Goal: Task Accomplishment & Management: Manage account settings

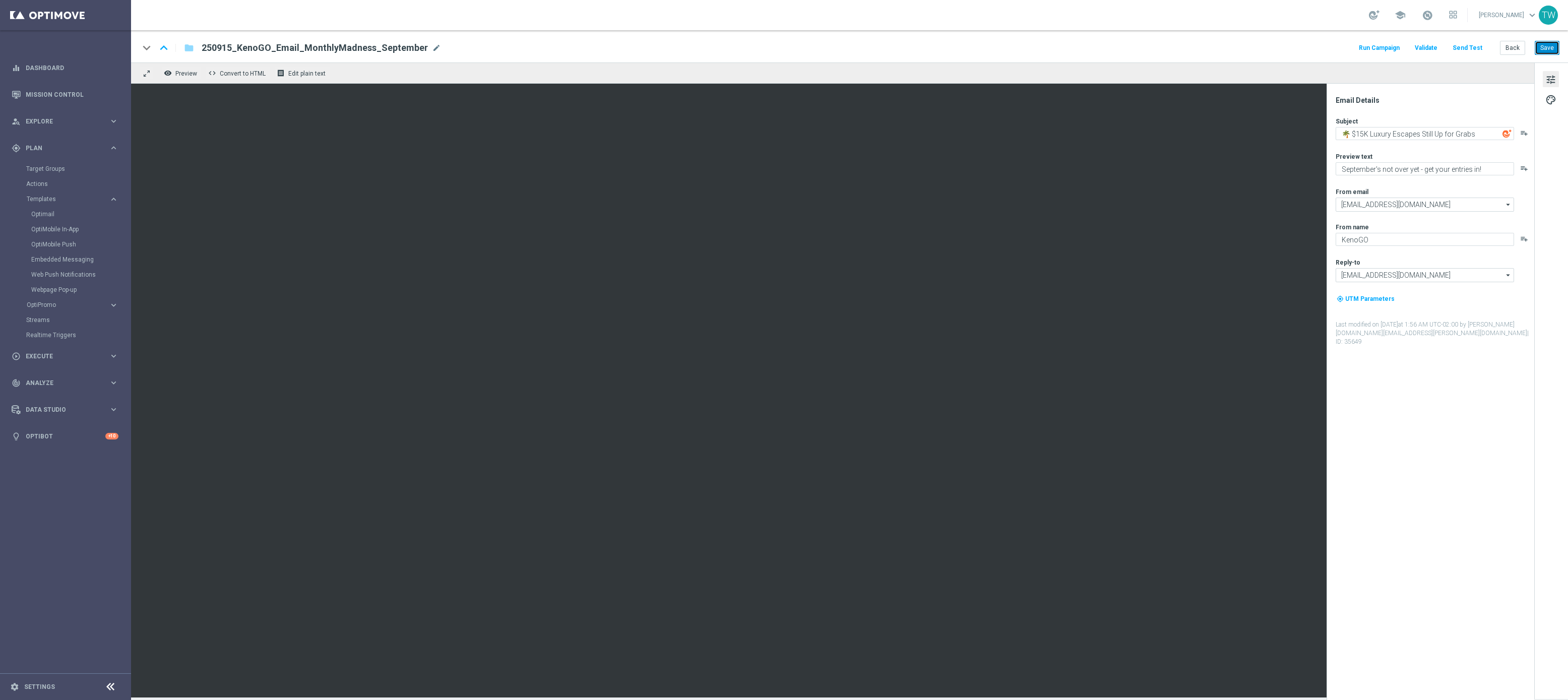
click at [1549, 44] on button "Save" at bounding box center [1547, 47] width 25 height 14
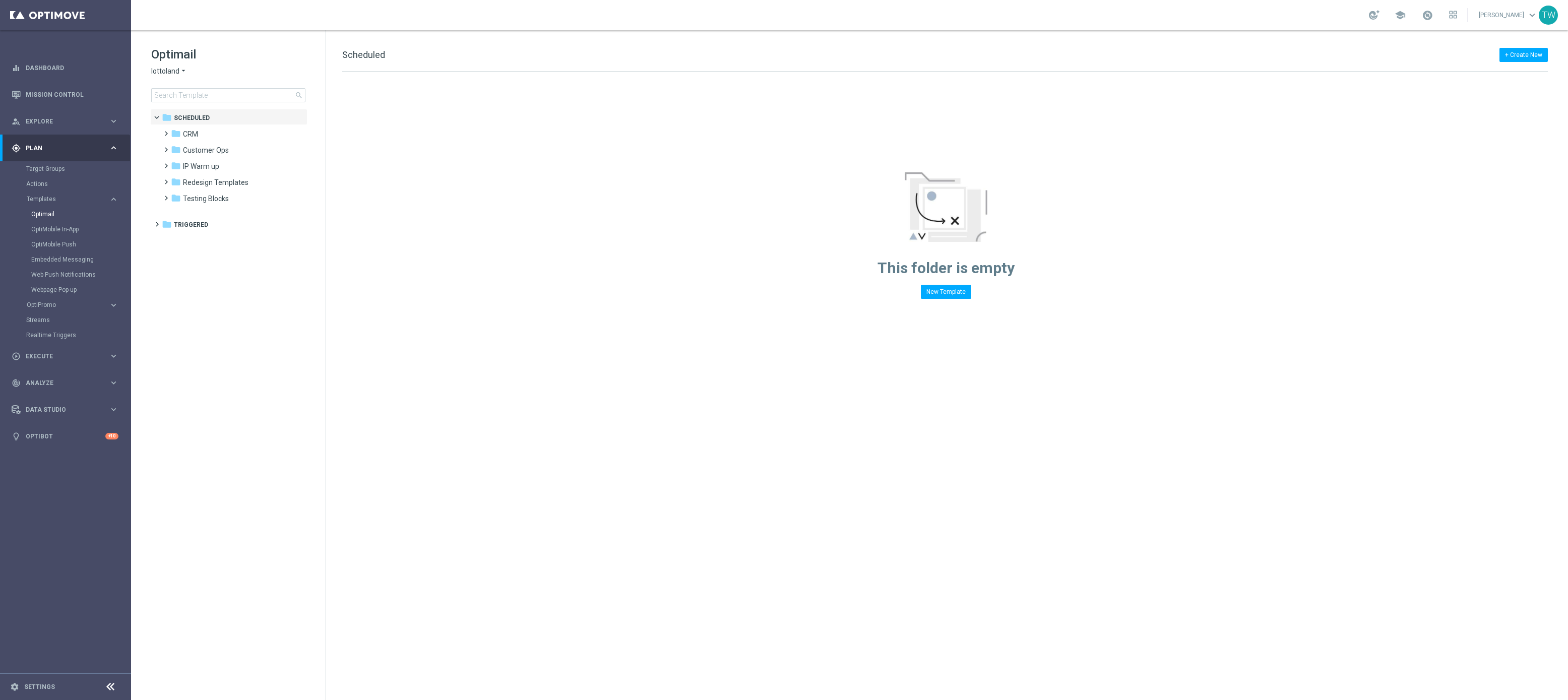
click at [180, 72] on icon "arrow_drop_down" at bounding box center [183, 71] width 8 height 10
click at [204, 97] on div "KenoGO" at bounding box center [189, 95] width 75 height 12
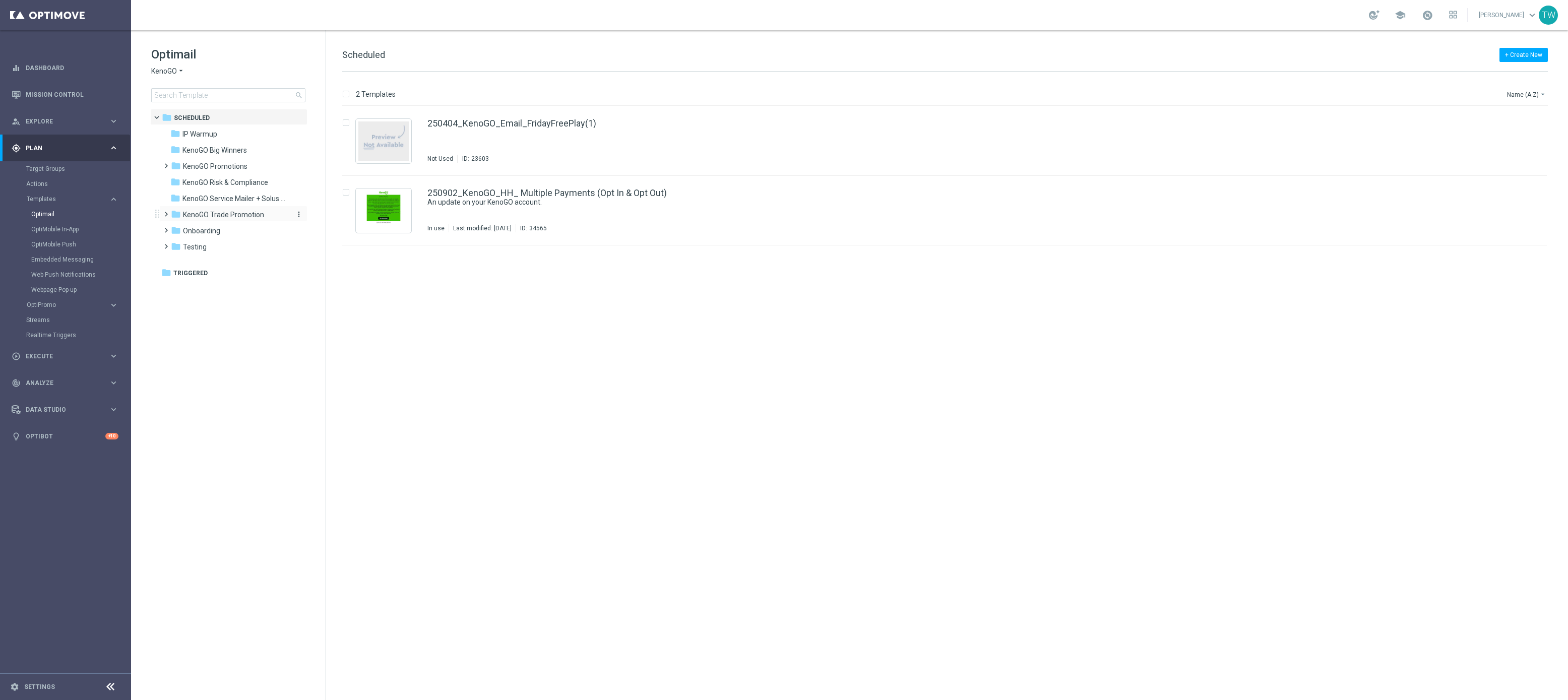
click at [279, 212] on div "folder KenoGO Trade Promotion" at bounding box center [229, 215] width 116 height 12
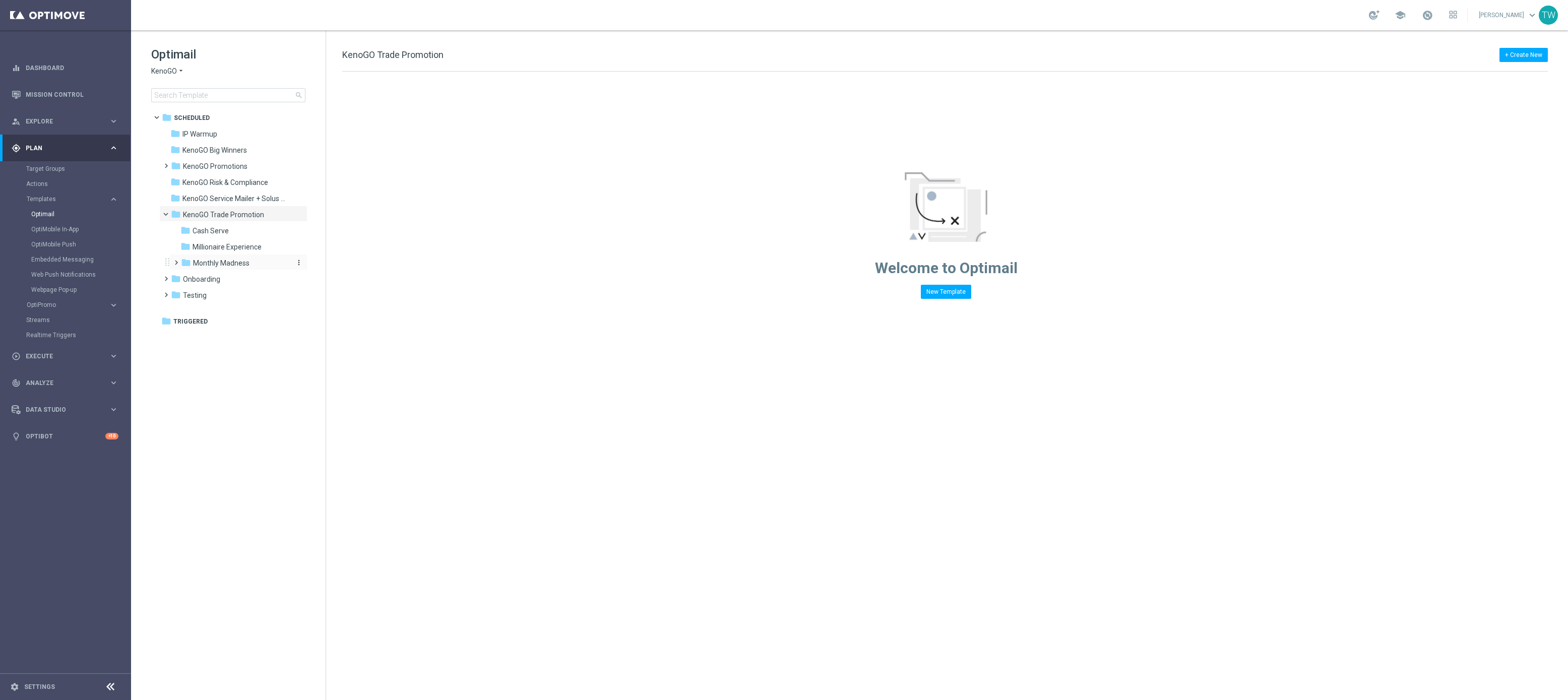
click at [256, 259] on div "folder Monthly Madness" at bounding box center [234, 263] width 107 height 12
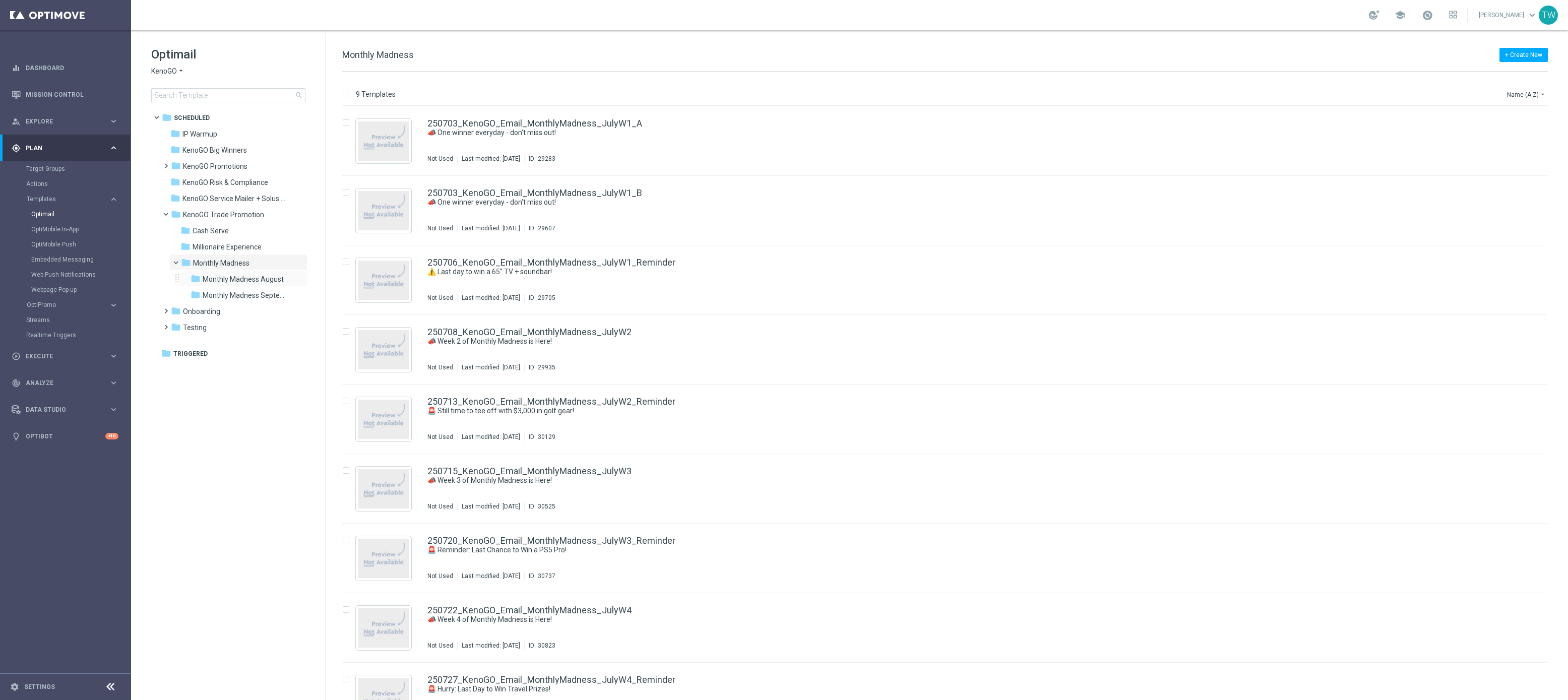
click at [267, 271] on div "folder Monthly Madness August more_vert" at bounding box center [243, 278] width 128 height 16
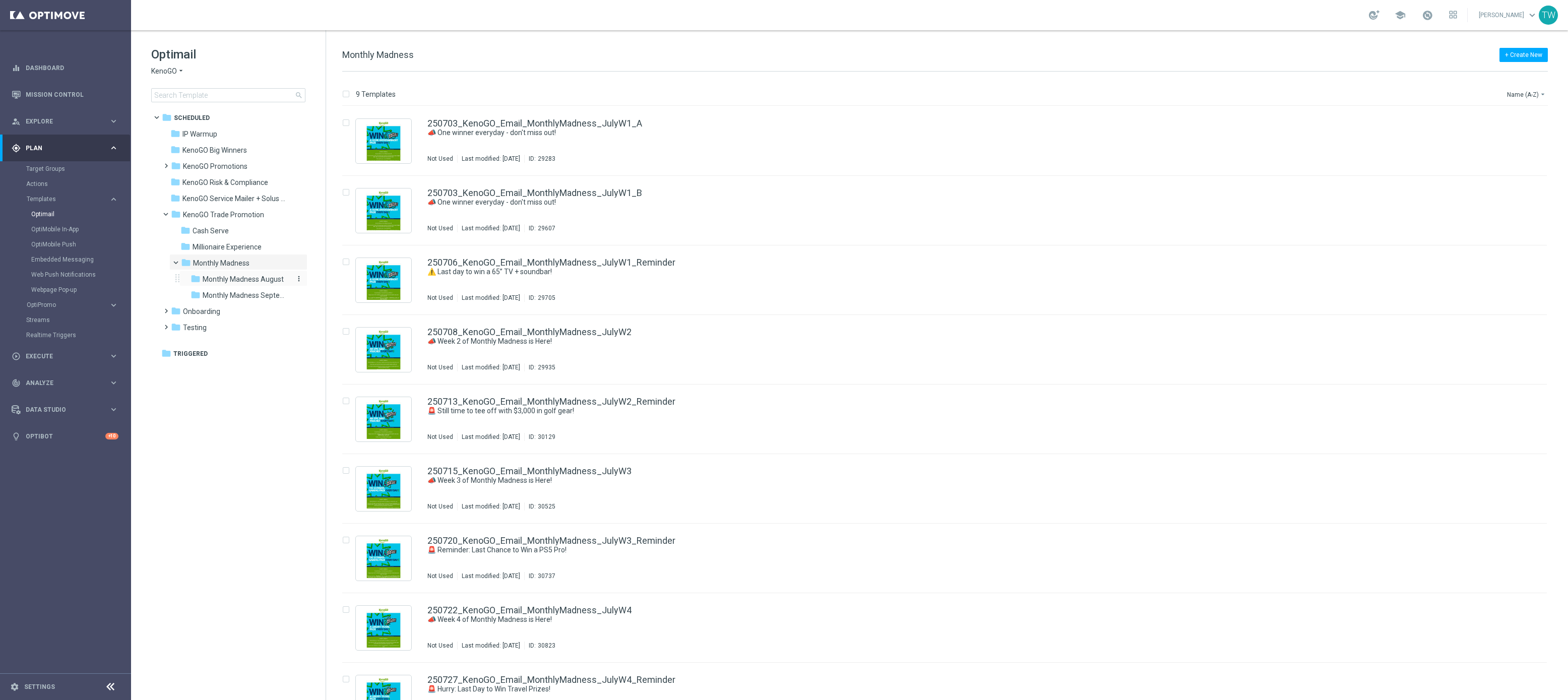
click at [260, 279] on span "Monthly Madness August" at bounding box center [243, 279] width 81 height 9
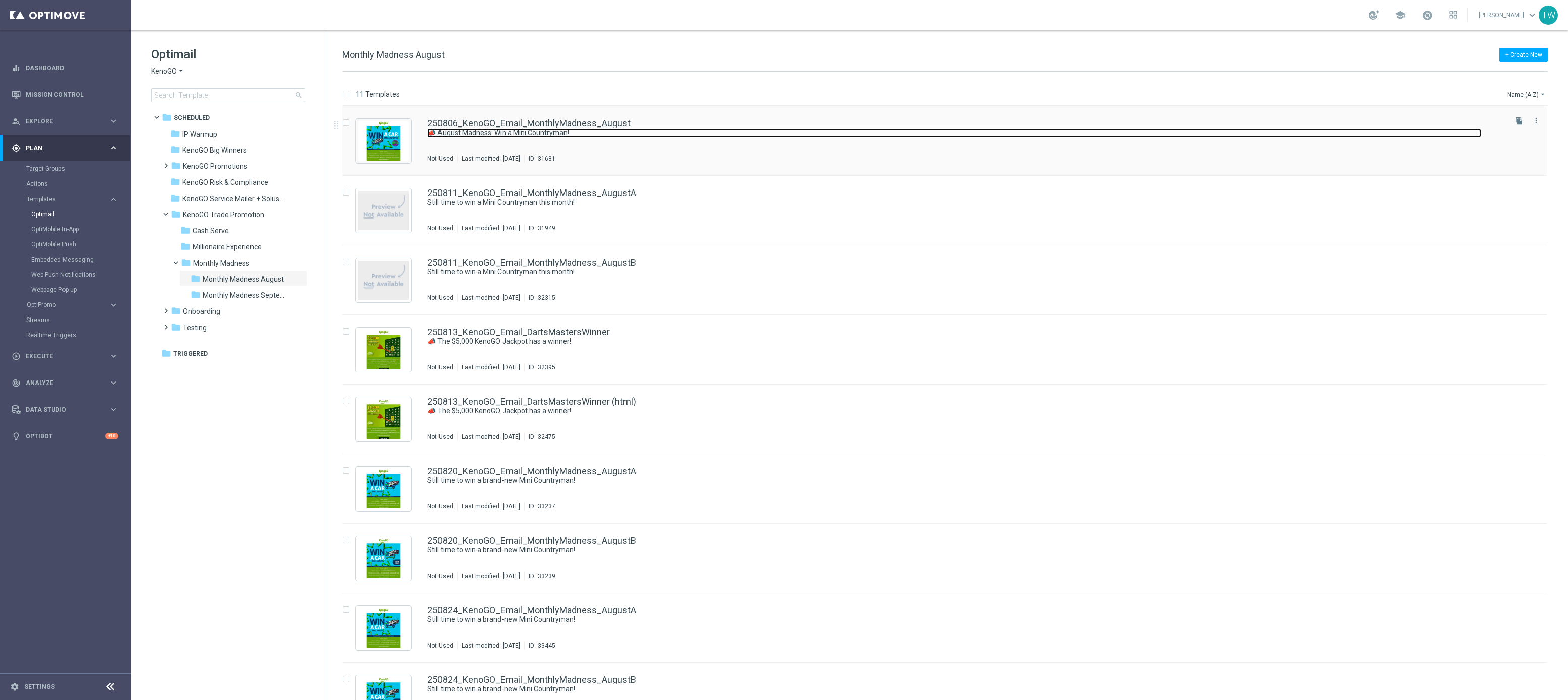
click at [595, 131] on link "📣 August Madness: Win a Mini Countryman!" at bounding box center [954, 133] width 1054 height 10
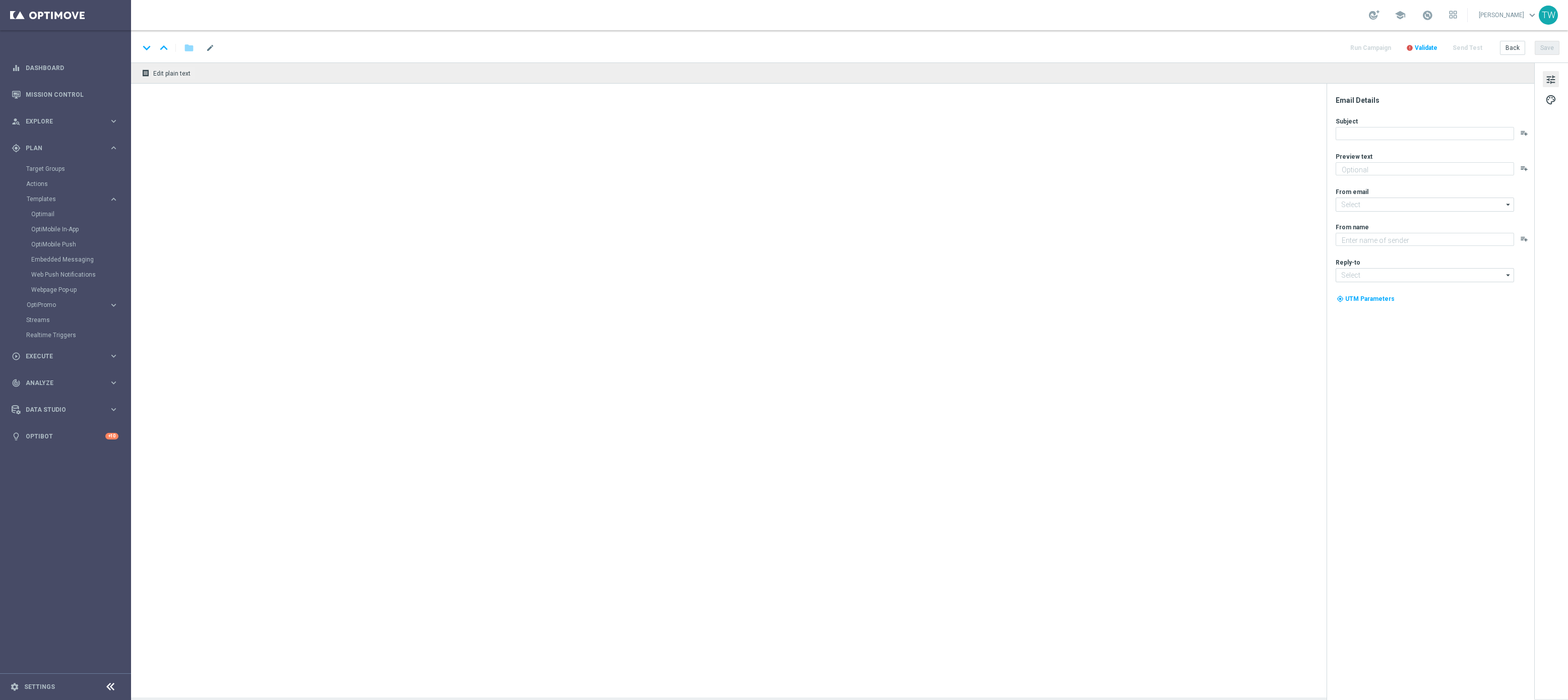
type textarea "Enter now for your chance to drive away in style!"
type input "mail@crm.kenogo.com.au"
type textarea "KenoGO"
type input "support@kenogo.com.au"
type textarea "September's not over yet - get your entries in!"
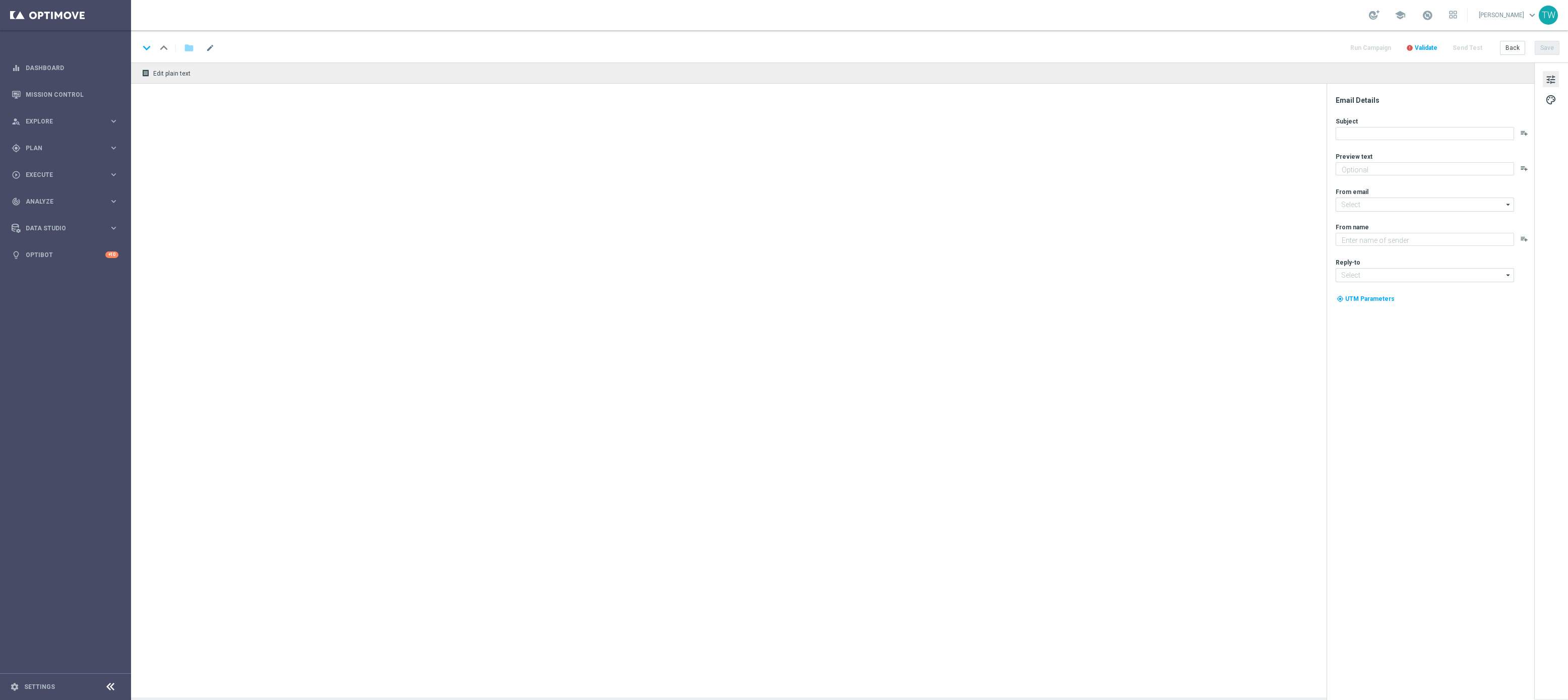
type input "mail@crm.kenogo.com.au"
type textarea "KenoGO"
type input "support@kenogo.com.au"
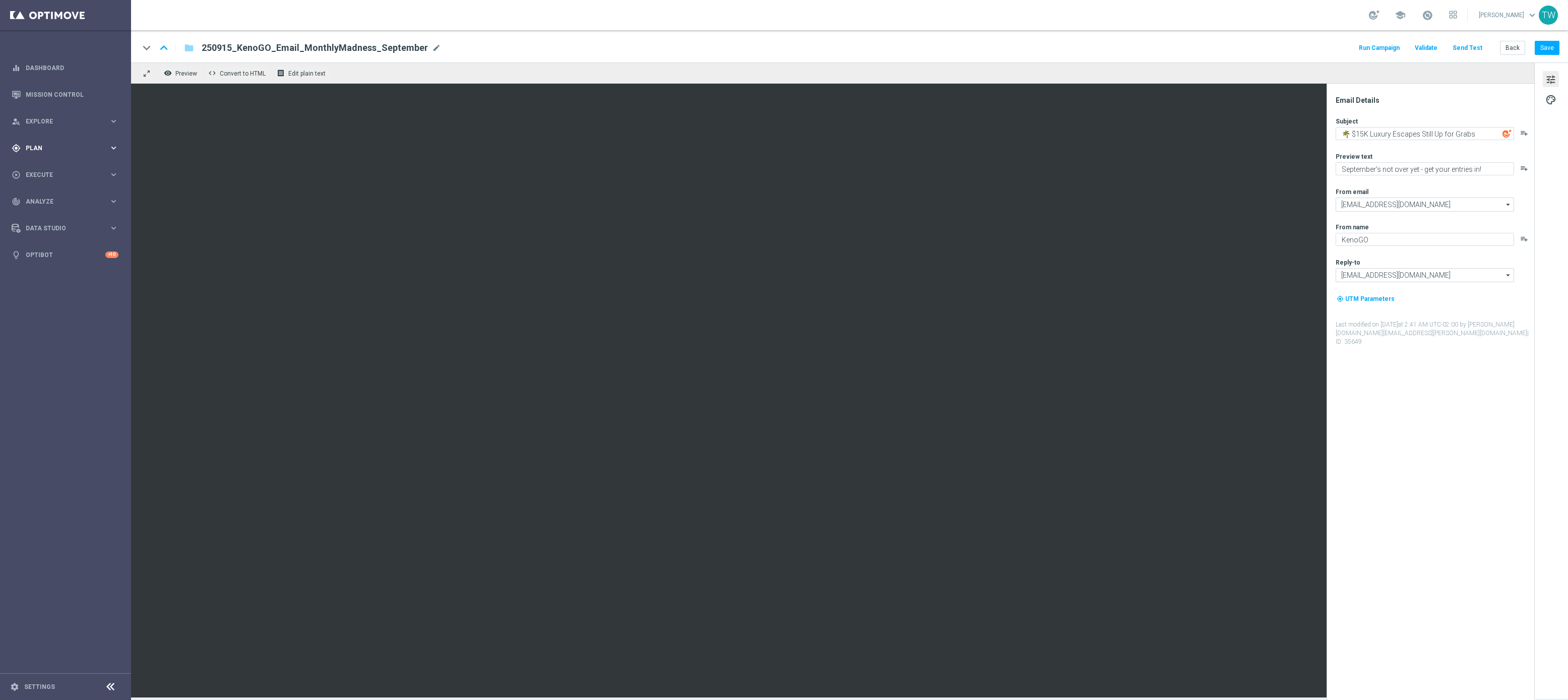
click at [77, 141] on div "gps_fixed Plan keyboard_arrow_right" at bounding box center [65, 148] width 130 height 27
click at [60, 197] on span "Templates" at bounding box center [63, 199] width 72 height 6
click at [40, 212] on link "Optimail" at bounding box center [68, 214] width 74 height 8
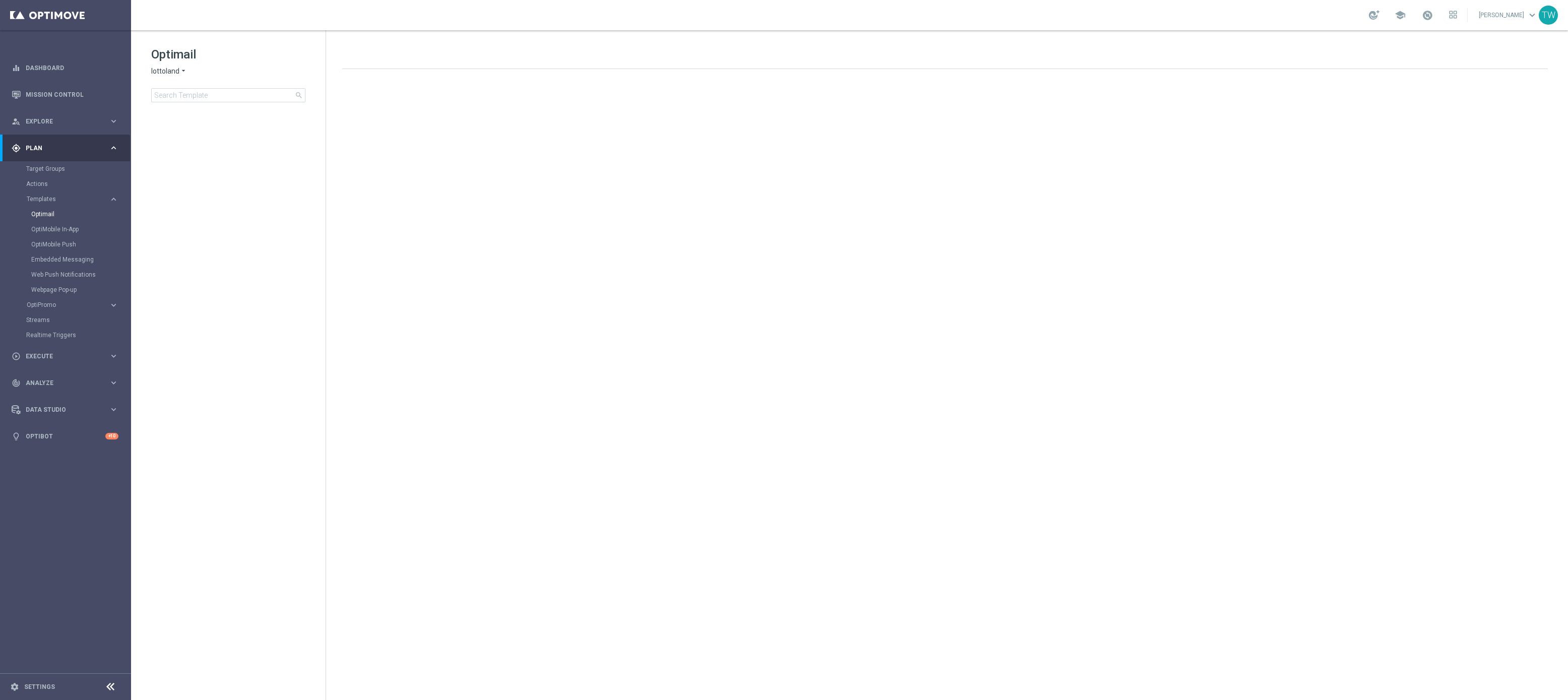
click at [177, 75] on span "lottoland" at bounding box center [165, 71] width 28 height 10
click at [0, 0] on span "KenoGO" at bounding box center [0, 0] width 0 height 0
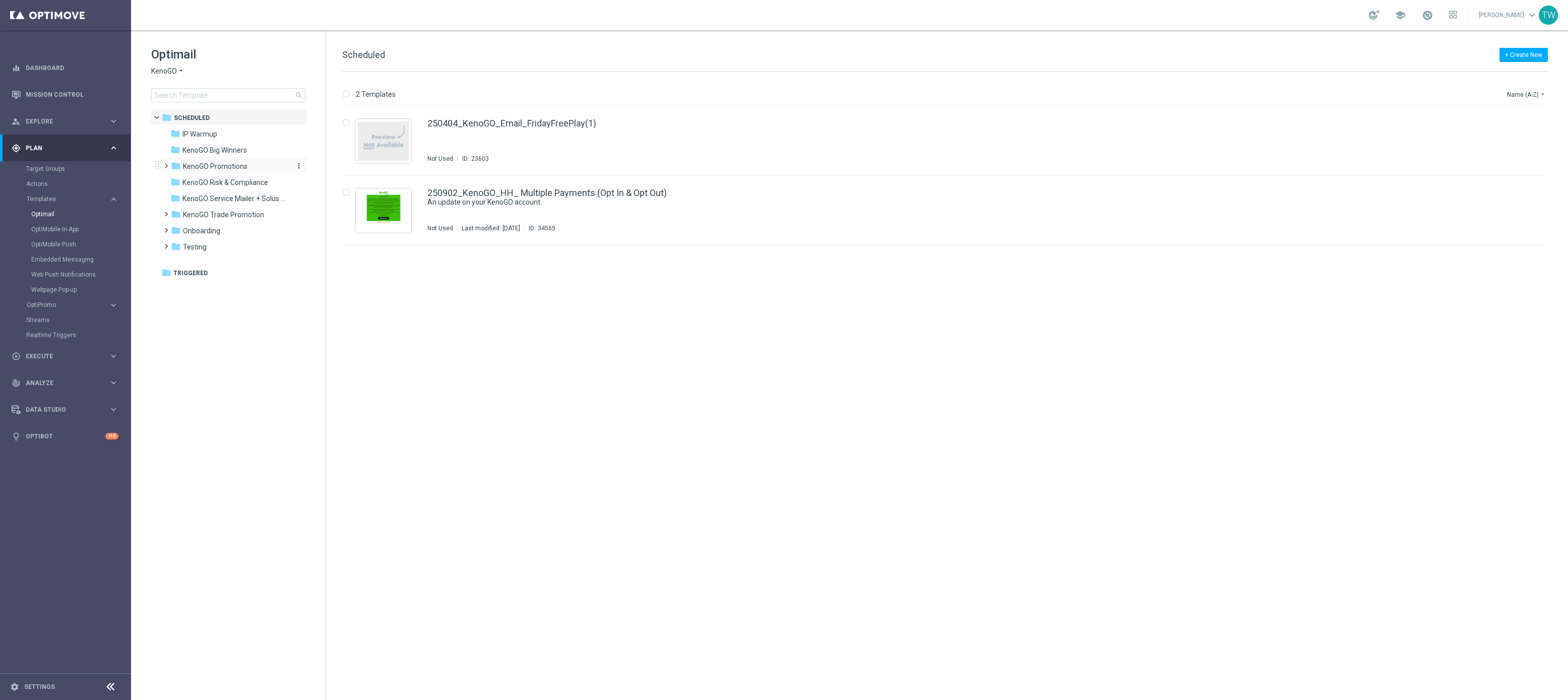
click at [186, 162] on span "KenoGO Promotions" at bounding box center [215, 166] width 65 height 9
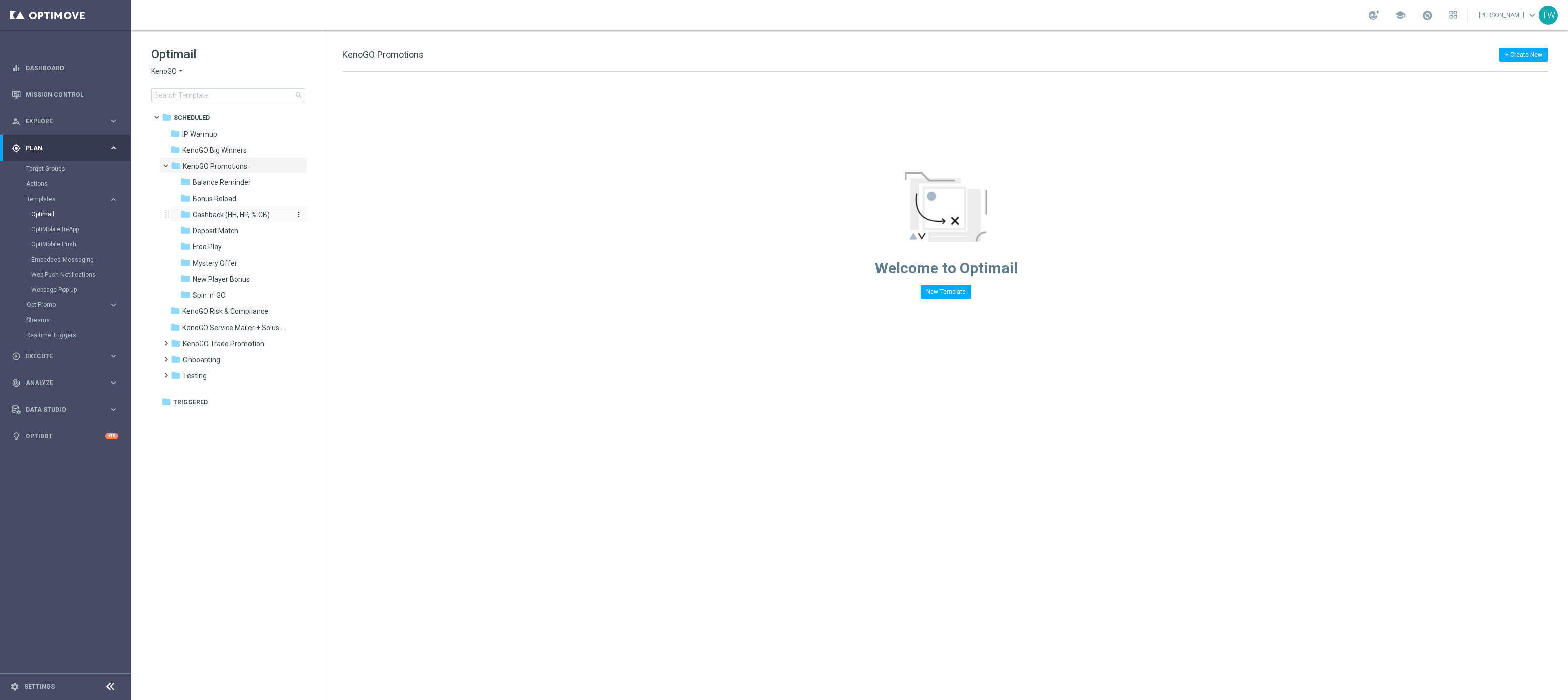
click at [259, 214] on span "Cashback (HH, HP, % CB)" at bounding box center [231, 214] width 77 height 9
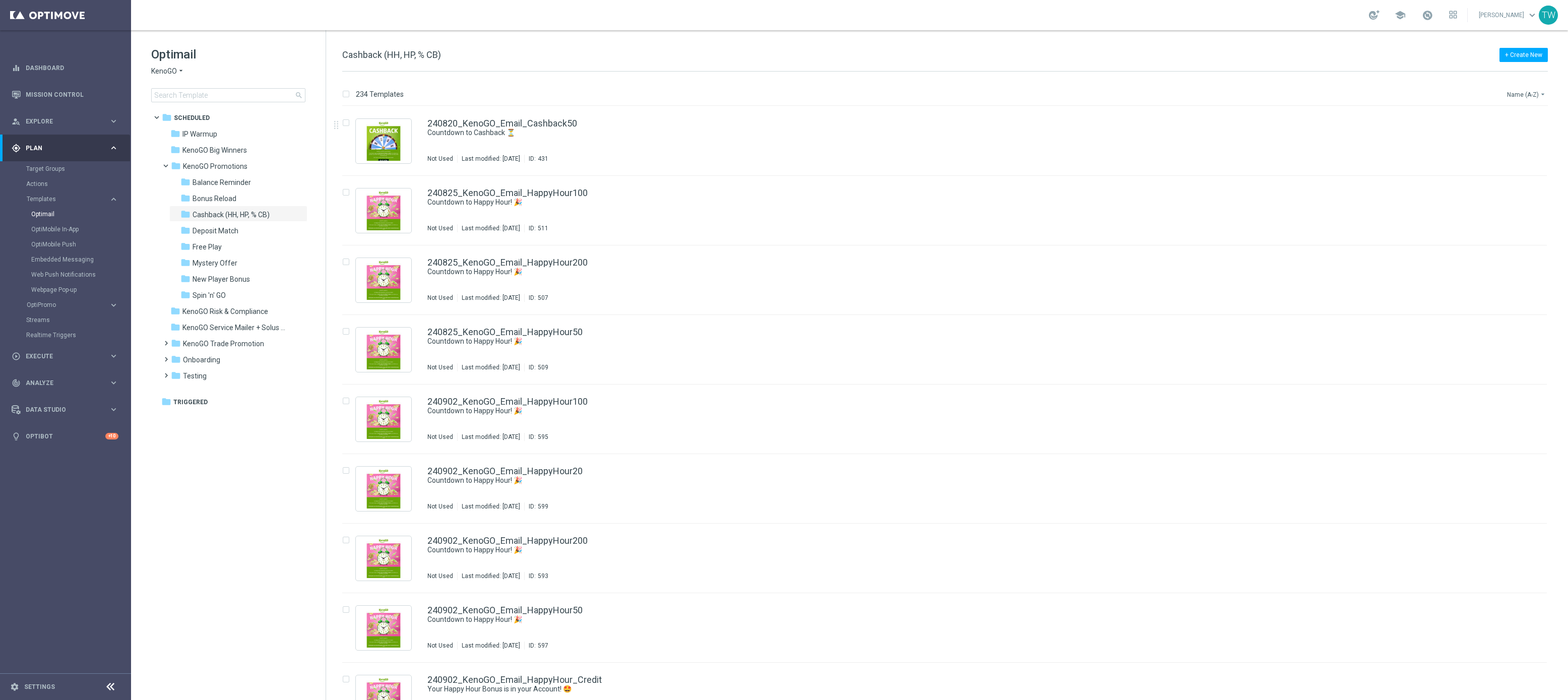
click at [1520, 93] on button "Name (A-Z) arrow_drop_down" at bounding box center [1527, 94] width 42 height 12
click at [1521, 139] on span "Date Modified (Newest)" at bounding box center [1509, 140] width 68 height 7
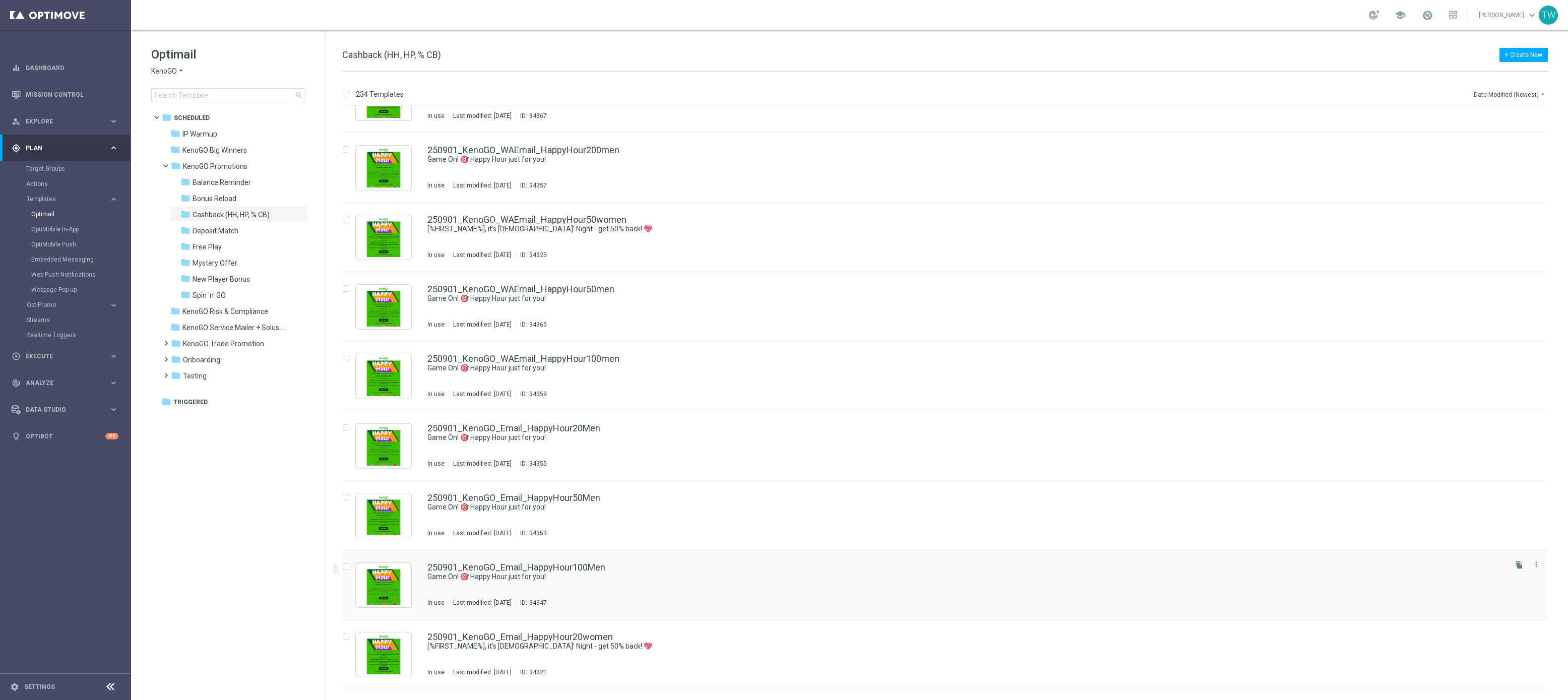
scroll to position [523, 0]
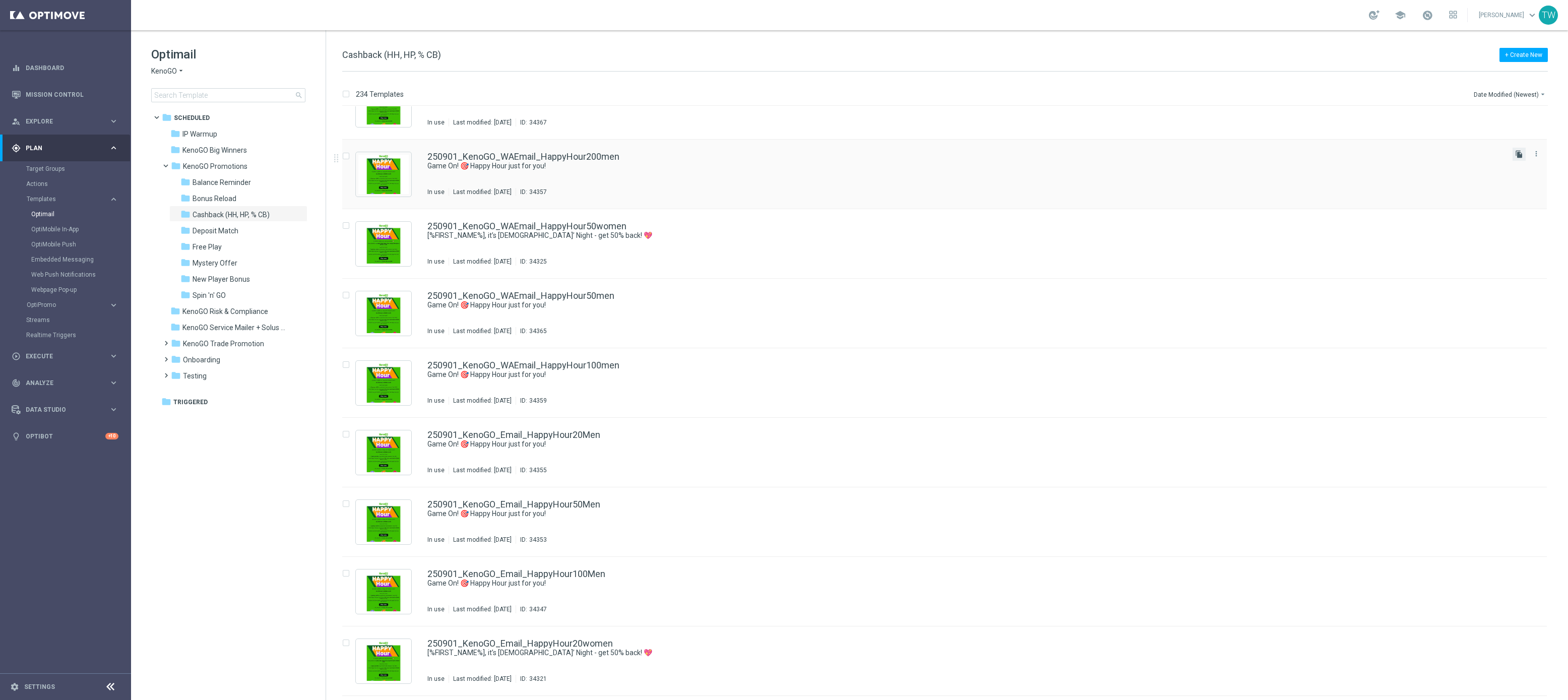
click at [1521, 153] on icon "file_copy" at bounding box center [1519, 154] width 8 height 8
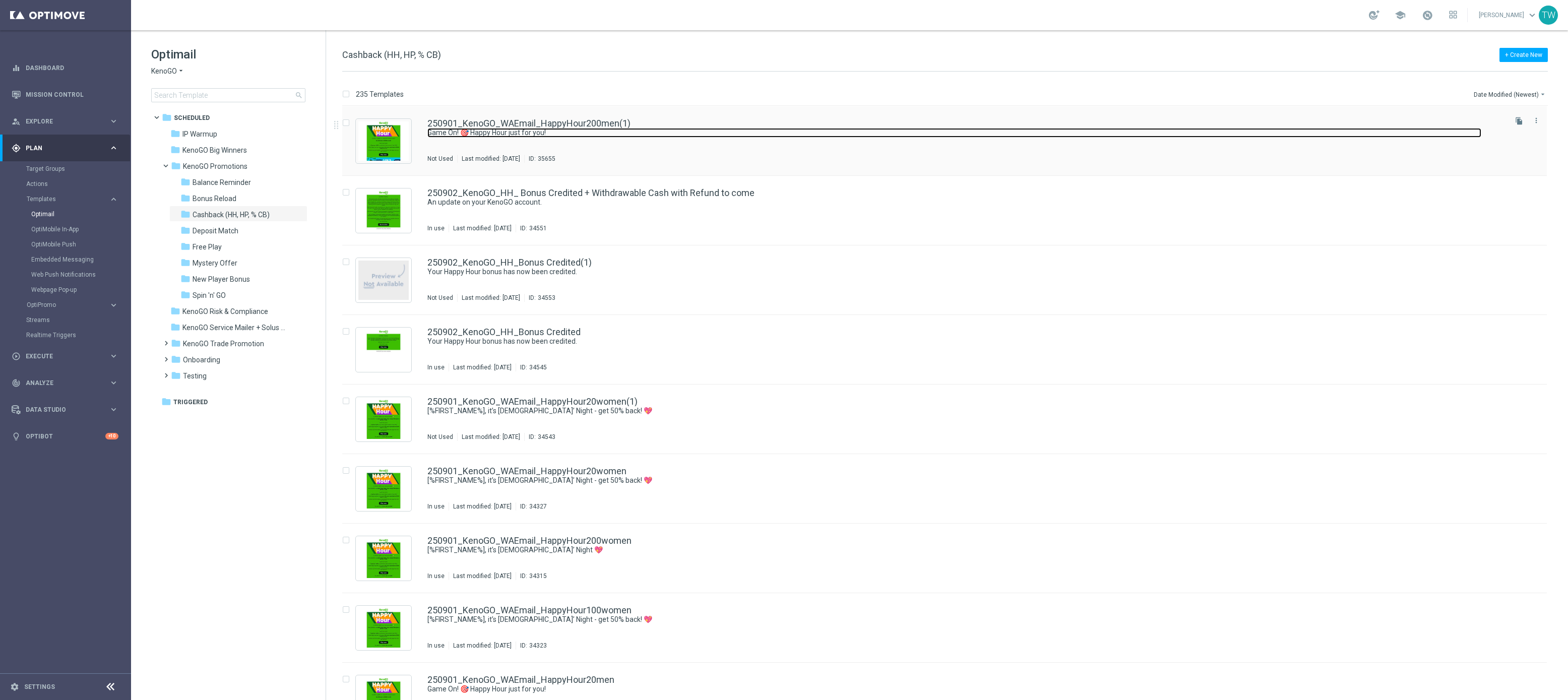
click at [589, 128] on link "Game On! 🎯 Happy Hour just for you!" at bounding box center [954, 133] width 1054 height 10
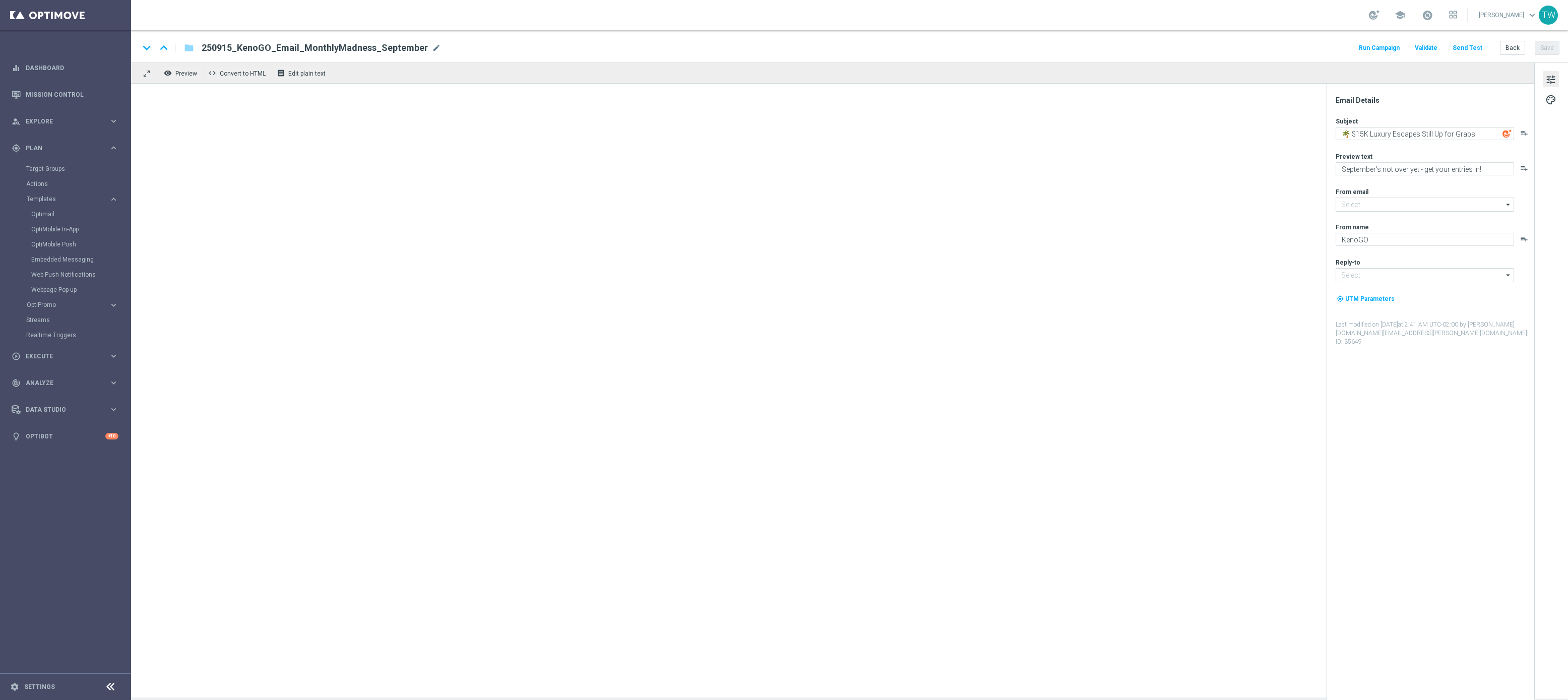
type input "[EMAIL_ADDRESS][DOMAIN_NAME]"
type input "250901_KenoGO_WAEmail_HappyHour200men(1)"
type textarea "Game On! 🎯 Happy Hour just for you!"
type textarea "Get 50% back in BONUS CASH!"
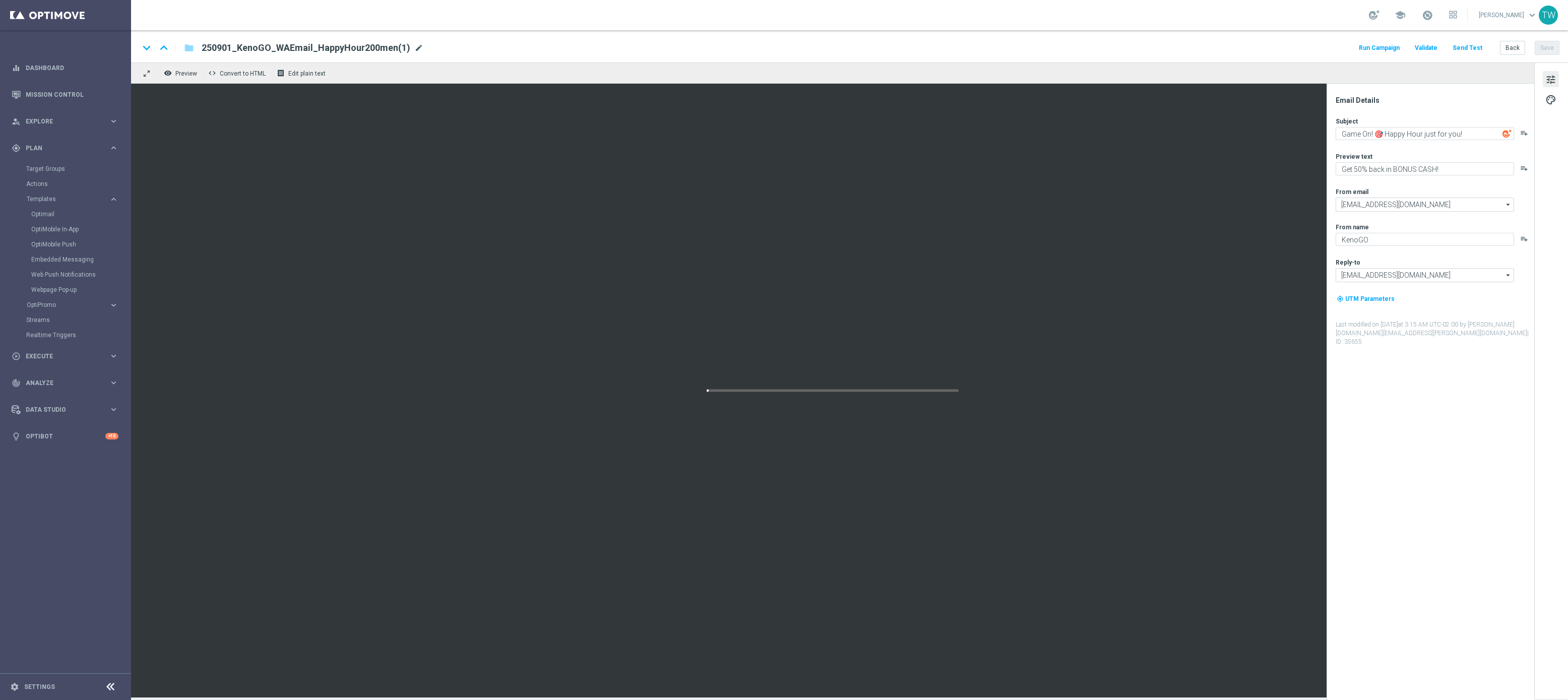
click at [418, 46] on span "mode_edit" at bounding box center [419, 47] width 9 height 9
type input "250916_KenoGO_WAEmail_HappyHour200"
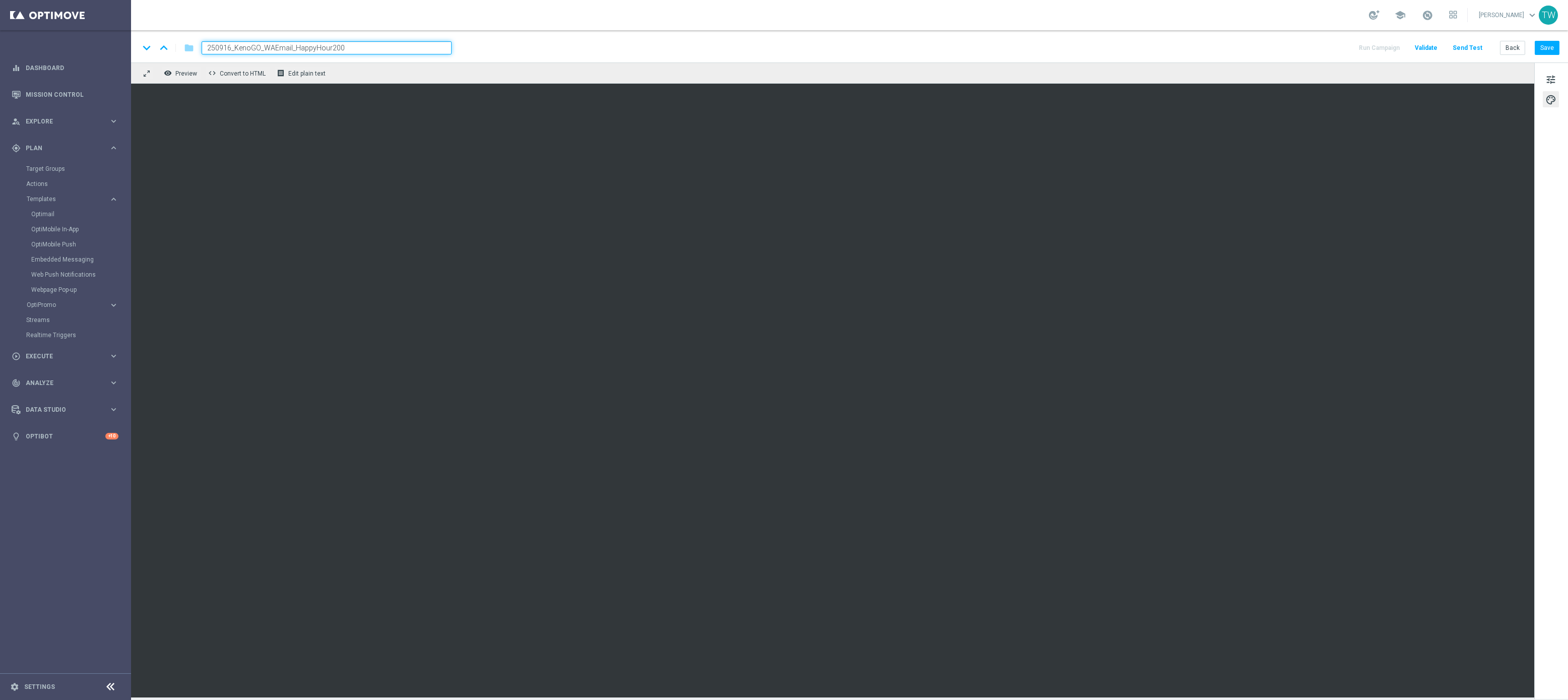
click at [1545, 55] on div "keyboard_arrow_down keyboard_arrow_up folder 250916_KenoGO_WAEmail_HappyHour200…" at bounding box center [849, 46] width 1437 height 32
click at [1545, 53] on button "Save" at bounding box center [1547, 47] width 25 height 14
click at [1550, 85] on span "tune" at bounding box center [1551, 80] width 11 height 13
click at [1558, 80] on button "tune" at bounding box center [1551, 79] width 16 height 16
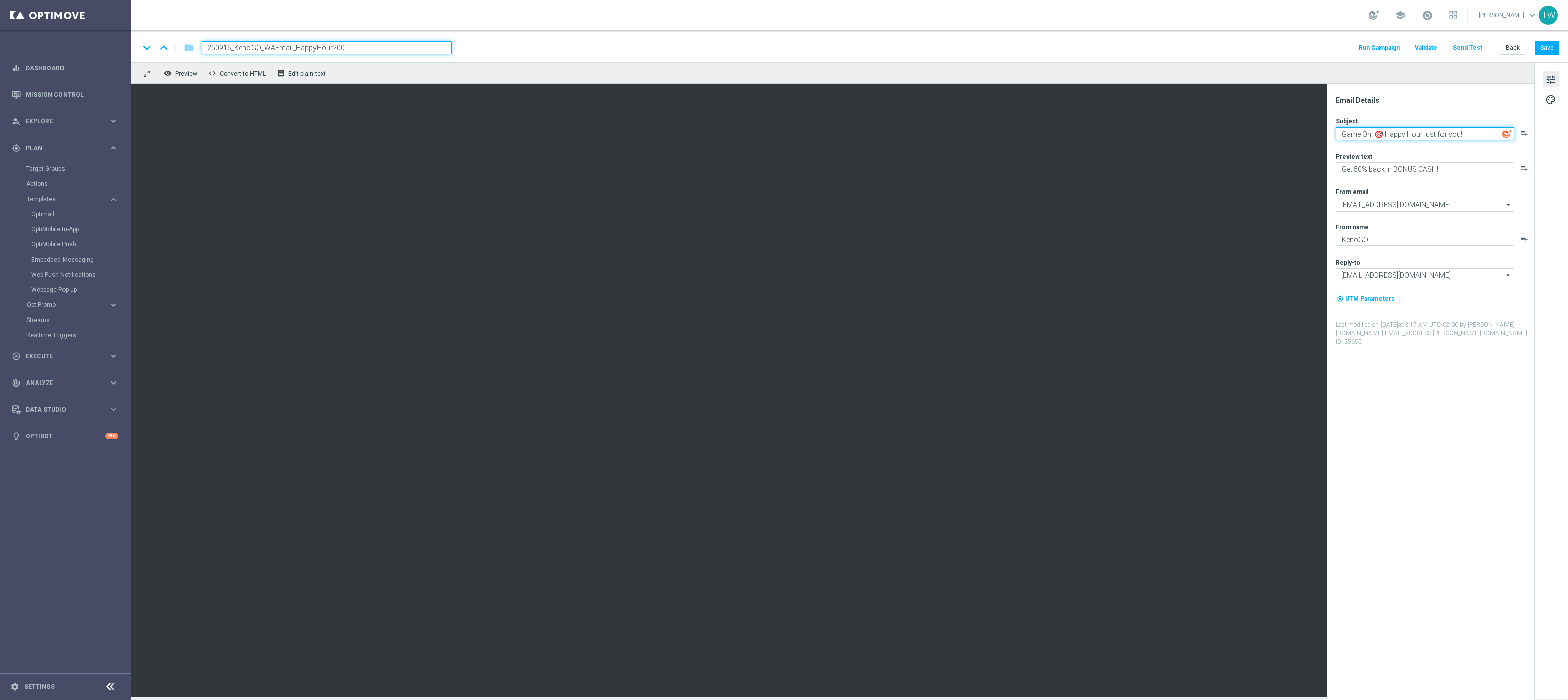
click at [1474, 136] on textarea "Game On! 🎯 Happy Hour just for you!" at bounding box center [1424, 134] width 178 height 13
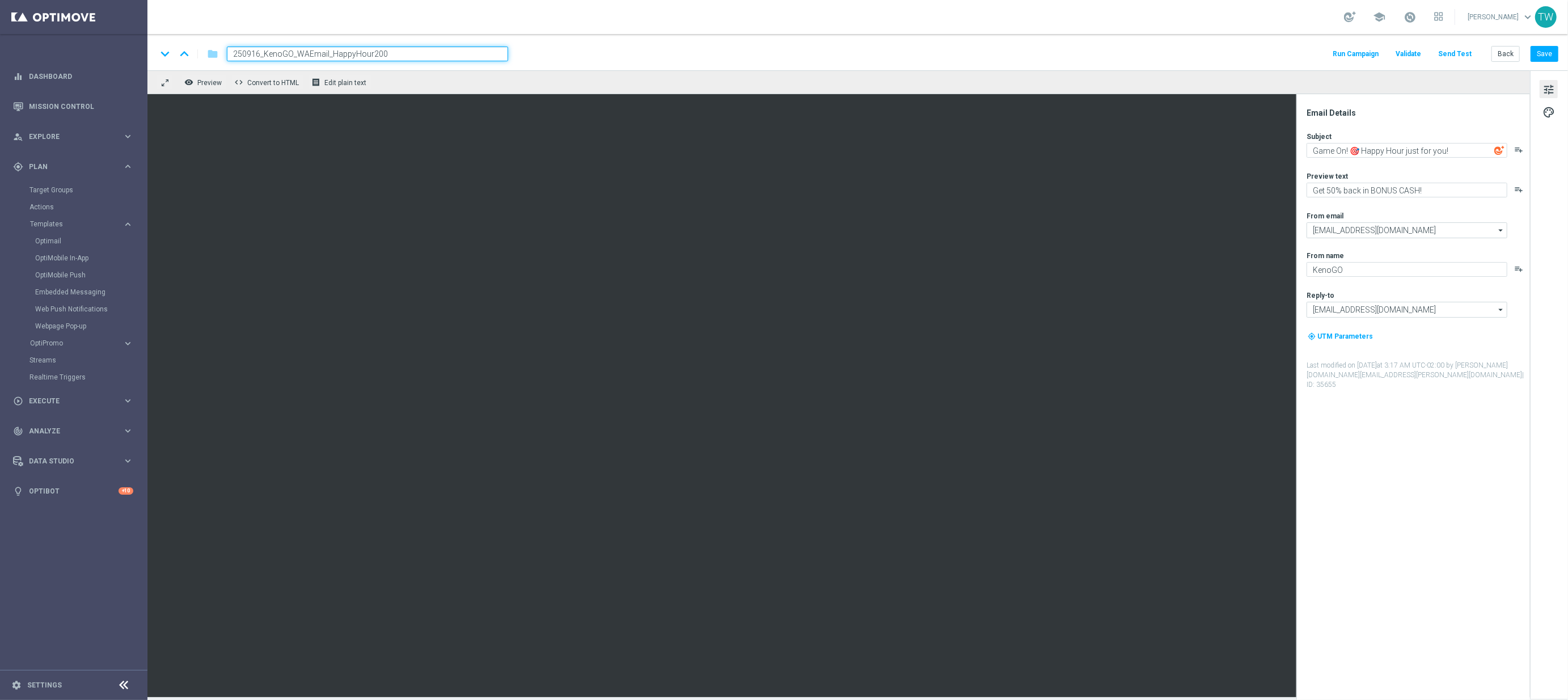
click at [420, 55] on input "250916_KenoGO_WAEmail_HappyHour200" at bounding box center [367, 54] width 281 height 15
paste textarea "It's Happy Hour Time"
click at [1311, 152] on textarea "It's Happy Hour Time!" at bounding box center [1406, 151] width 201 height 15
paste textarea "⏰"
type textarea "⏰ It's Happy Hour Time!"
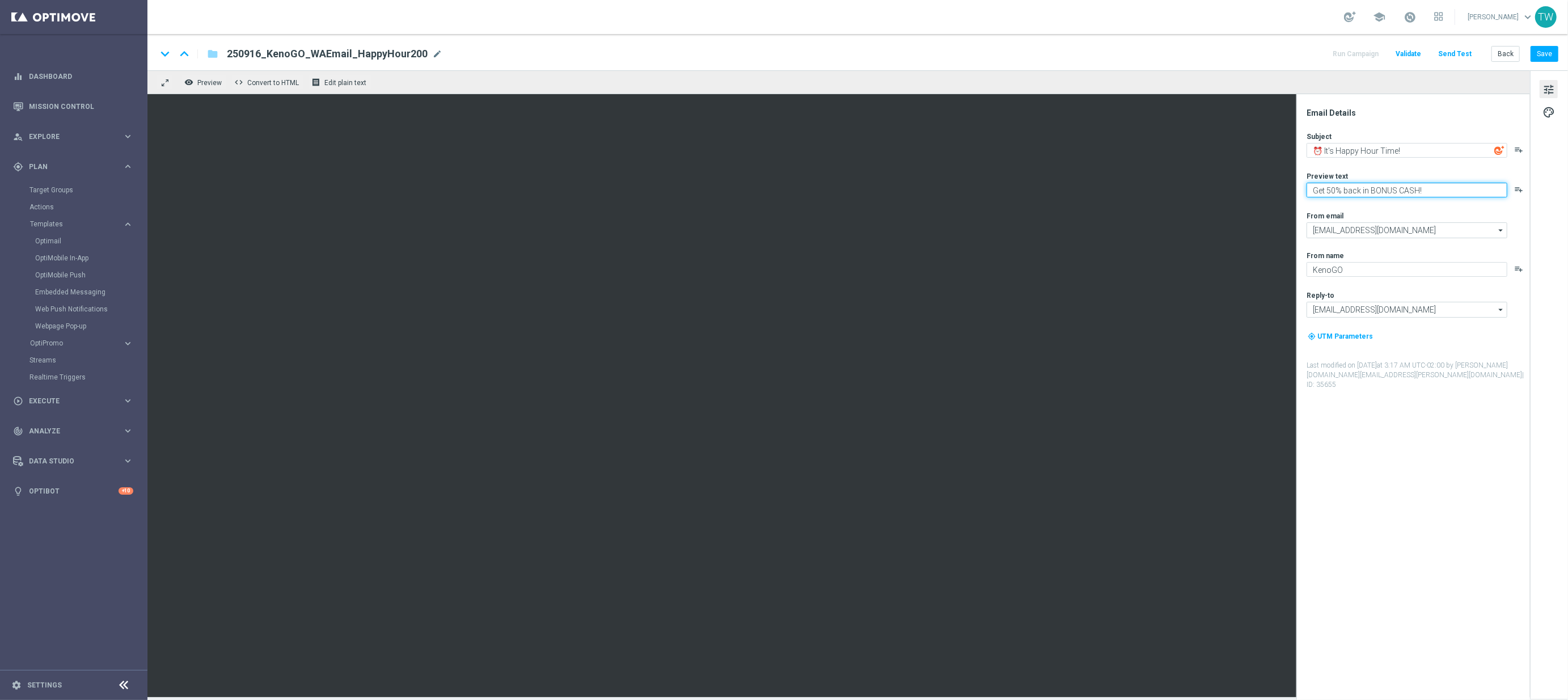
click at [1455, 192] on textarea "Get 50% back in BONUS CASH!" at bounding box center [1406, 190] width 201 height 15
click at [1396, 191] on textarea "Get 50% back in BONUS CASH!" at bounding box center [1406, 190] width 201 height 15
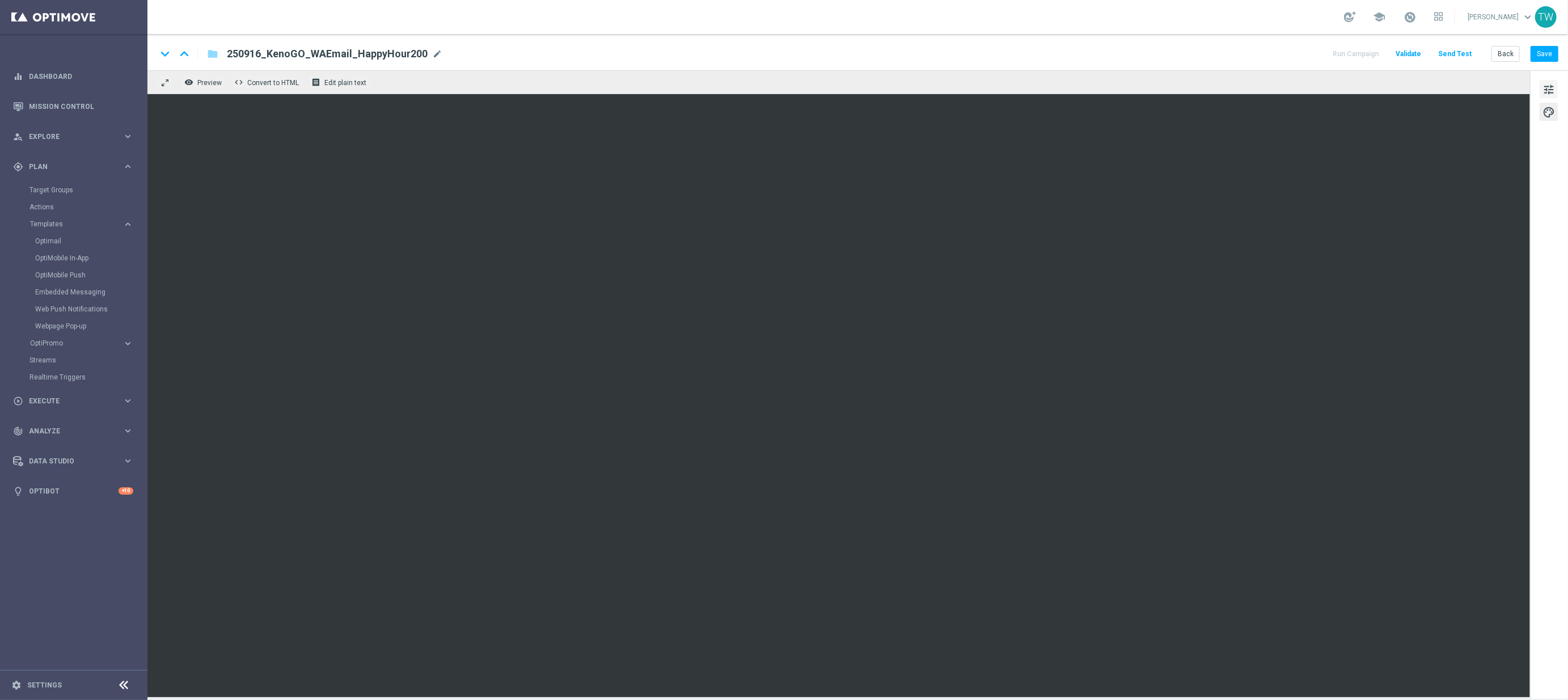
click at [1545, 86] on span "tune" at bounding box center [1548, 90] width 12 height 15
click at [1548, 51] on button "Save" at bounding box center [1544, 53] width 28 height 16
click at [1502, 55] on button "Back" at bounding box center [1505, 53] width 28 height 16
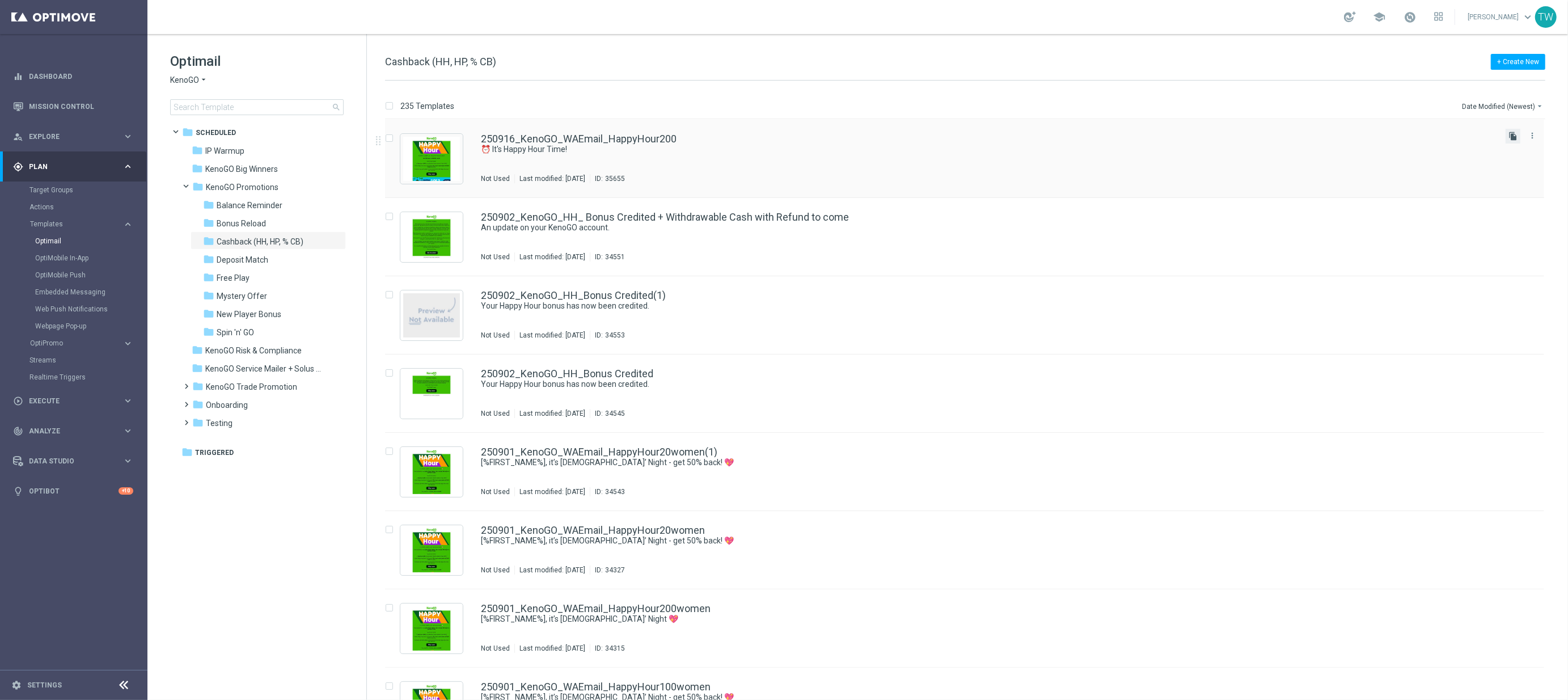
click at [1513, 136] on icon "file_copy" at bounding box center [1513, 136] width 9 height 9
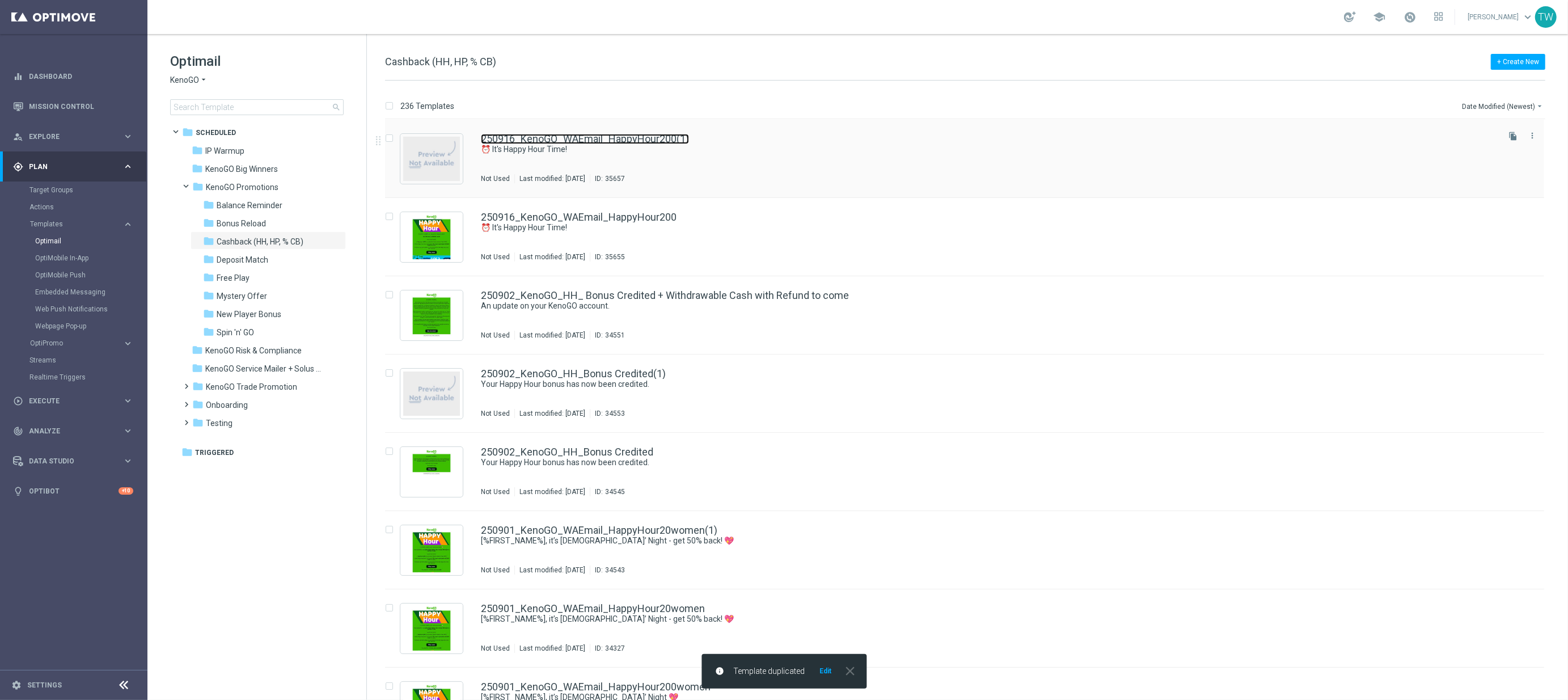
click at [659, 139] on link "250916_KenoGO_WAEmail_HappyHour200(1)" at bounding box center [585, 138] width 208 height 10
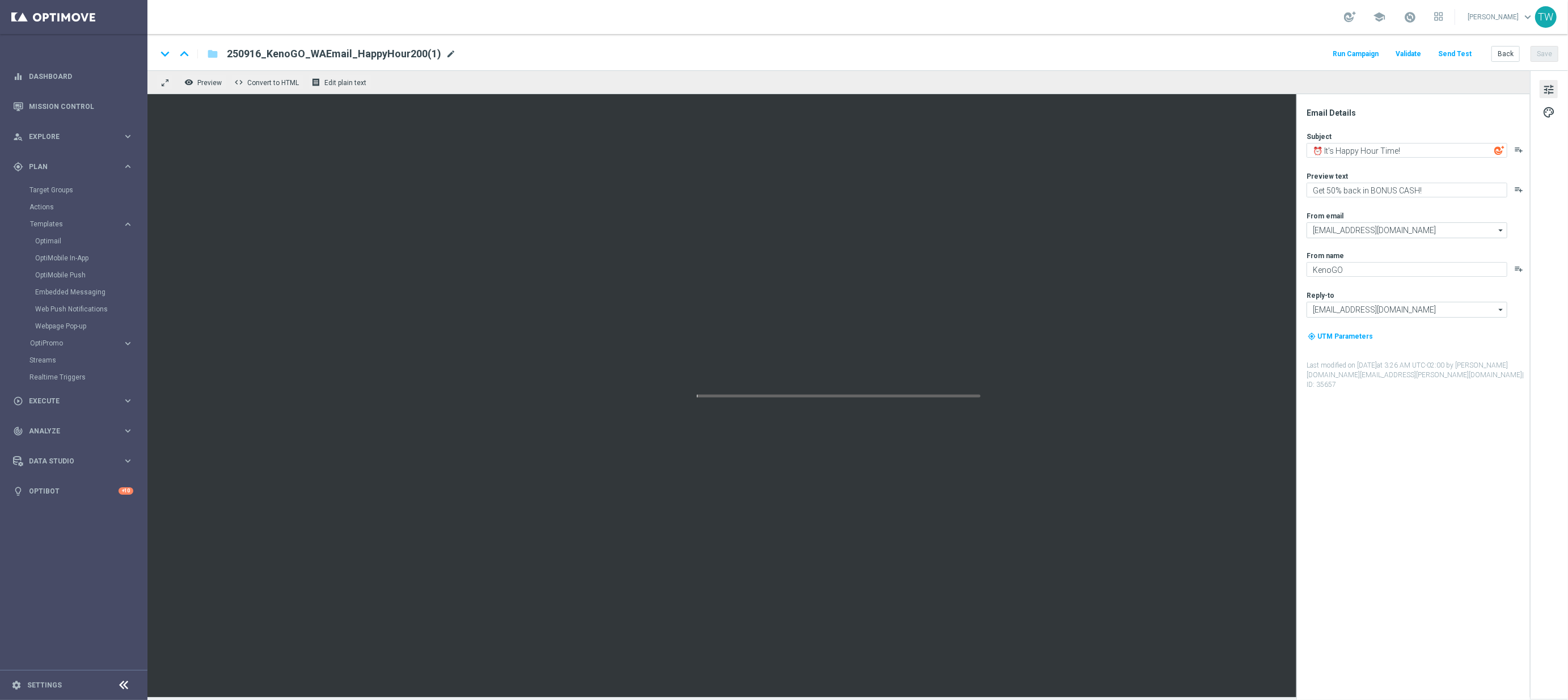
click at [448, 51] on span "mode_edit" at bounding box center [451, 53] width 10 height 10
type input "250916_KenoGO_Email_HappyHour200"
click at [505, 54] on input "250916_KenoGO_Email_HappyHour200" at bounding box center [367, 54] width 281 height 15
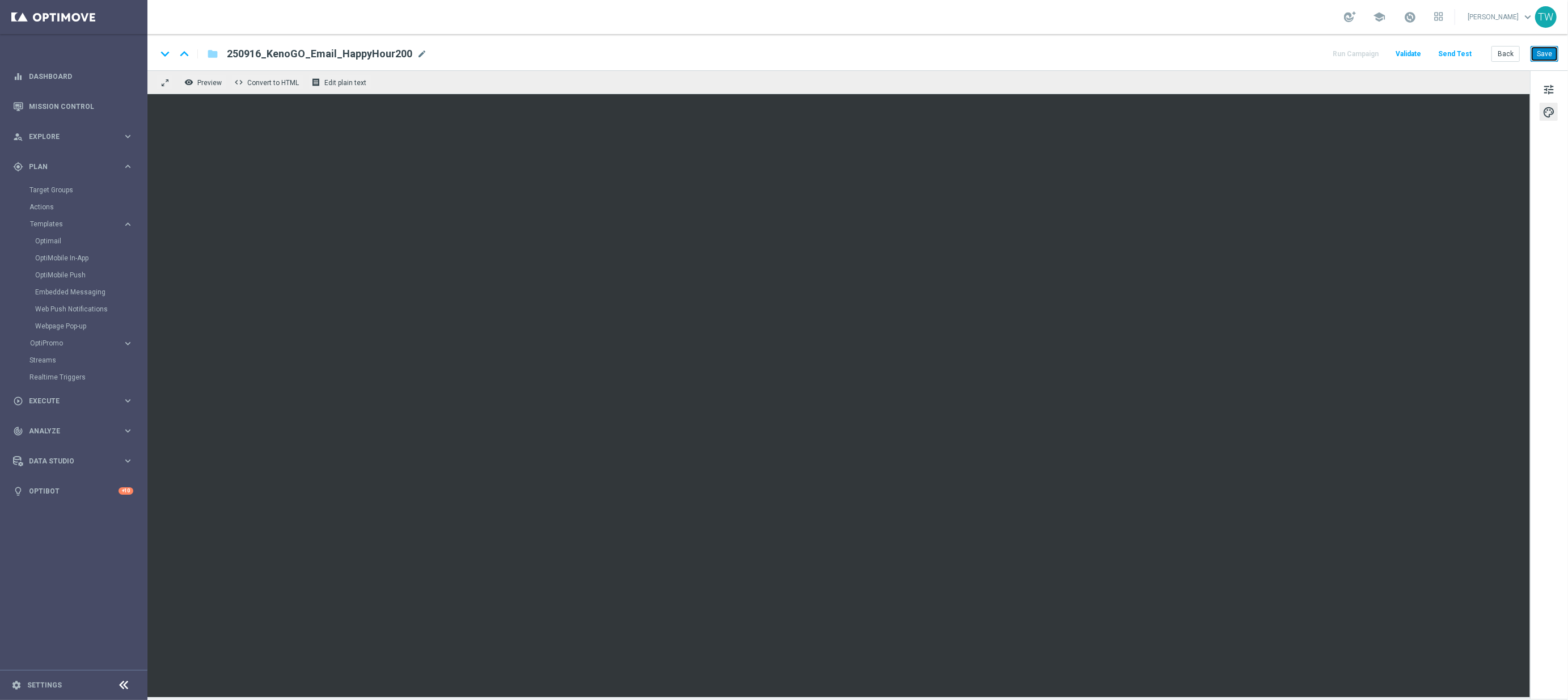
click at [1538, 49] on button "Save" at bounding box center [1544, 53] width 28 height 16
click at [1554, 88] on span "tune" at bounding box center [1548, 90] width 12 height 15
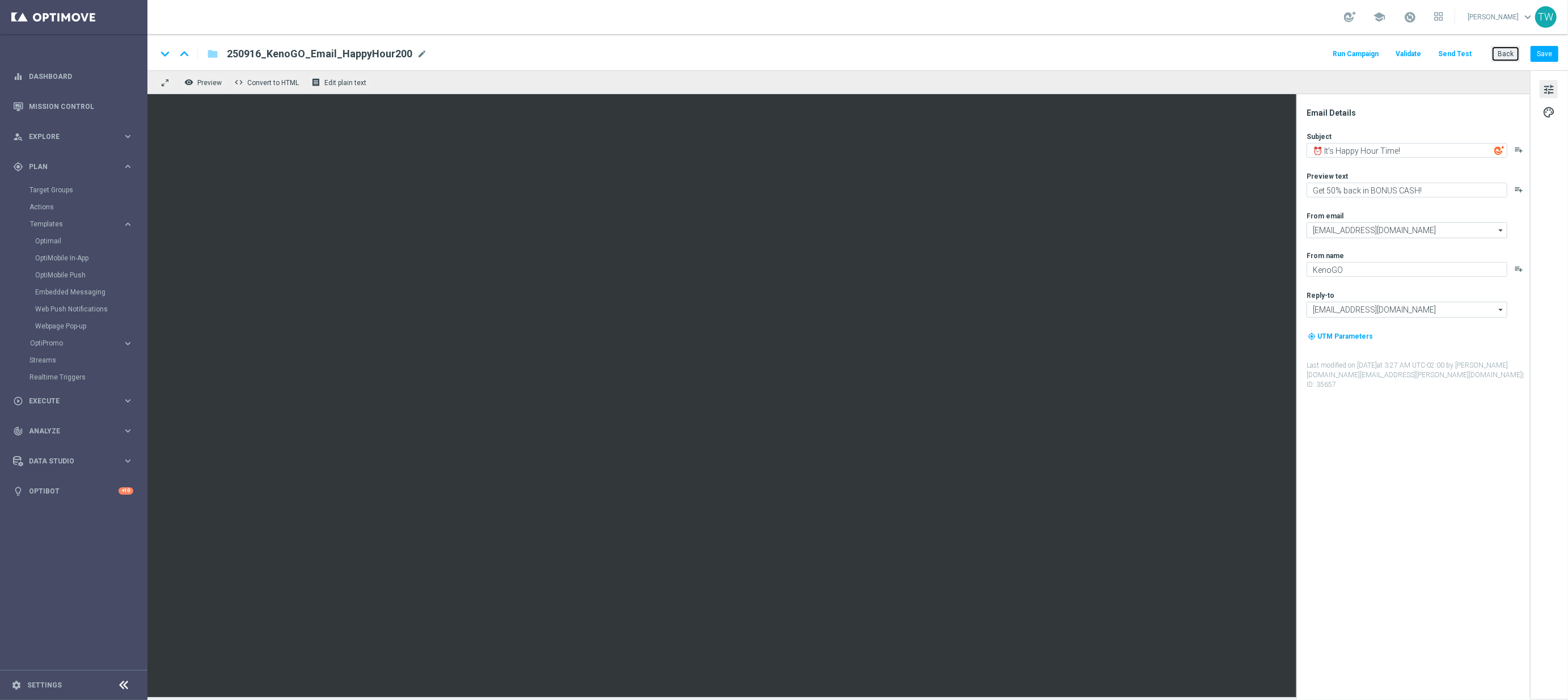
click at [1498, 51] on button "Back" at bounding box center [1505, 53] width 28 height 16
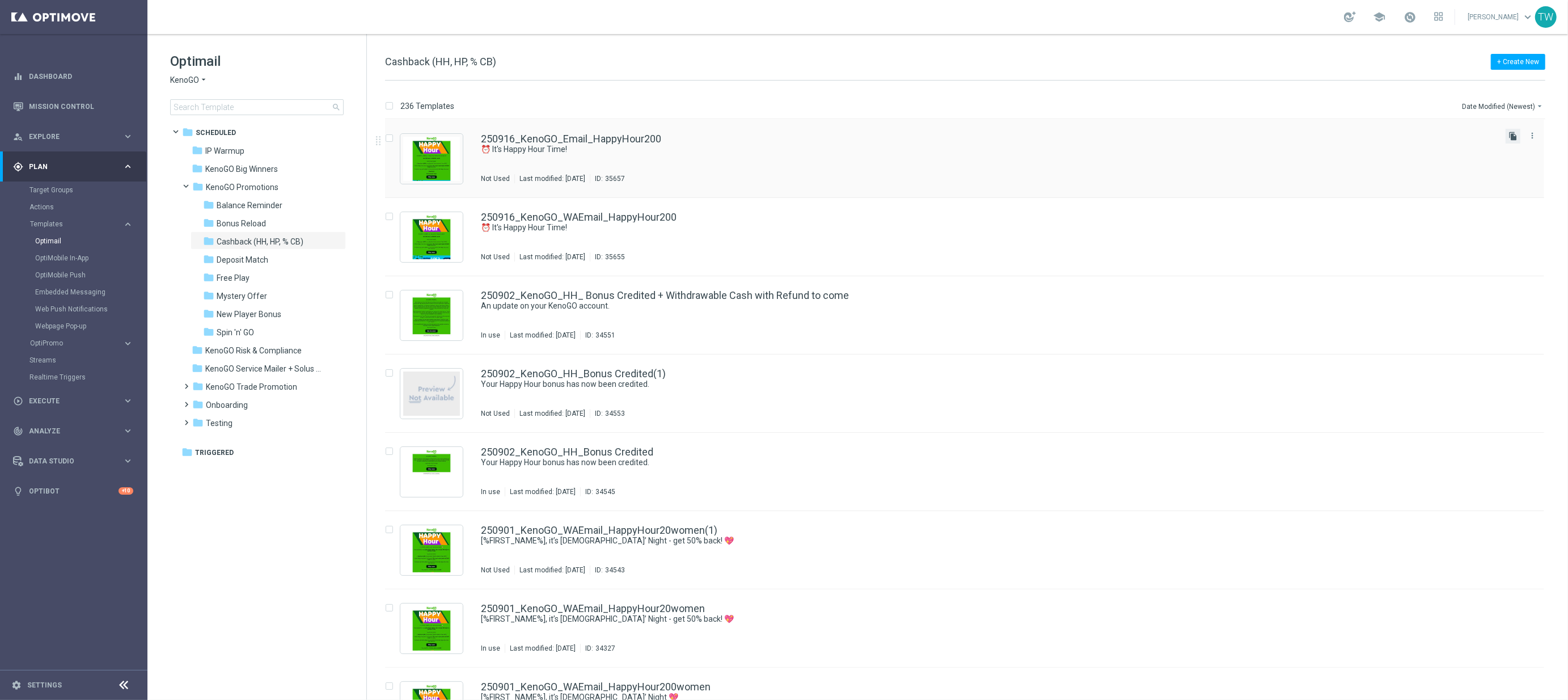
click at [1508, 134] on icon "file_copy" at bounding box center [1513, 136] width 9 height 9
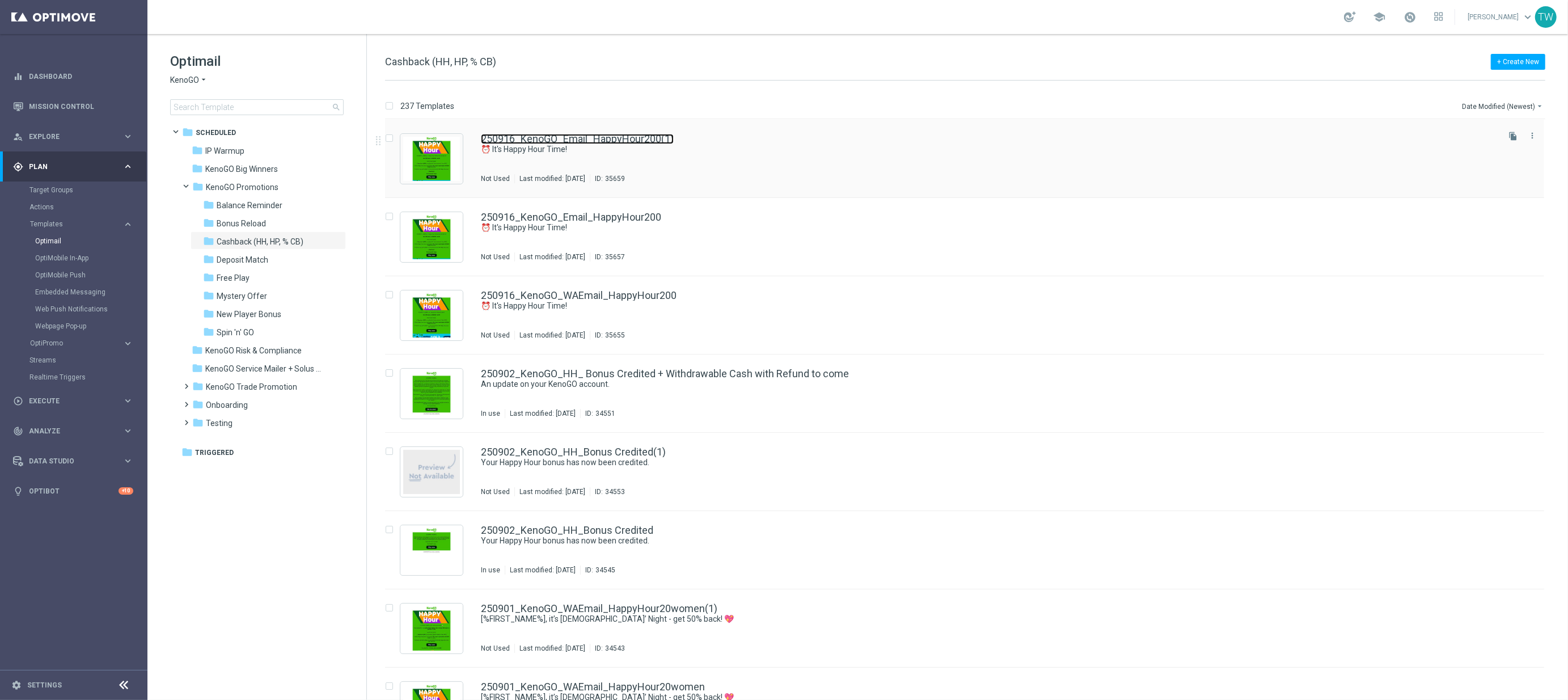
click at [635, 139] on link "250916_KenoGO_Email_HappyHour200(1)" at bounding box center [577, 138] width 193 height 10
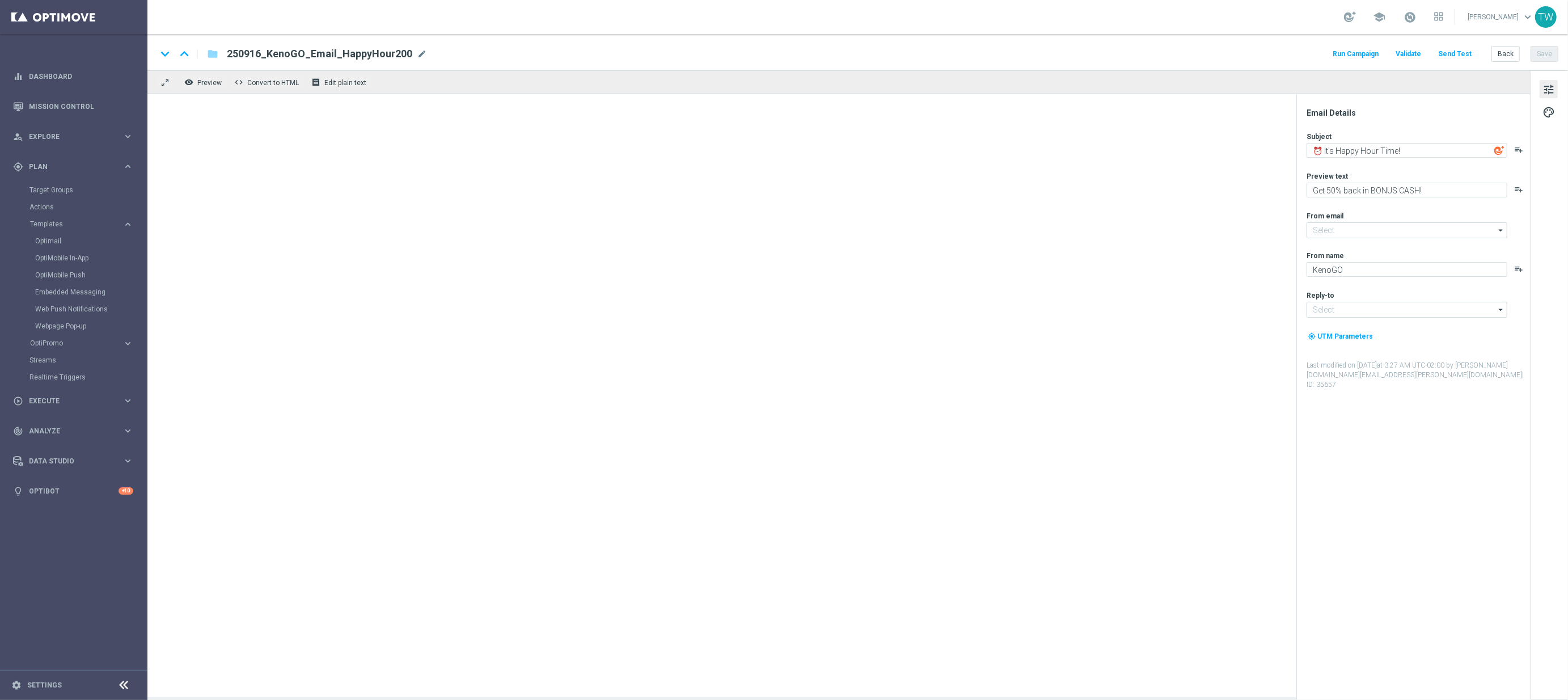
type input "mail@crm.kenogo.com.au"
type input "support@kenogo.com.au"
click at [433, 52] on span "mode_edit" at bounding box center [435, 53] width 10 height 10
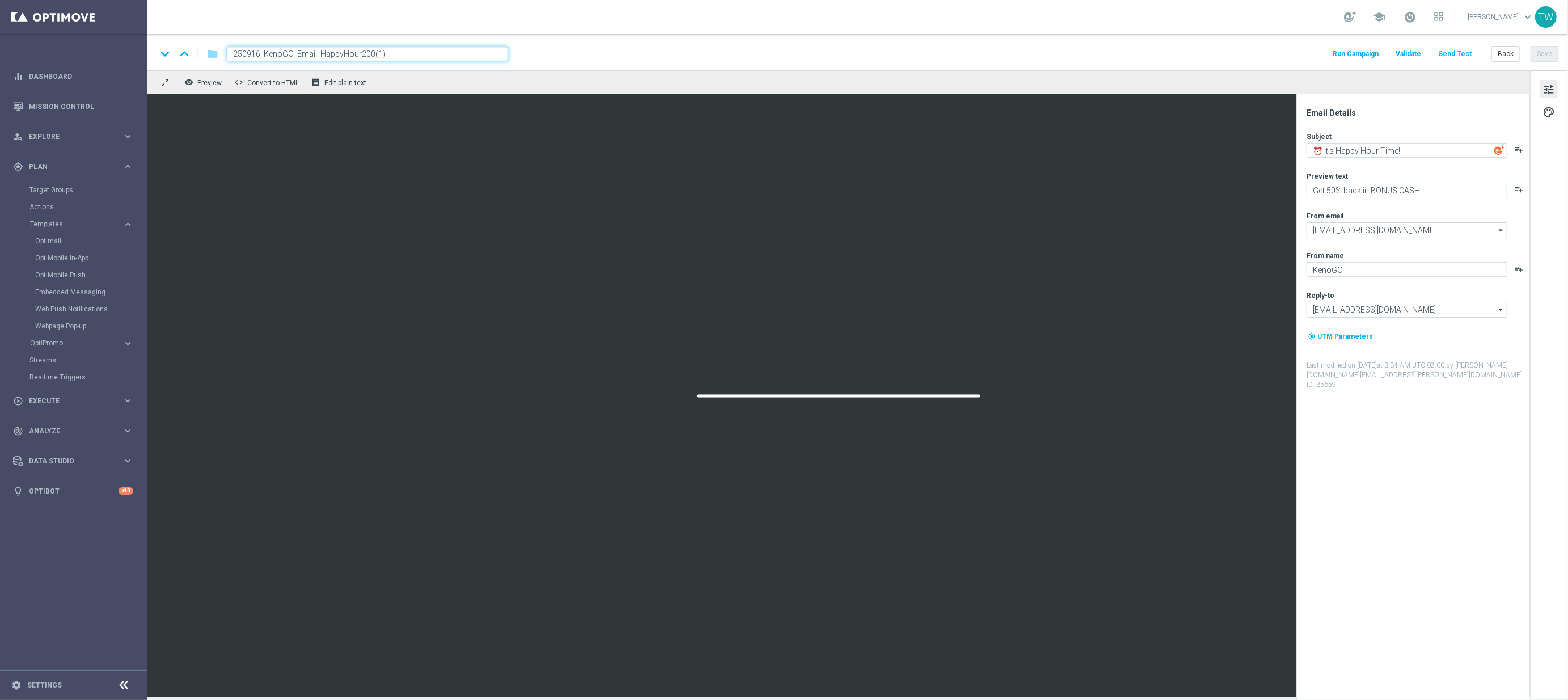
drag, startPoint x: 357, startPoint y: 53, endPoint x: 453, endPoint y: 55, distance: 96.0
click at [453, 55] on input "250916_KenoGO_Email_HappyHour200(1)" at bounding box center [367, 54] width 281 height 15
type input "250916_KenoGO_Email_HappyHour100"
click at [416, 55] on input "250916_KenoGO_Email_HappyHour100" at bounding box center [367, 54] width 281 height 15
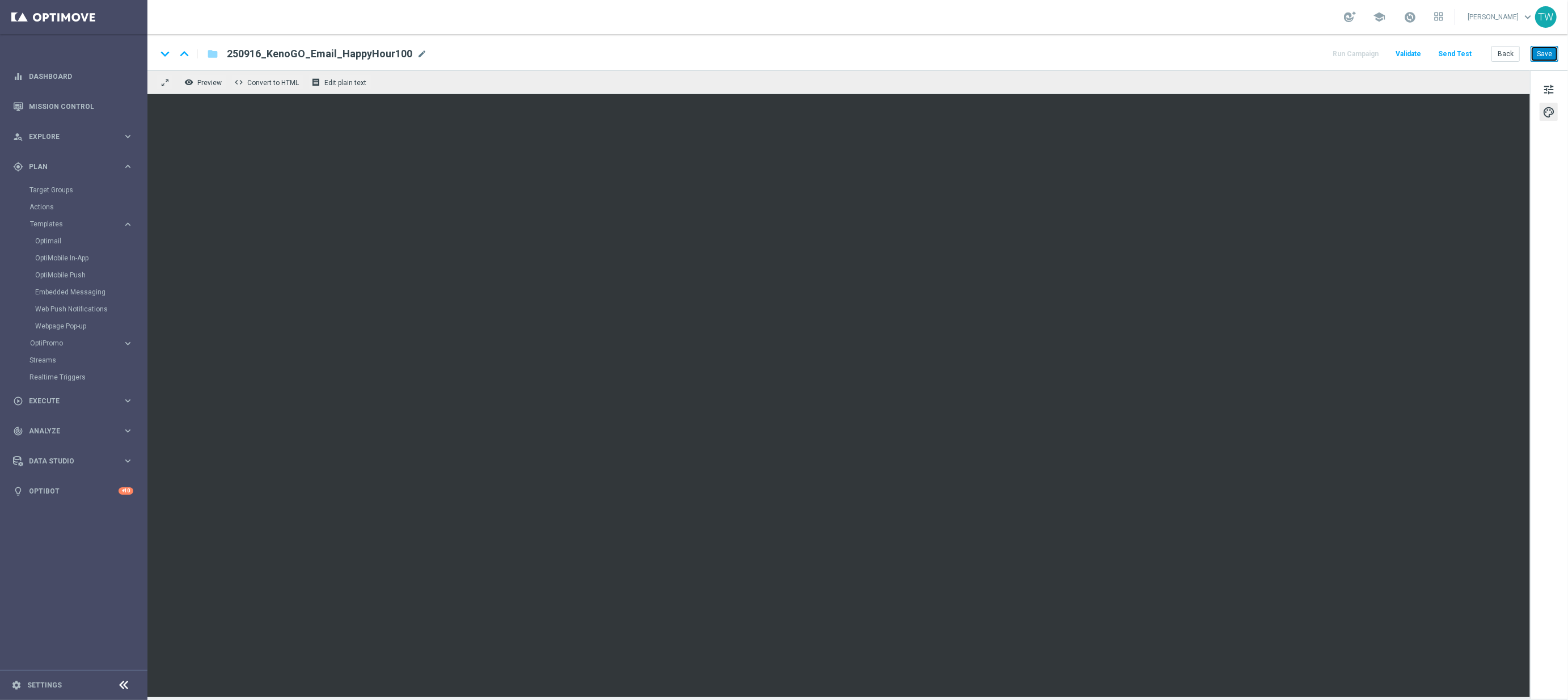
click at [1546, 57] on button "Save" at bounding box center [1544, 53] width 28 height 16
click at [1512, 53] on button "Back" at bounding box center [1505, 53] width 28 height 16
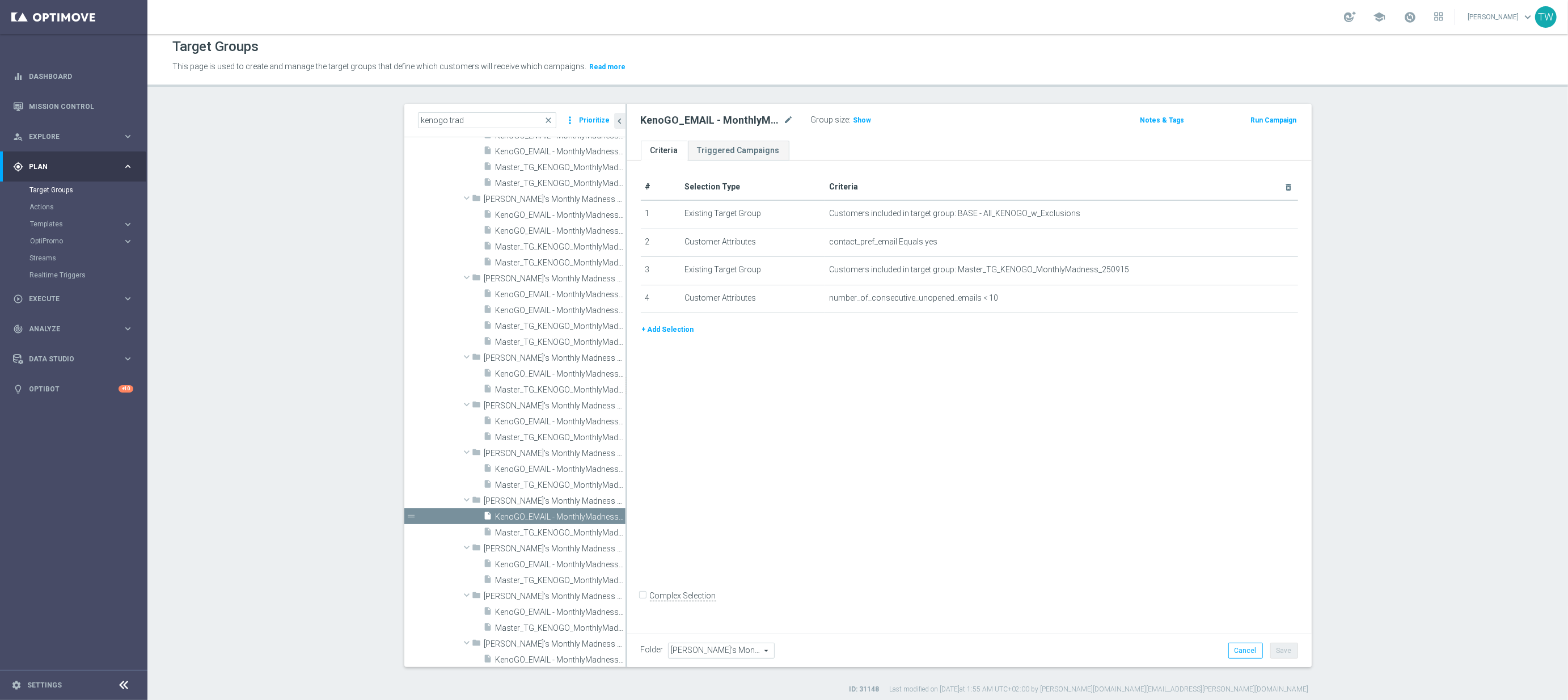
scroll to position [783, 0]
click at [517, 537] on span "Master_TG_KENOGO_MonthlyMadness_250915" at bounding box center [548, 533] width 104 height 10
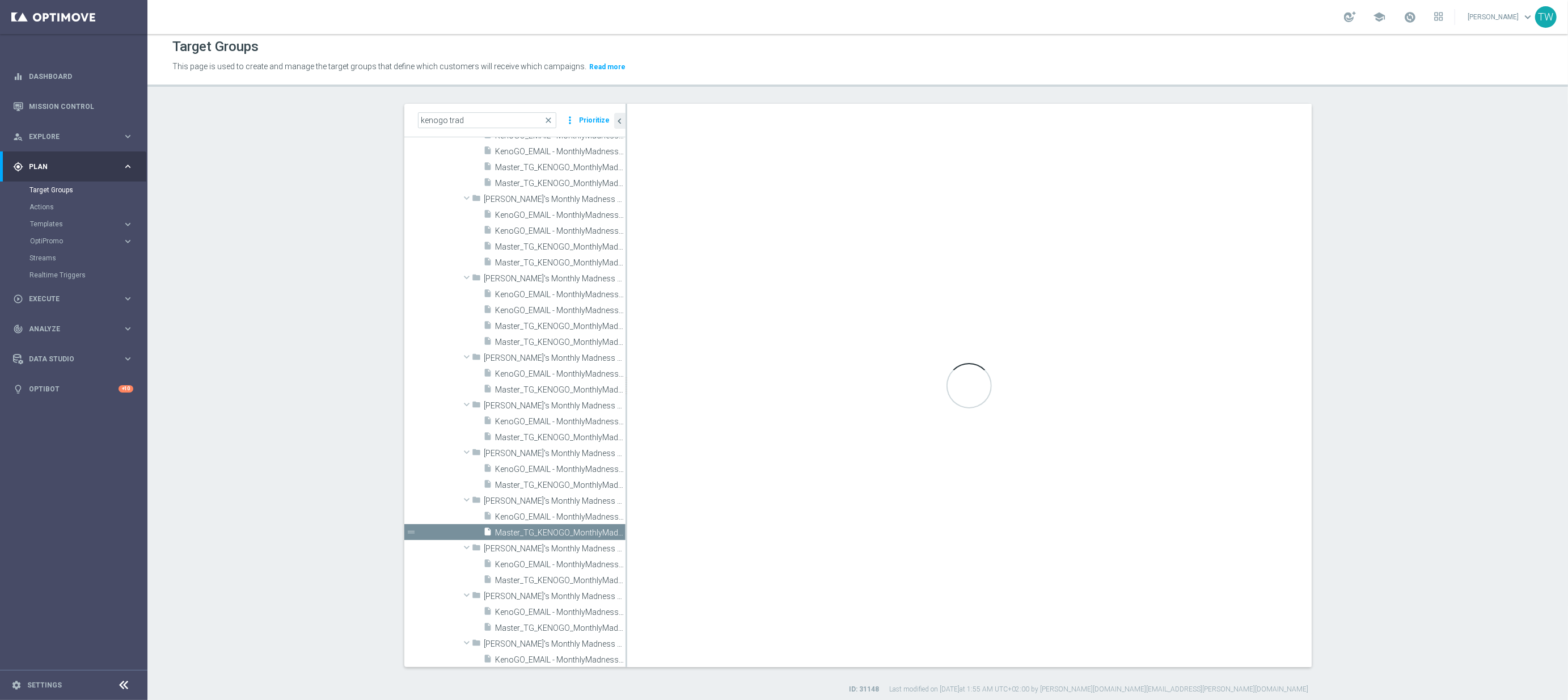
checkbox input "true"
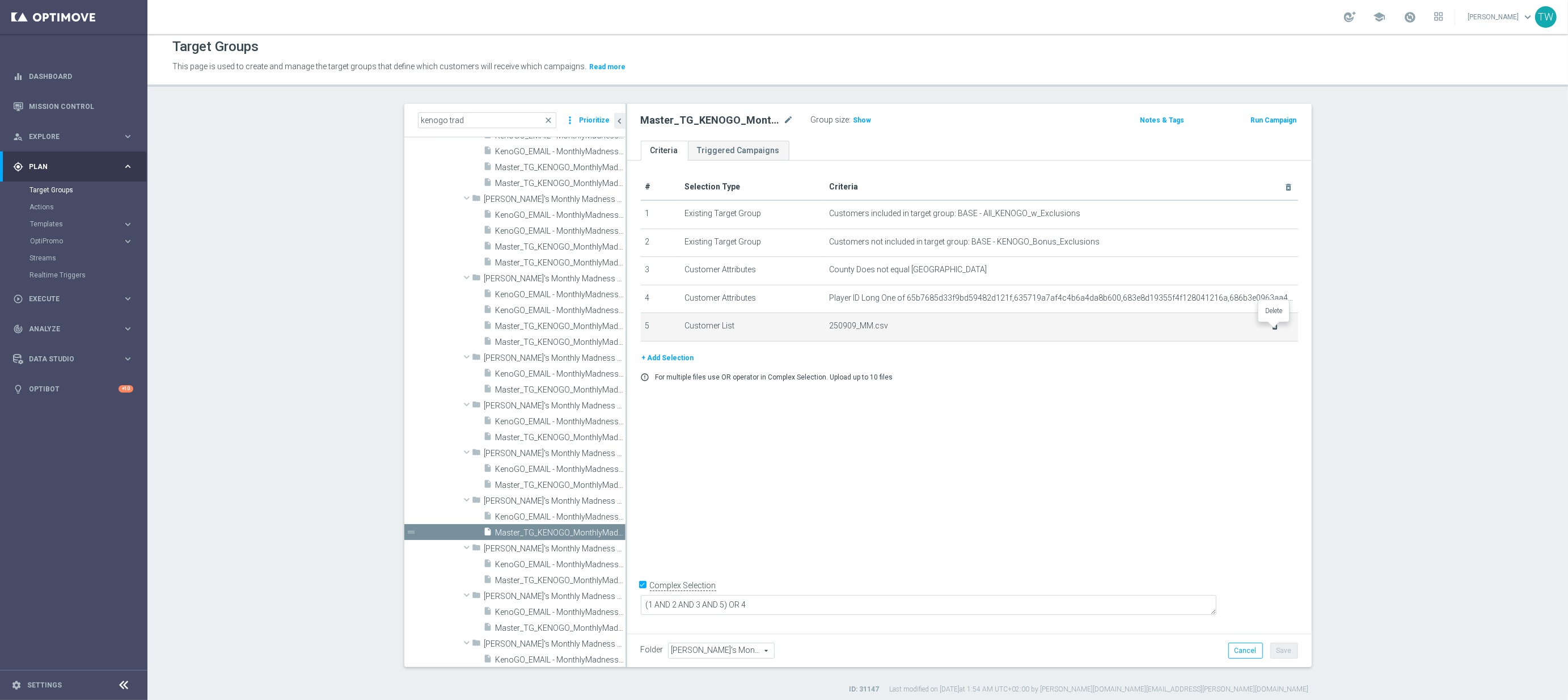
click at [1273, 328] on icon "delete_forever" at bounding box center [1274, 325] width 9 height 9
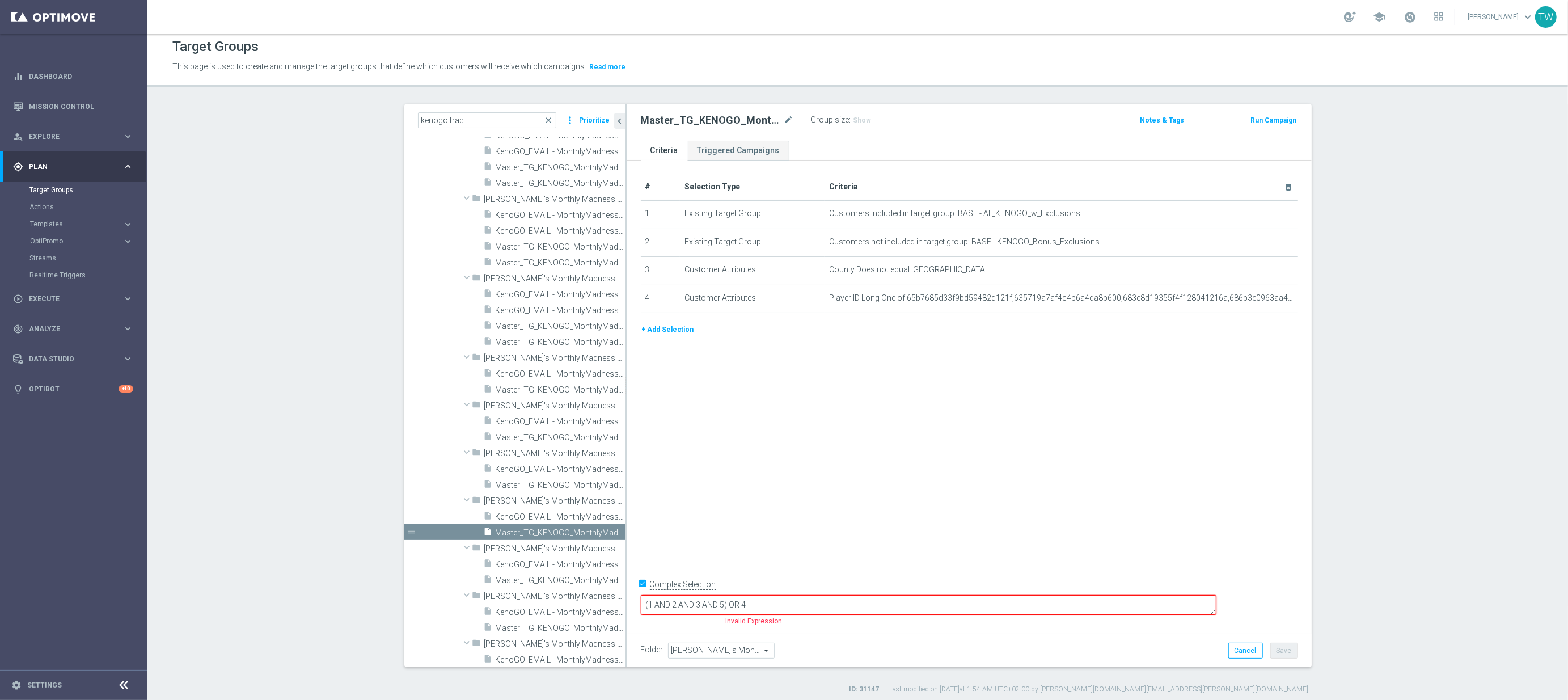
click at [661, 333] on button "+ Add Selection" at bounding box center [668, 329] width 54 height 12
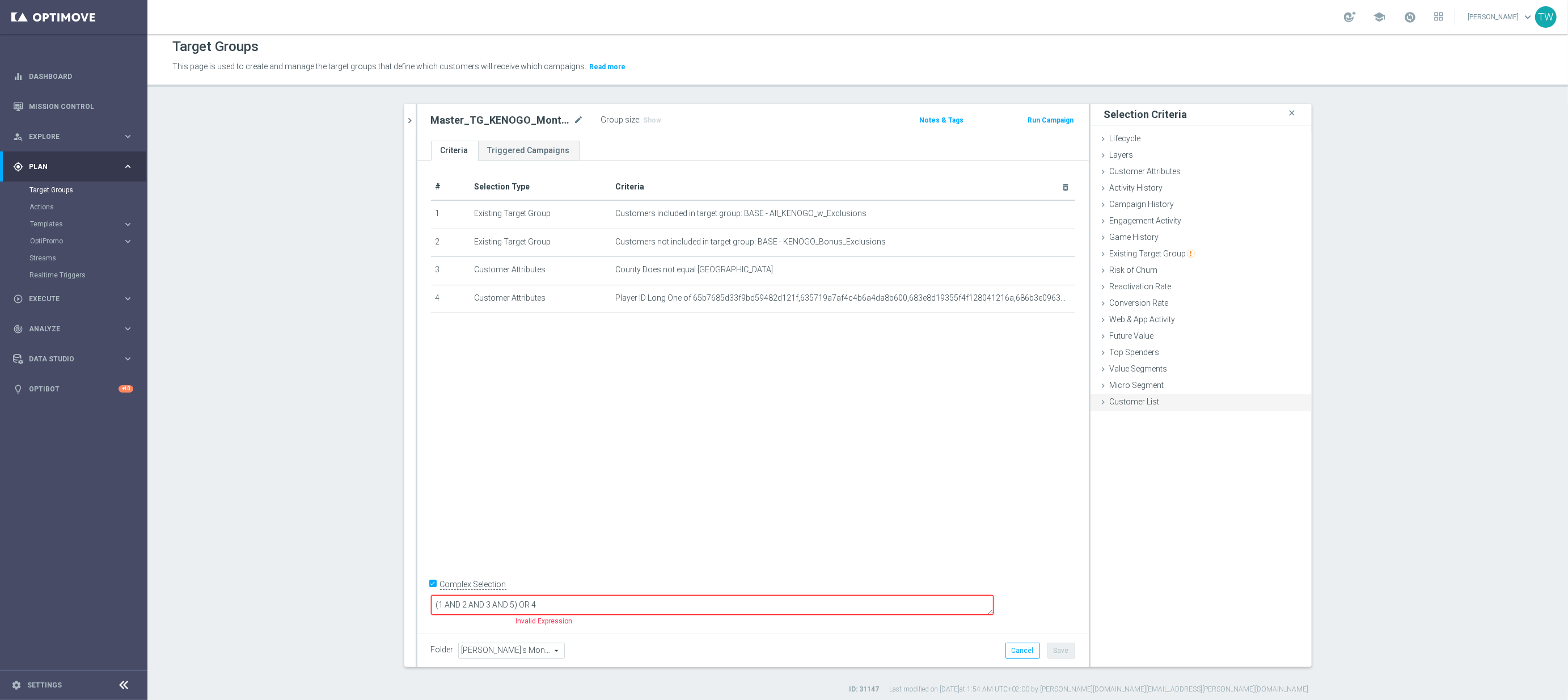
click at [1129, 403] on span "Customer List" at bounding box center [1134, 401] width 50 height 9
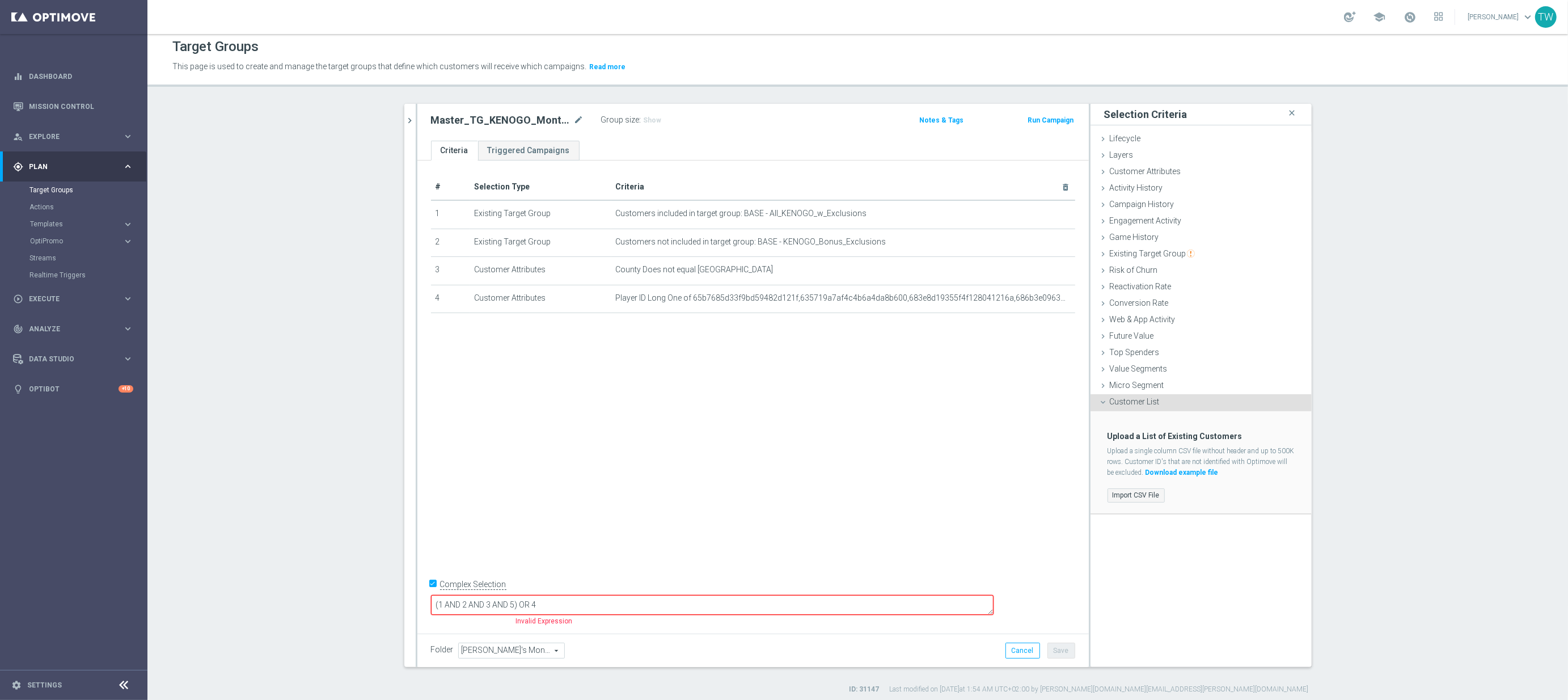
click at [1122, 495] on label "Import CSV File" at bounding box center [1136, 495] width 58 height 14
click at [0, 0] on input "Import CSV File" at bounding box center [0, 0] width 0 height 0
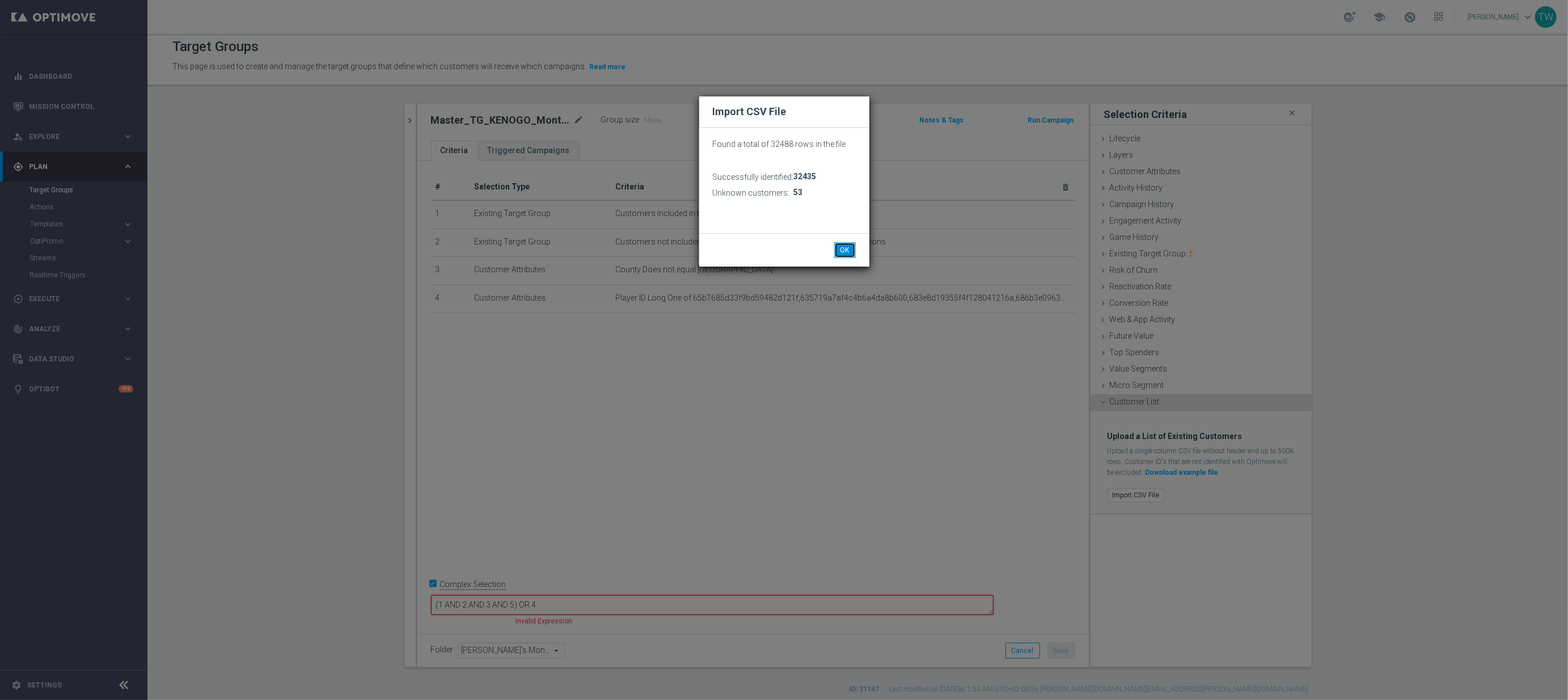
drag, startPoint x: 839, startPoint y: 249, endPoint x: 833, endPoint y: 247, distance: 6.3
click at [834, 247] on button "OK" at bounding box center [844, 250] width 21 height 16
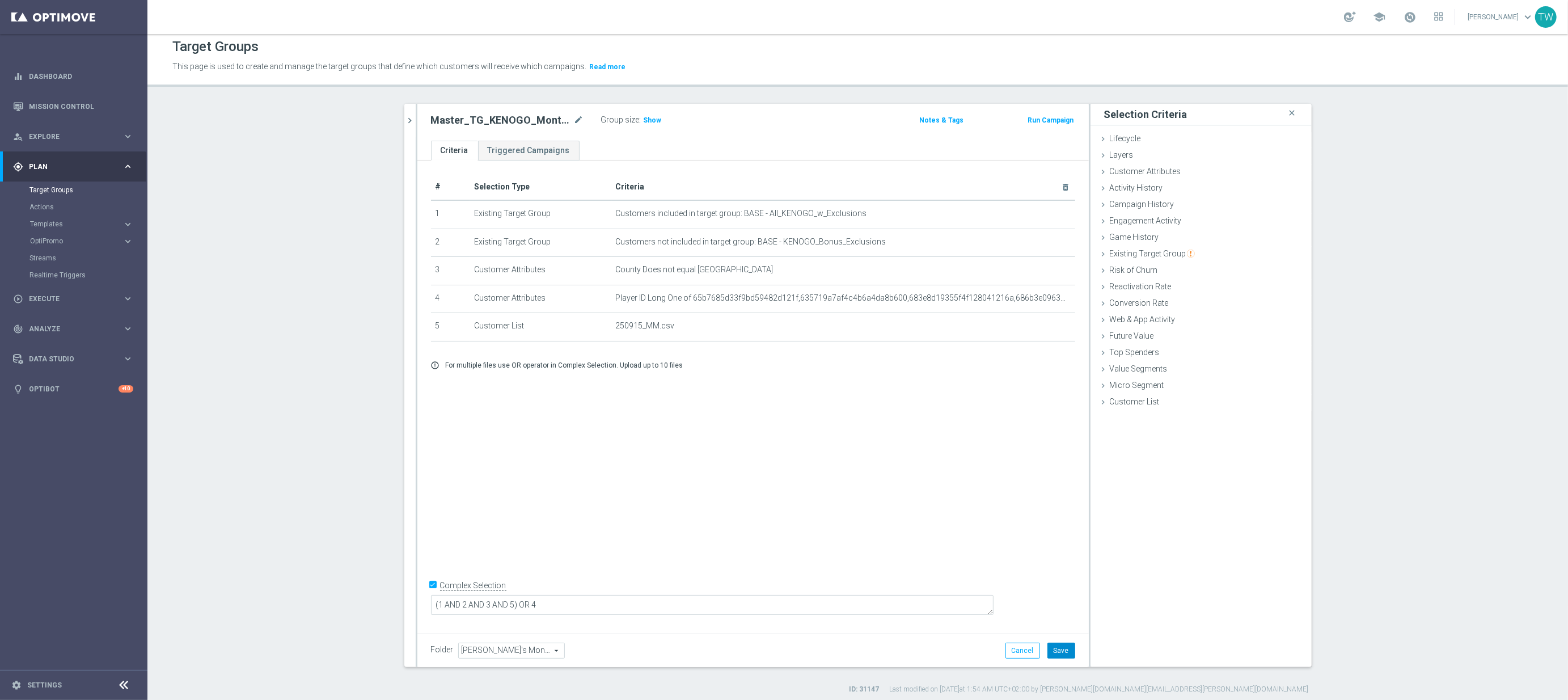
click at [1067, 655] on button "Save" at bounding box center [1061, 650] width 28 height 16
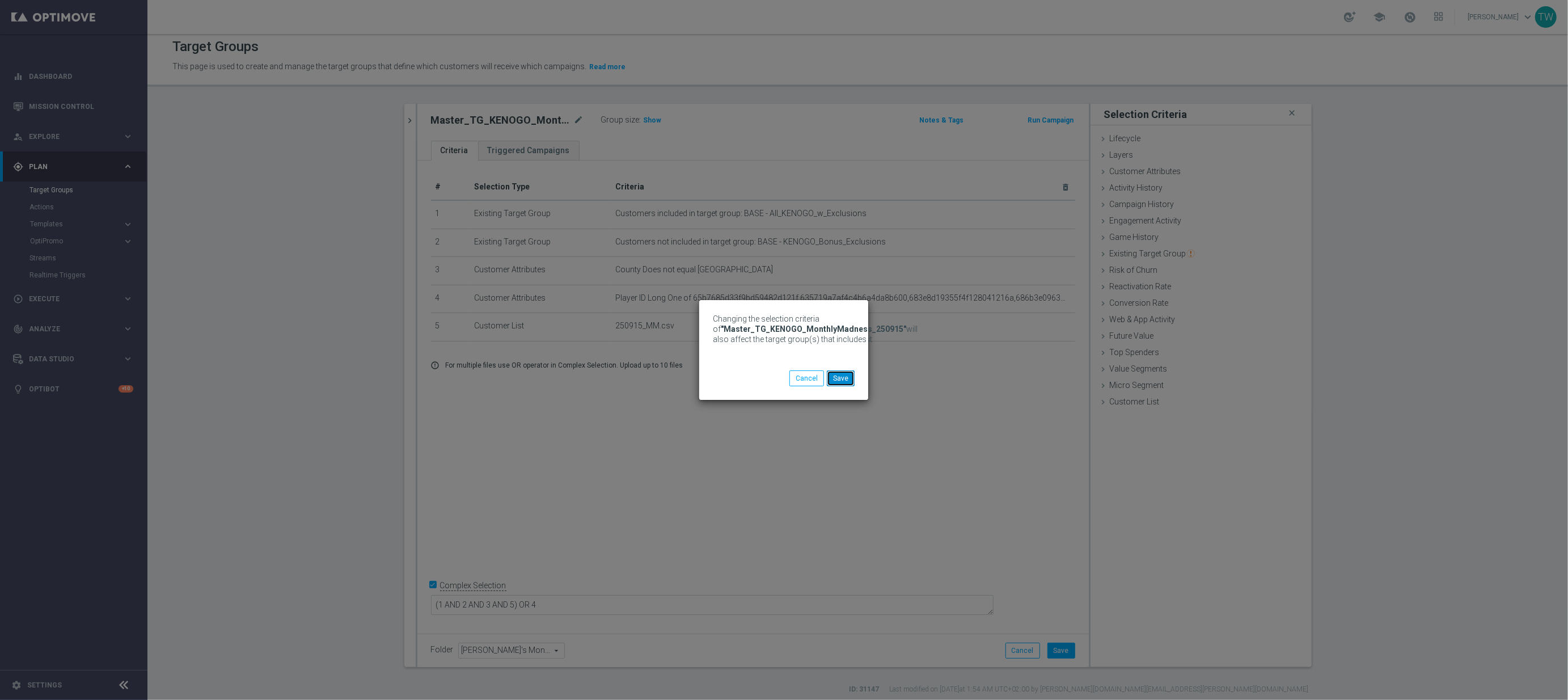
click at [850, 386] on button "Save" at bounding box center [840, 378] width 28 height 16
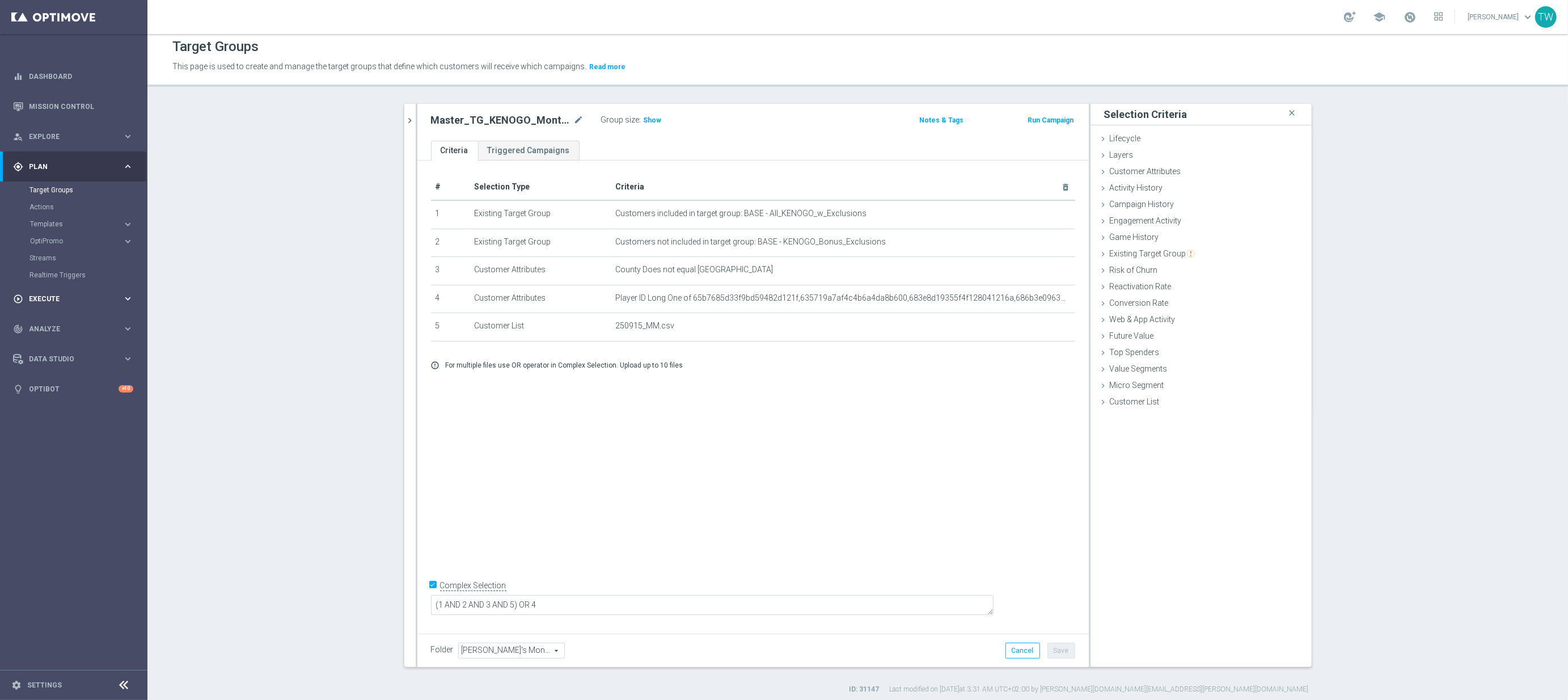
click at [126, 301] on icon "keyboard_arrow_right" at bounding box center [128, 299] width 11 height 11
click at [55, 219] on link "Campaign Builder" at bounding box center [73, 220] width 88 height 9
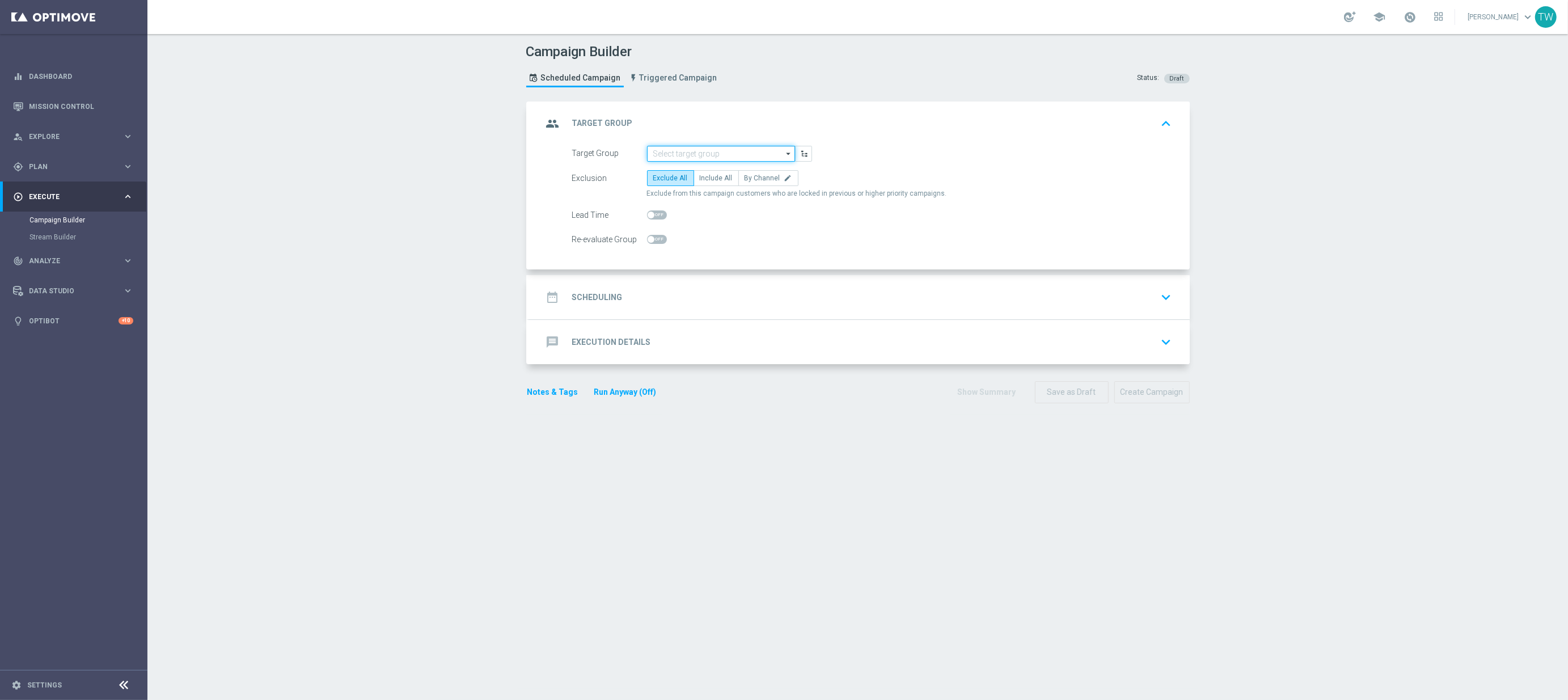
click at [698, 155] on input at bounding box center [721, 153] width 148 height 16
type input "25"
click at [81, 164] on span "Plan" at bounding box center [75, 166] width 94 height 7
click at [64, 188] on link "Target Groups" at bounding box center [73, 190] width 88 height 9
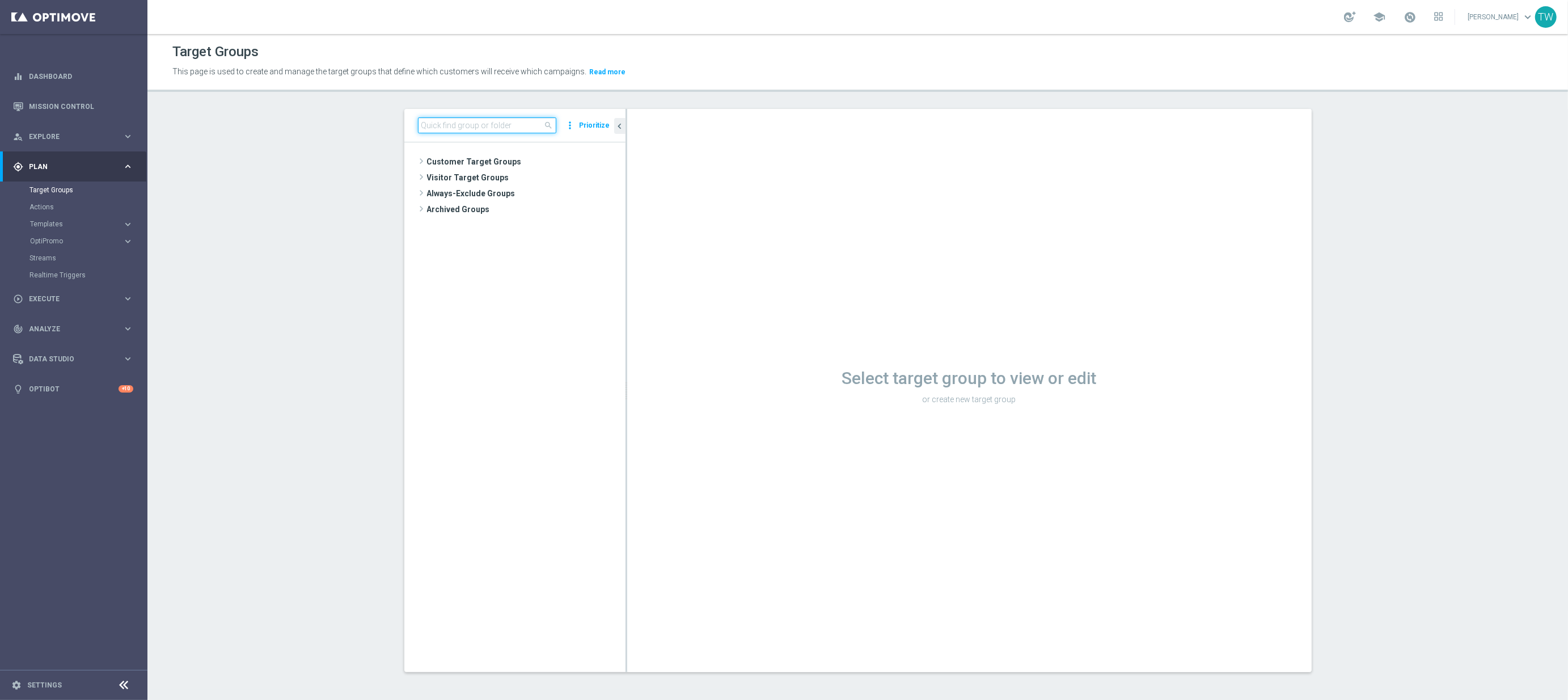
click at [469, 127] on input at bounding box center [487, 125] width 138 height 16
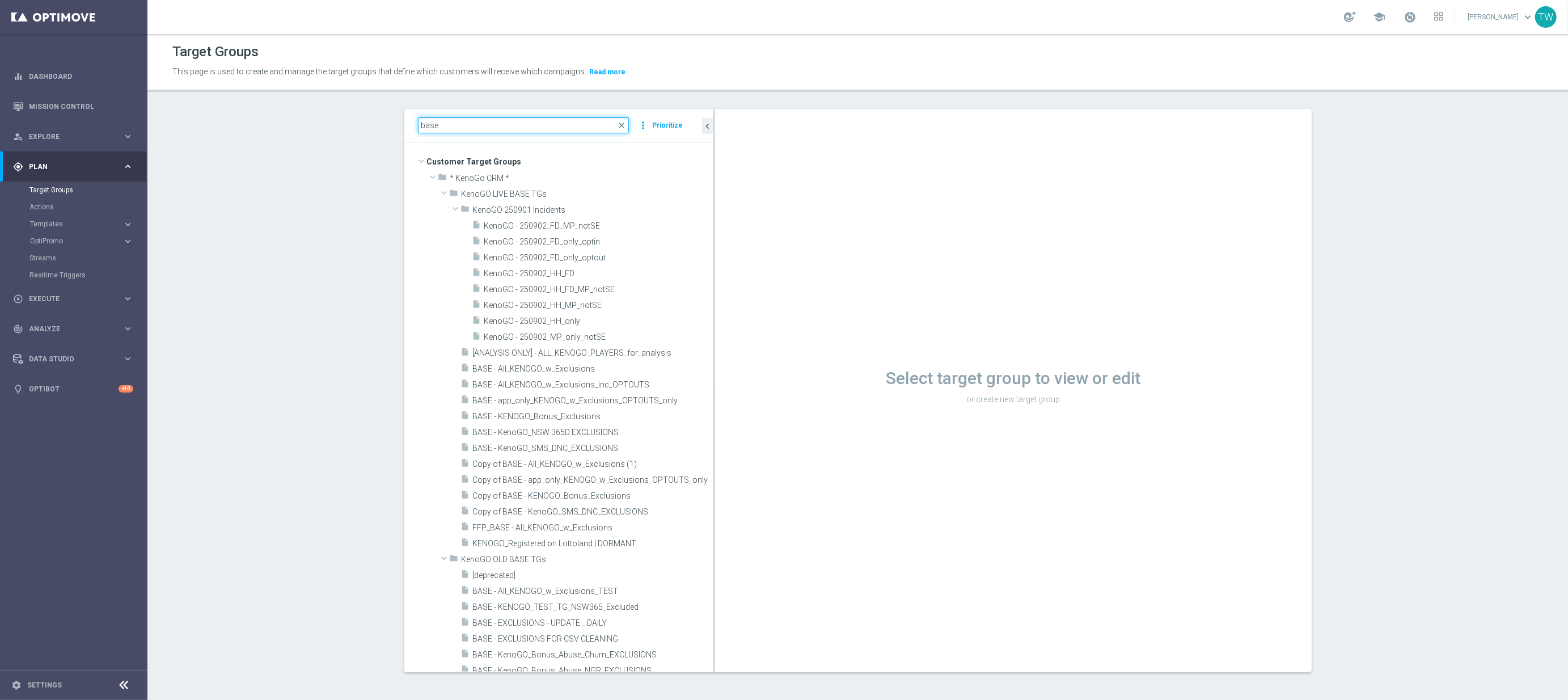
drag, startPoint x: 625, startPoint y: 308, endPoint x: 733, endPoint y: 393, distance: 137.4
click at [773, 308] on as-split "base close more_vert Prioritize Customer Target Groups library_add create_new_f…" at bounding box center [857, 390] width 907 height 563
click at [584, 401] on span "BASE - app_only_KENOGO_w_Exclusions_OPTOUTS_only" at bounding box center [579, 401] width 213 height 10
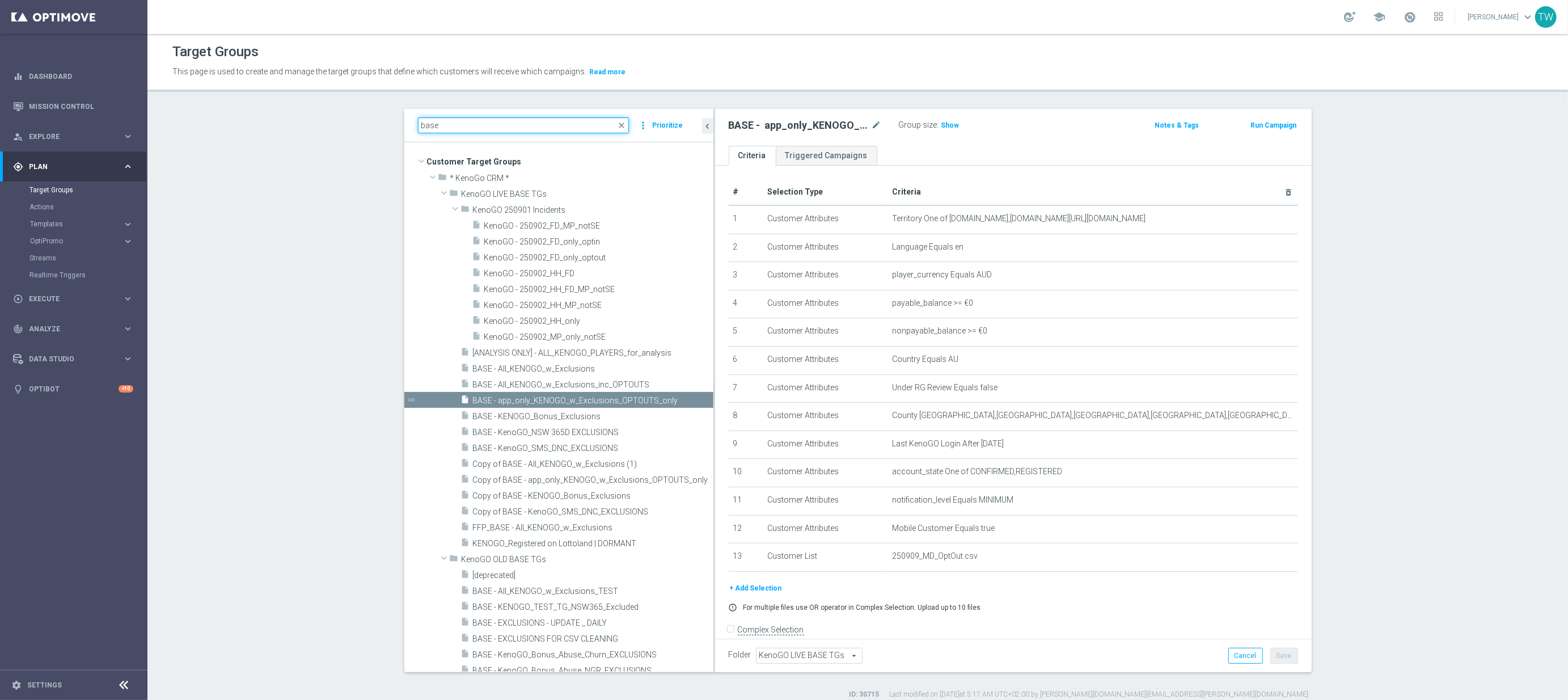
drag, startPoint x: 505, startPoint y: 132, endPoint x: 342, endPoint y: 110, distance: 164.5
click at [342, 110] on section "base close more_vert Prioritize Customer Target Groups library_add create_new_f…" at bounding box center [857, 404] width 1420 height 590
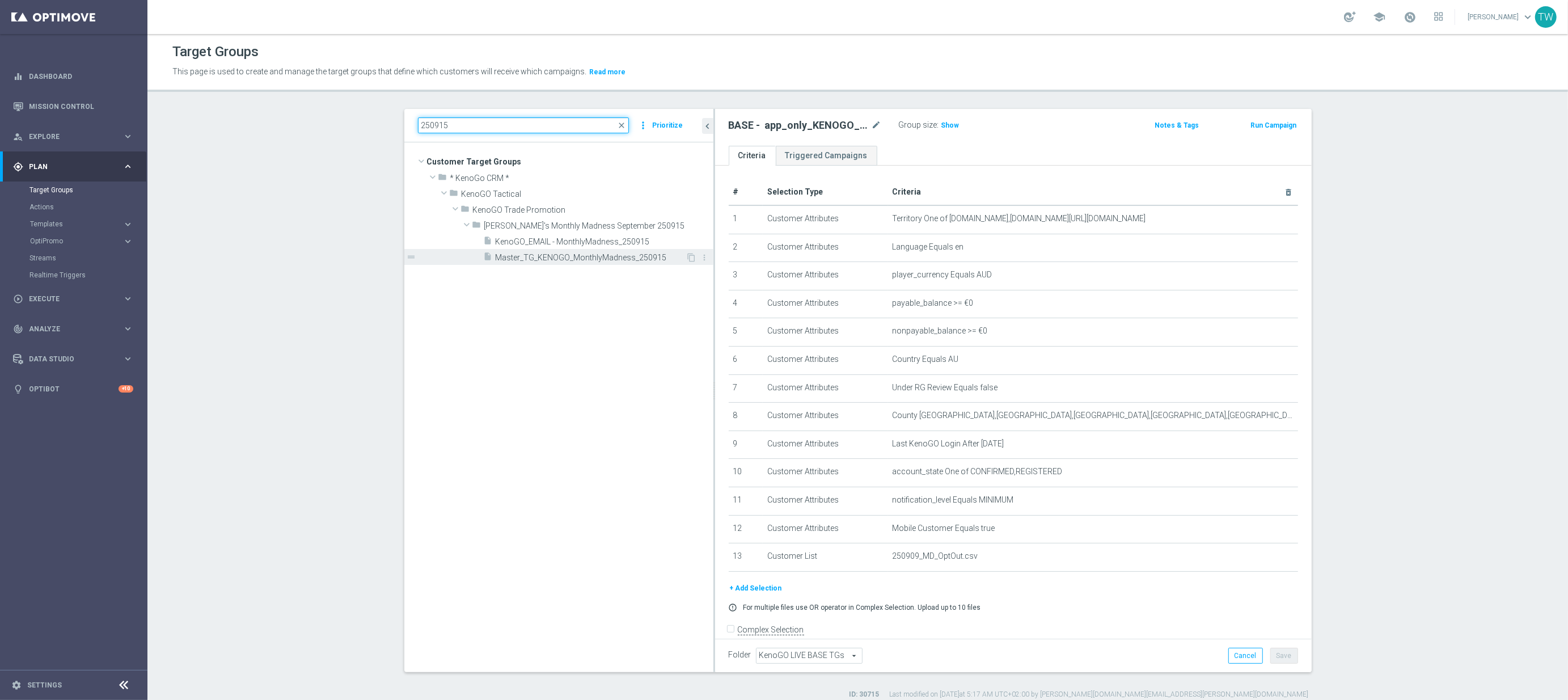
type input "250915"
click at [588, 257] on span "Master_TG_KENOGO_MonthlyMadness_250915" at bounding box center [591, 258] width 190 height 10
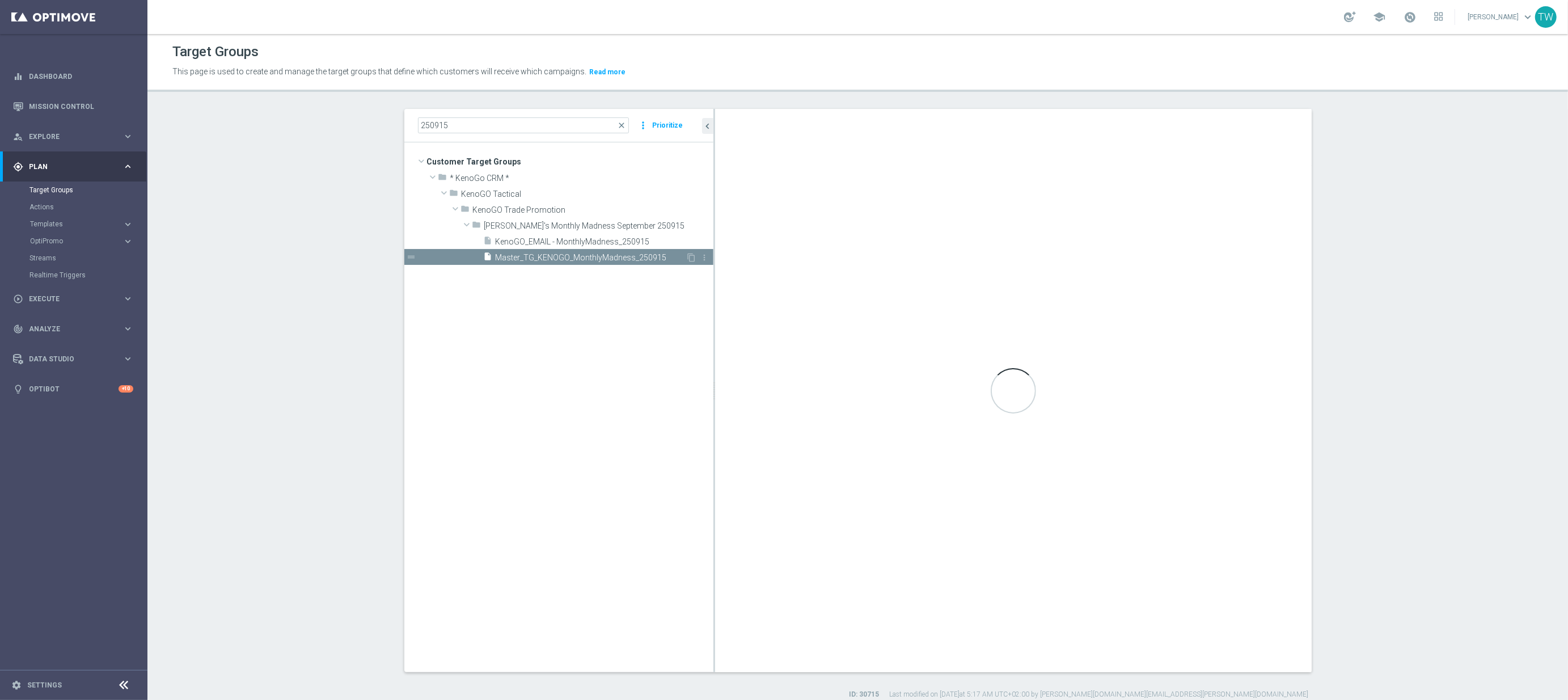
checkbox input "true"
type input "KenoGO's Monthly Madness September 250915"
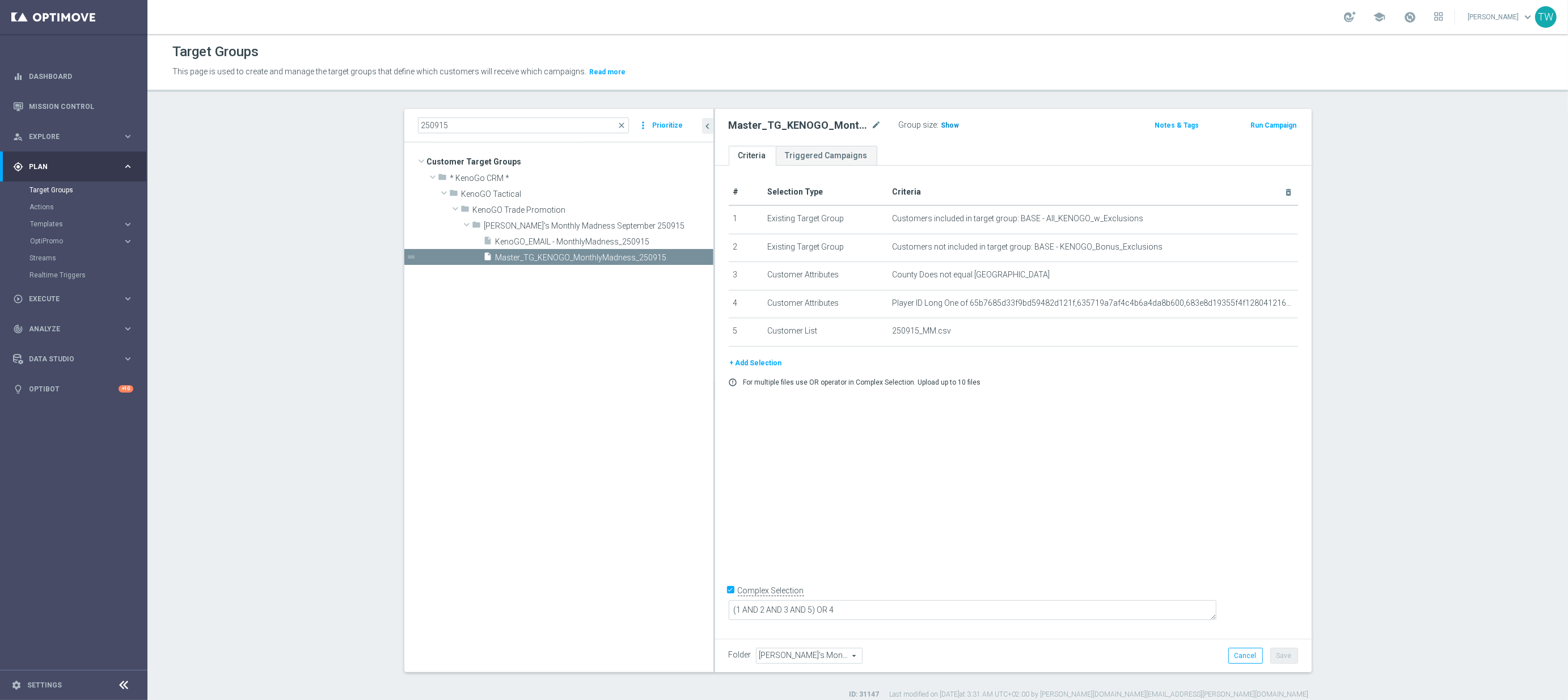
click at [944, 121] on h3 "Show" at bounding box center [950, 125] width 21 height 12
click at [620, 125] on span "close" at bounding box center [621, 125] width 9 height 9
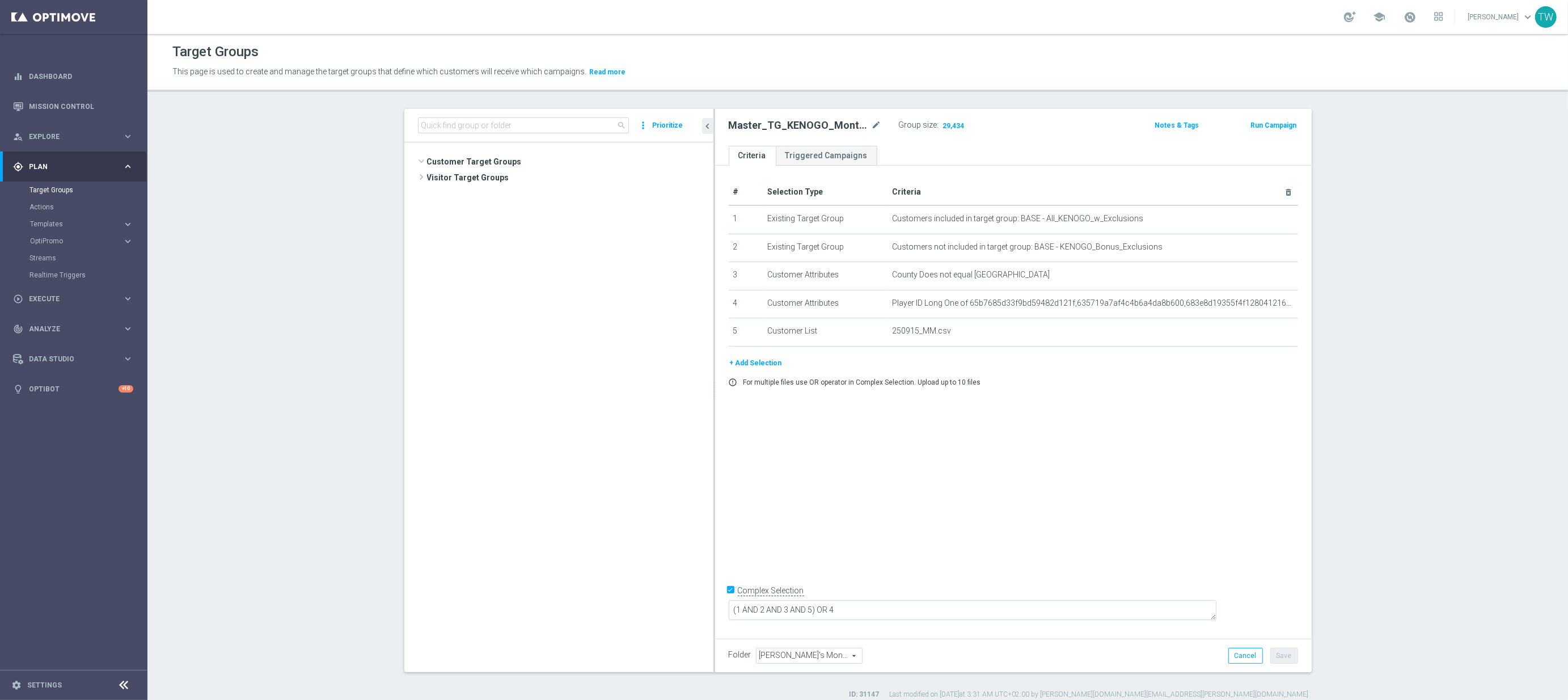
scroll to position [1092, 0]
click at [557, 124] on input at bounding box center [523, 125] width 212 height 16
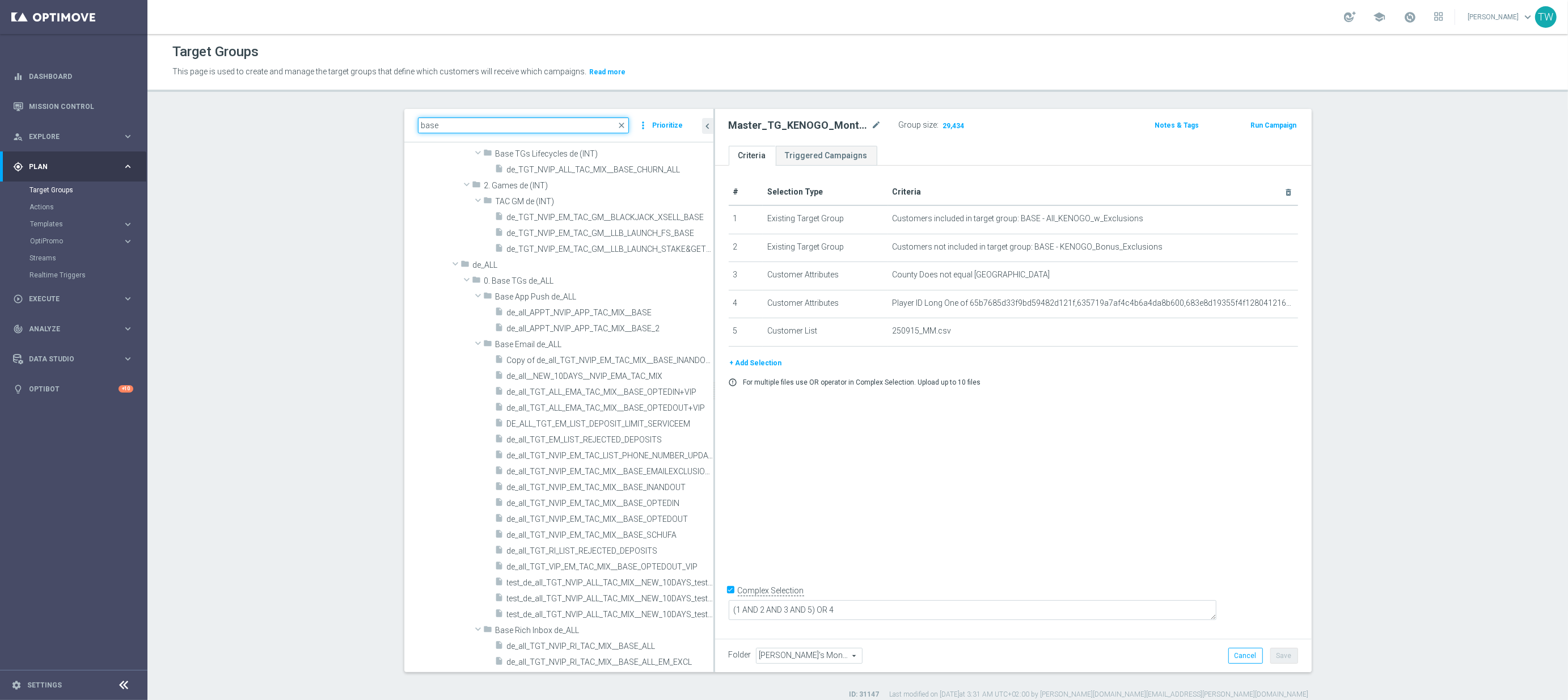
scroll to position [0, 0]
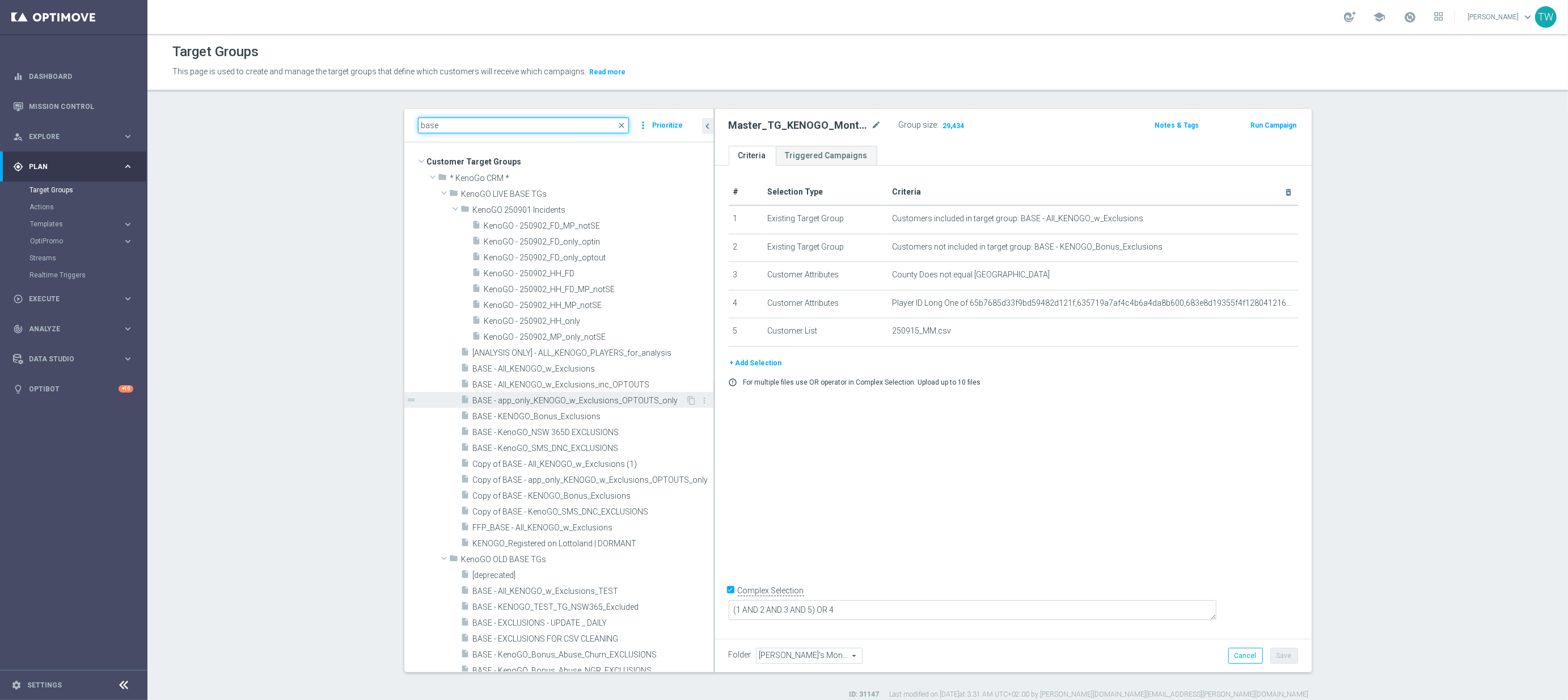
type input "base"
click at [635, 407] on div "insert_drive_file BASE - app_only_KENOGO_w_Exclusions_OPTOUTS_only" at bounding box center [573, 399] width 225 height 16
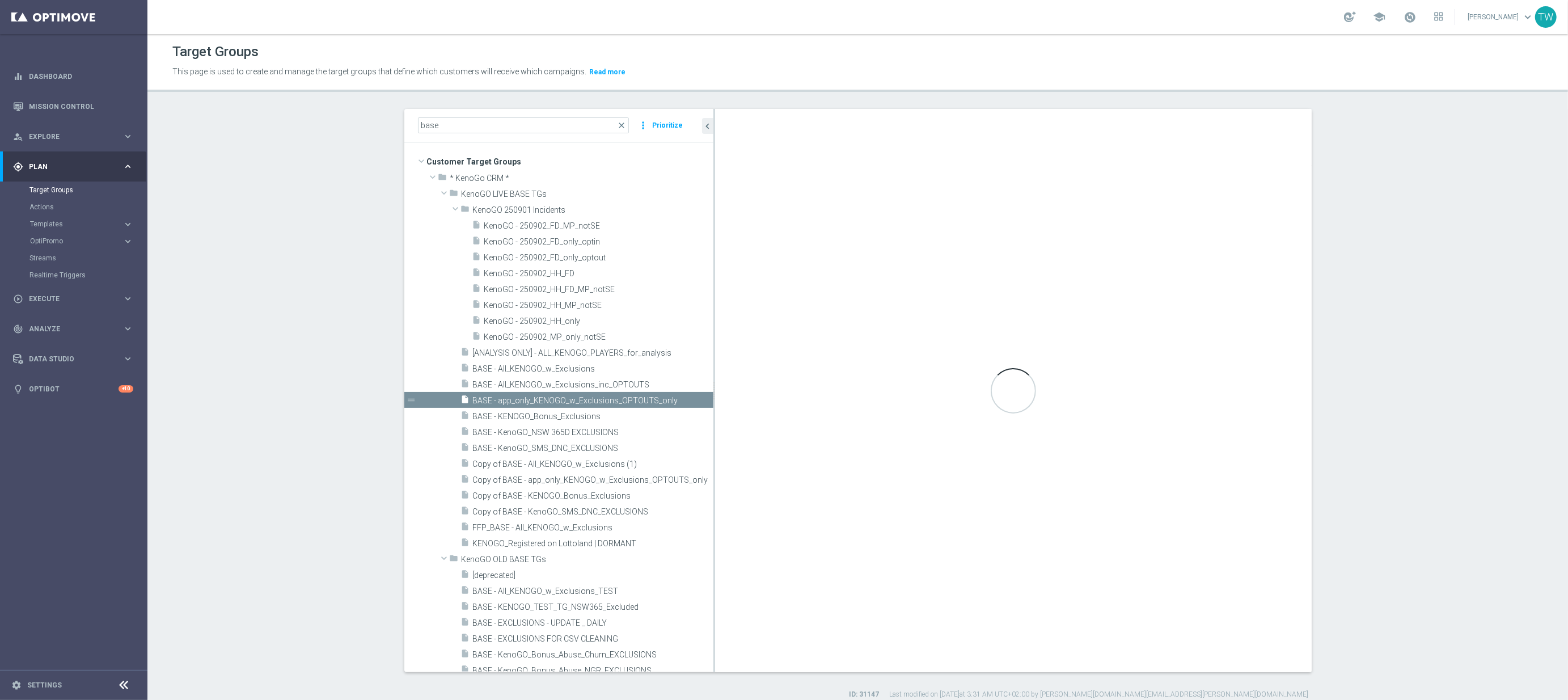
checkbox input "false"
type input "KenoGO LIVE BASE TGs"
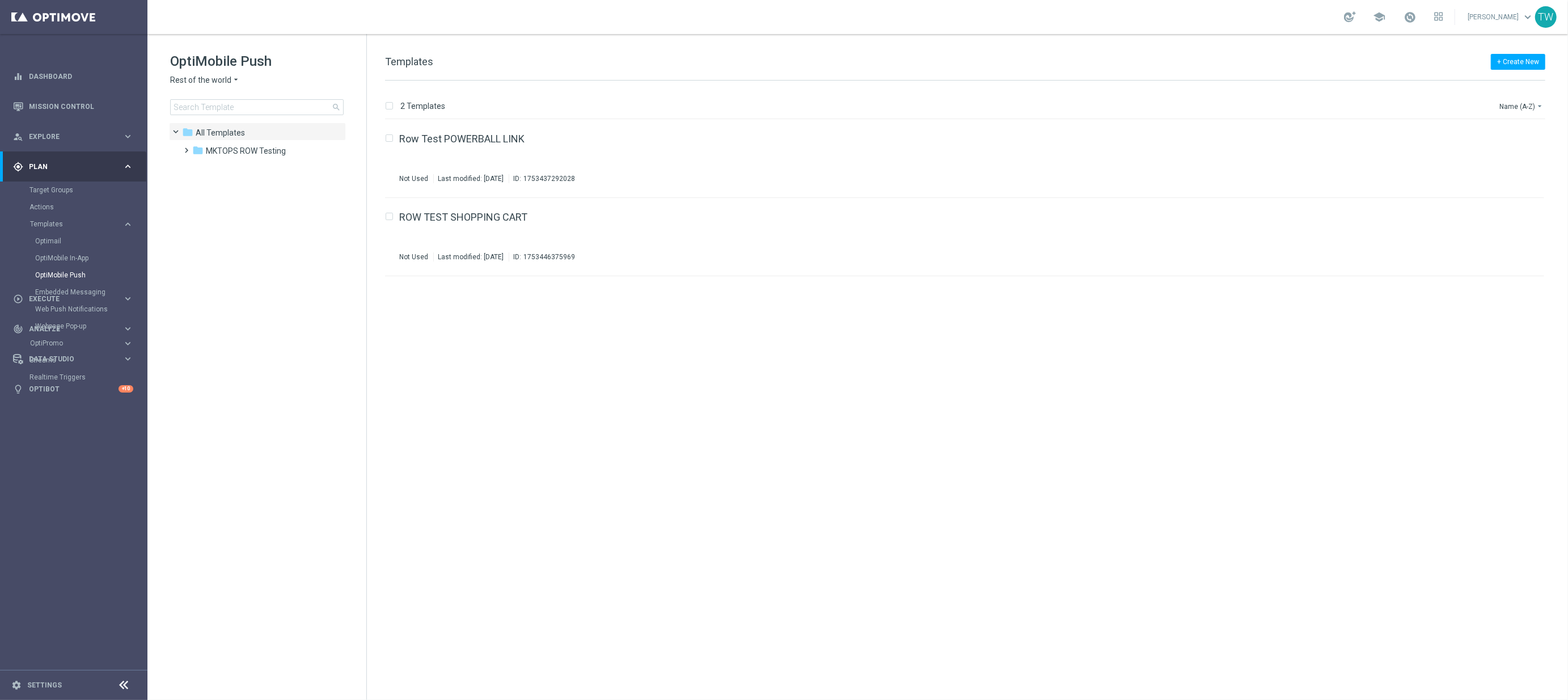
click at [201, 84] on span "Rest of the world" at bounding box center [200, 80] width 61 height 11
click at [216, 212] on div "KenoGO [GEOGRAPHIC_DATA]" at bounding box center [213, 216] width 85 height 14
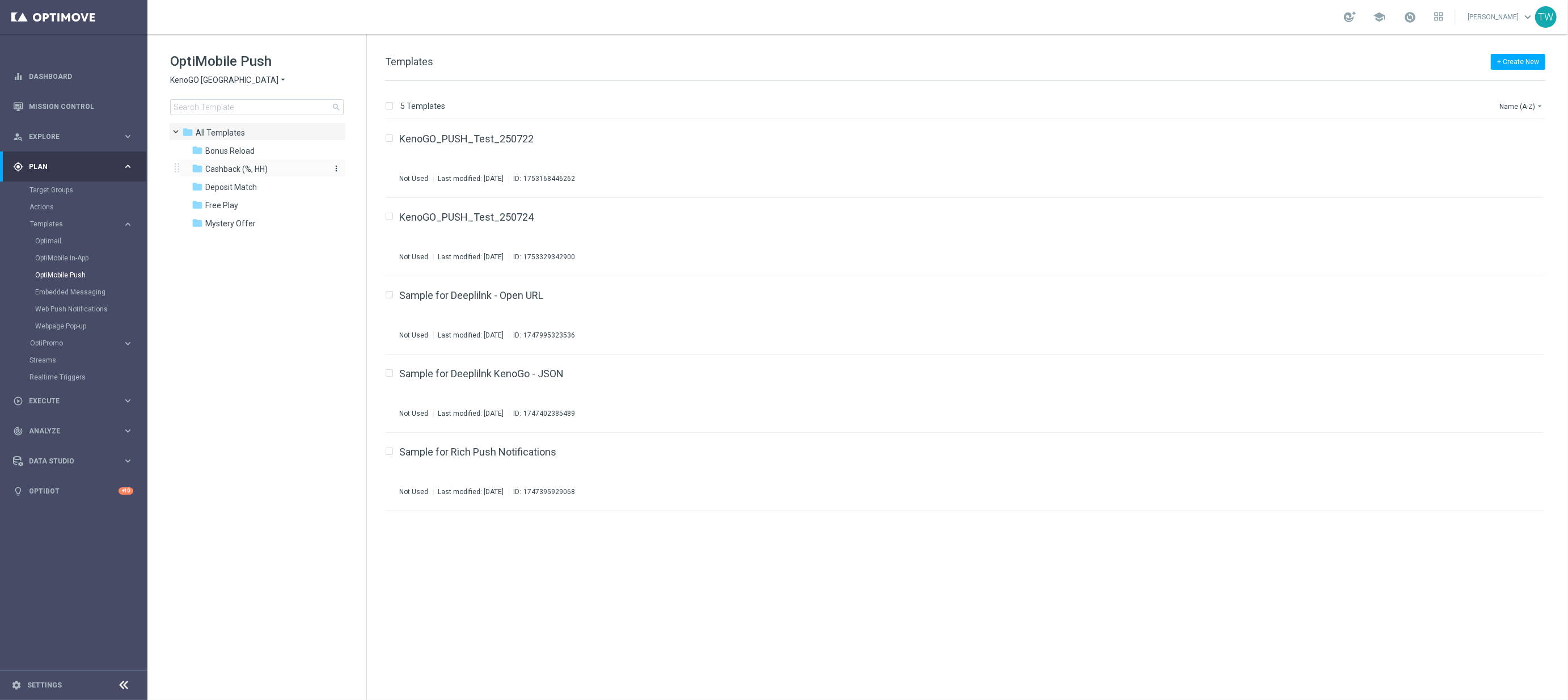
click at [268, 171] on div "folder Cashback (%, HH)" at bounding box center [257, 169] width 130 height 13
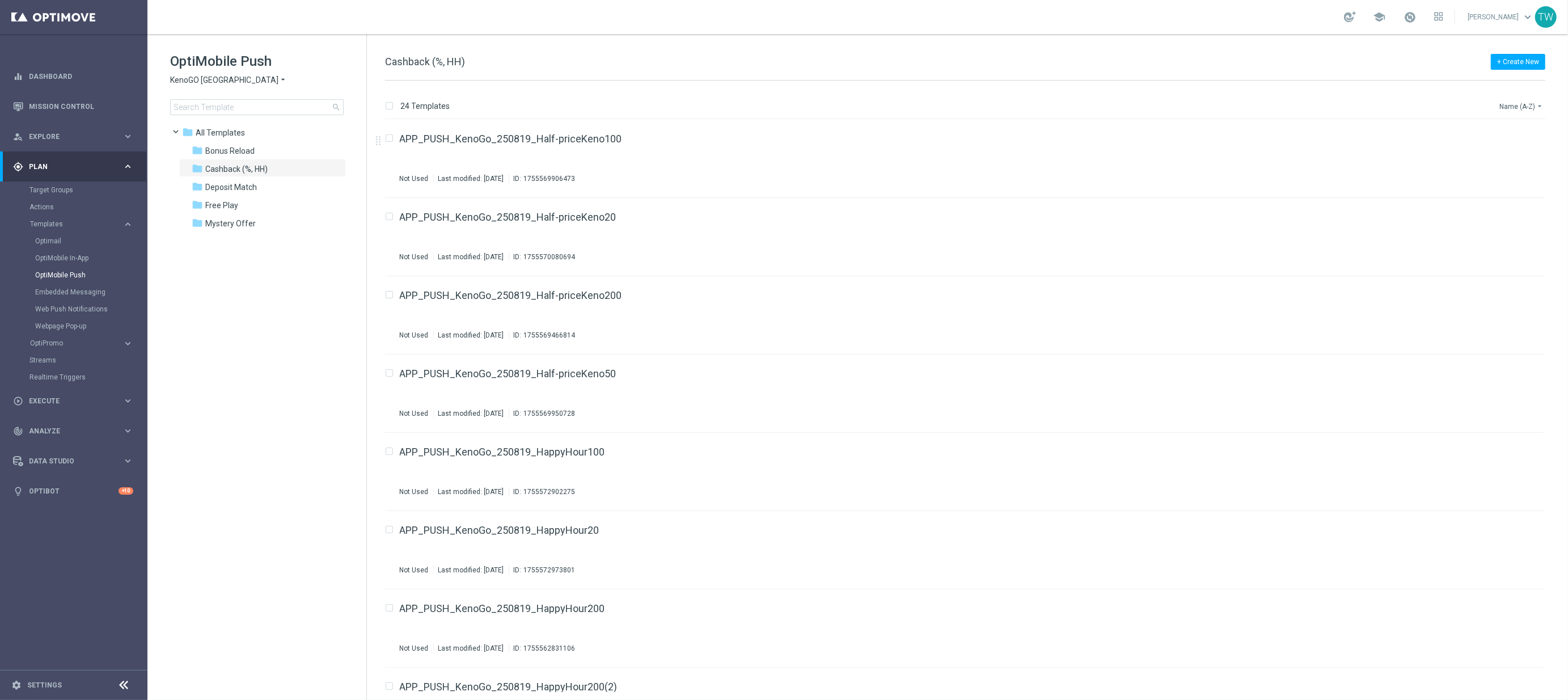
click at [1515, 107] on button "Name (A-Z) arrow_drop_down" at bounding box center [1521, 106] width 47 height 14
click at [1508, 153] on span "Date Modified (Newest)" at bounding box center [1501, 158] width 76 height 8
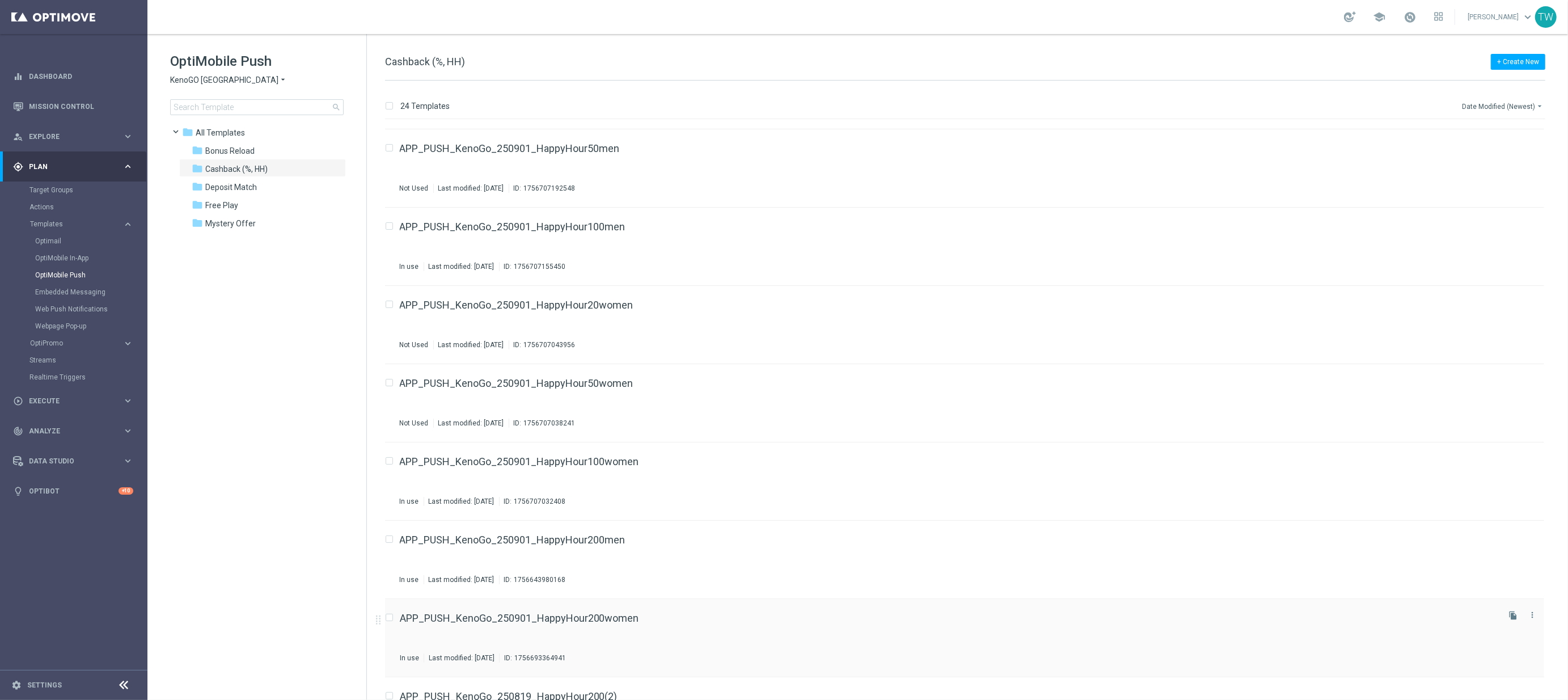
scroll to position [73, 0]
click at [390, 535] on input "Press SPACE to select this row." at bounding box center [388, 536] width 8 height 8
checkbox input "true"
click at [1509, 533] on icon "file_copy" at bounding box center [1513, 533] width 9 height 9
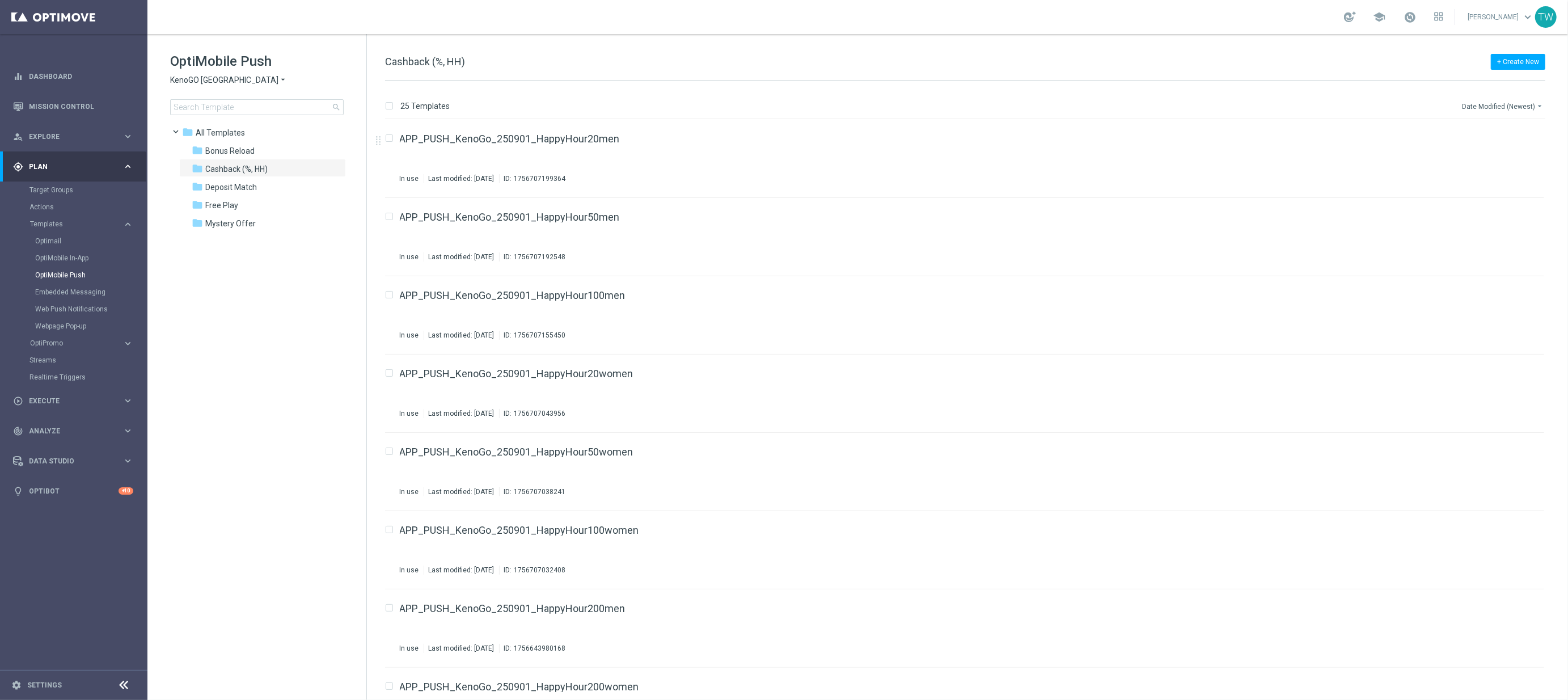
click at [1503, 105] on button "Date Modified (Newest) arrow_drop_down" at bounding box center [1502, 106] width 84 height 14
click at [1502, 153] on span "Date Modified (Newest)" at bounding box center [1501, 158] width 76 height 8
click at [529, 136] on link "APP_PUSH_KenoGo_250901_HappyHour200men(1)" at bounding box center [519, 138] width 238 height 10
click at [1510, 133] on icon "file_copy" at bounding box center [1513, 136] width 9 height 9
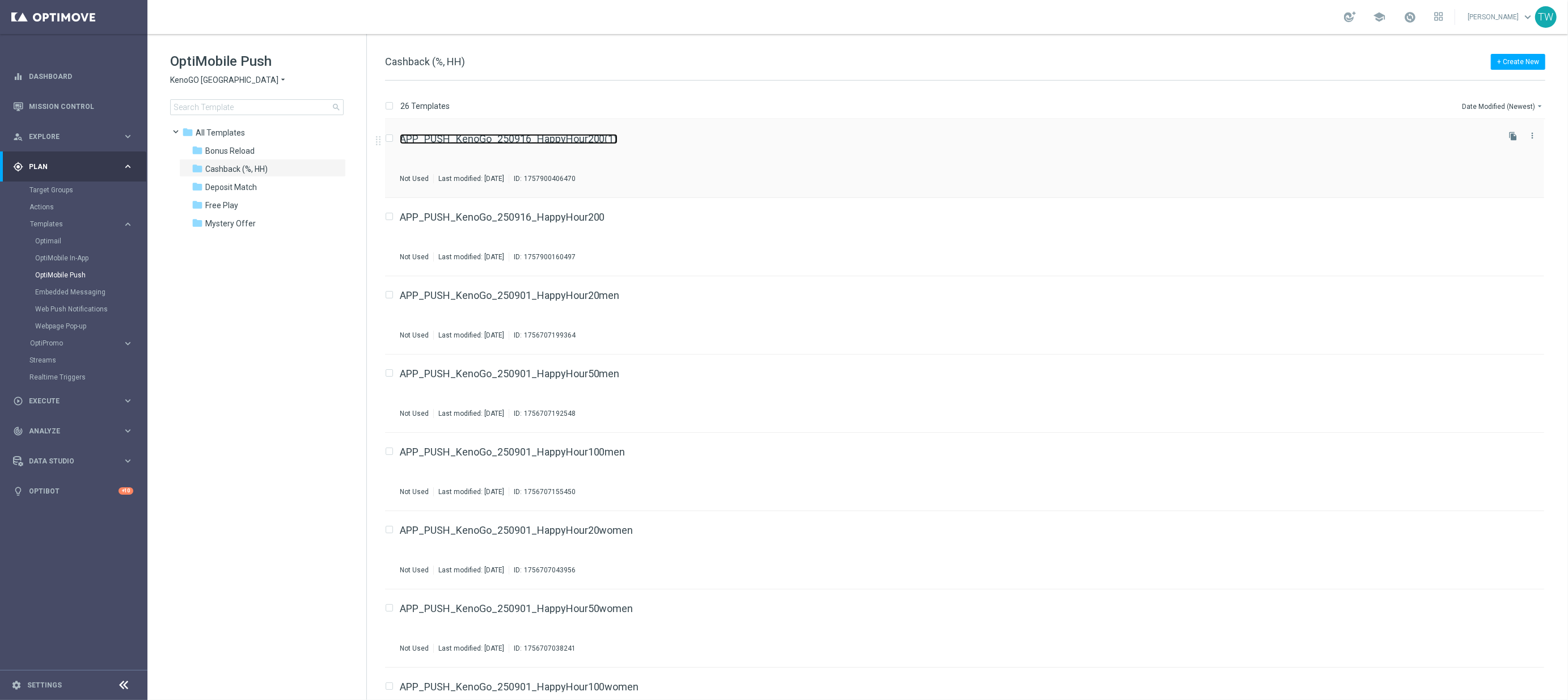
click at [593, 143] on link "APP_PUSH_KenoGo_250916_HappyHour200(1)" at bounding box center [509, 138] width 218 height 10
click at [1515, 137] on button "file_copy" at bounding box center [1513, 136] width 15 height 15
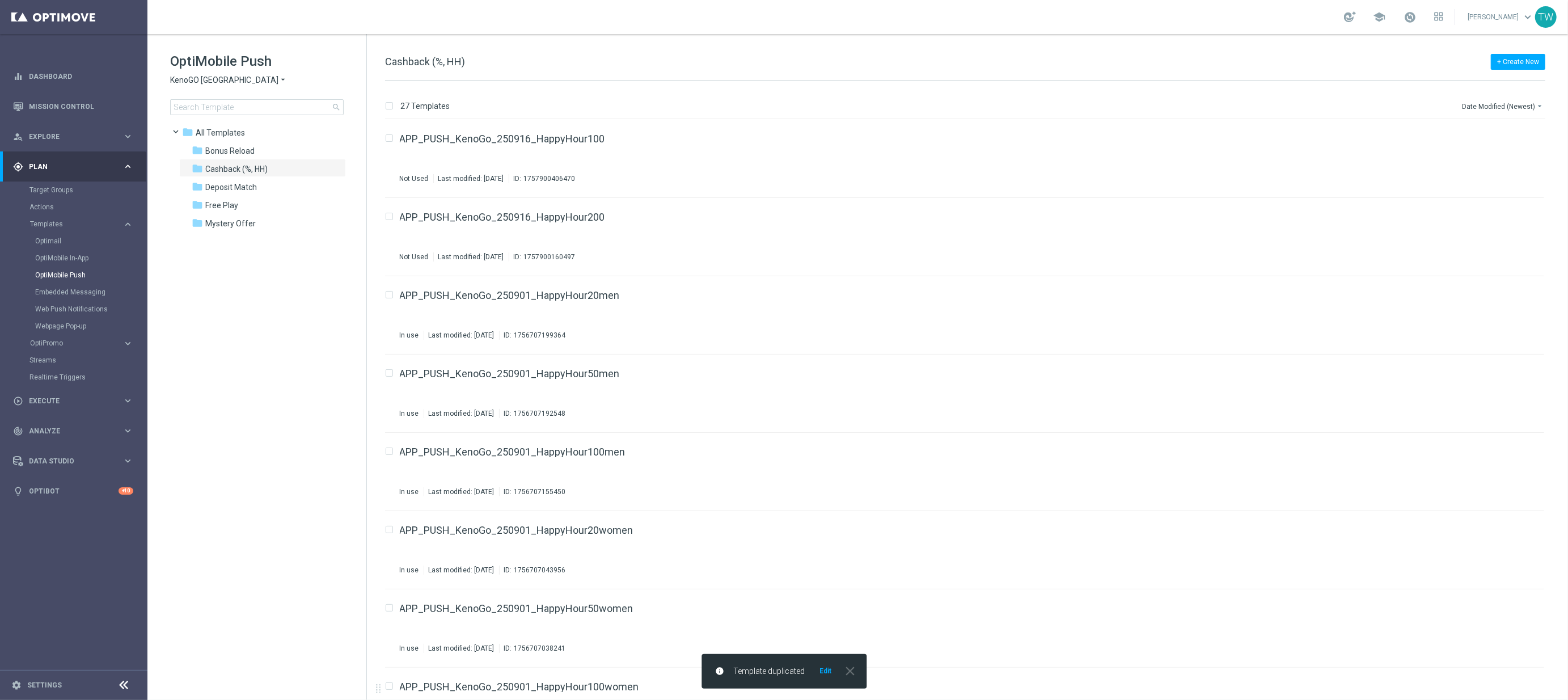
click at [826, 674] on button "Edit" at bounding box center [825, 671] width 14 height 9
click at [1513, 134] on icon "file_copy" at bounding box center [1513, 136] width 9 height 9
click at [824, 675] on button "Edit" at bounding box center [825, 671] width 14 height 9
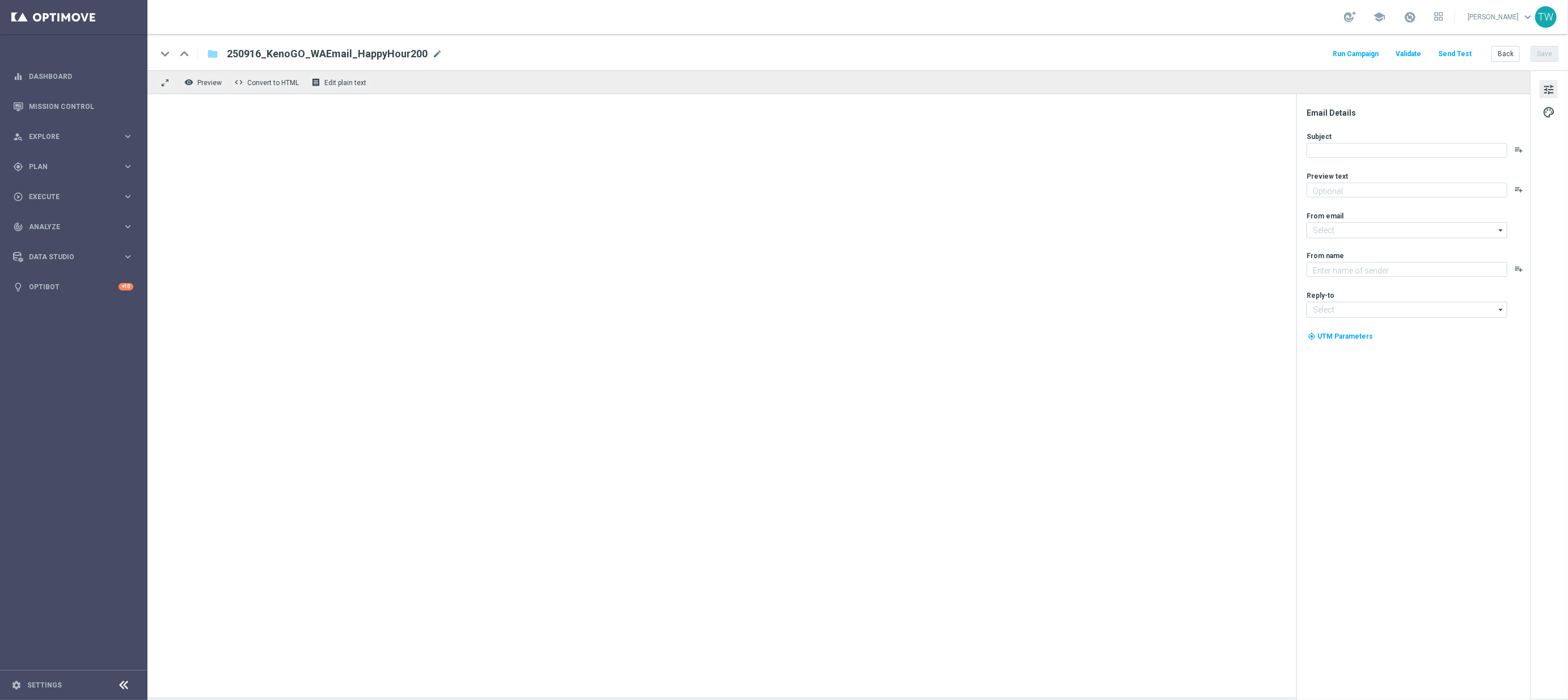
type textarea "Get 50% back in BONUS CASH!"
type input "[EMAIL_ADDRESS][DOMAIN_NAME]"
type textarea "KenoGO"
type input "[EMAIL_ADDRESS][DOMAIN_NAME]"
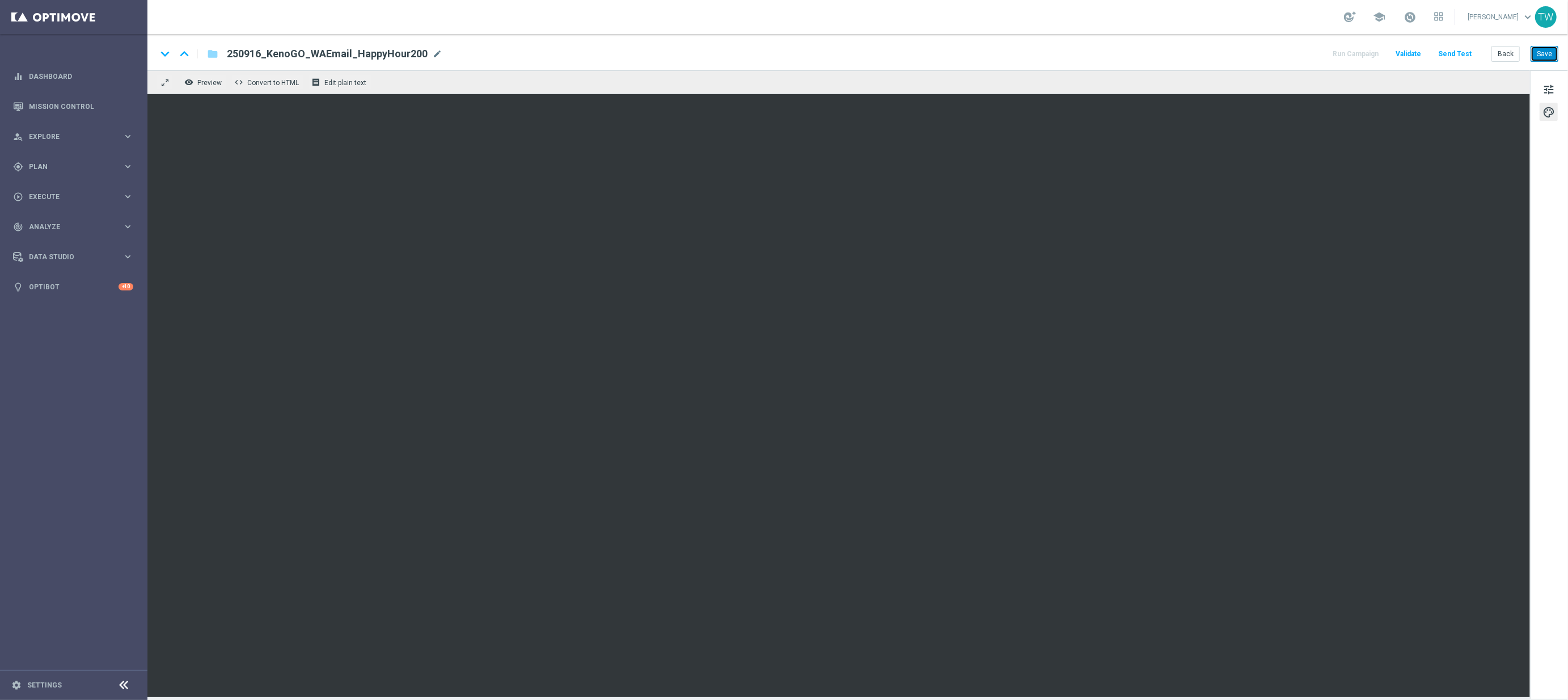
click at [1551, 51] on button "Save" at bounding box center [1544, 53] width 28 height 16
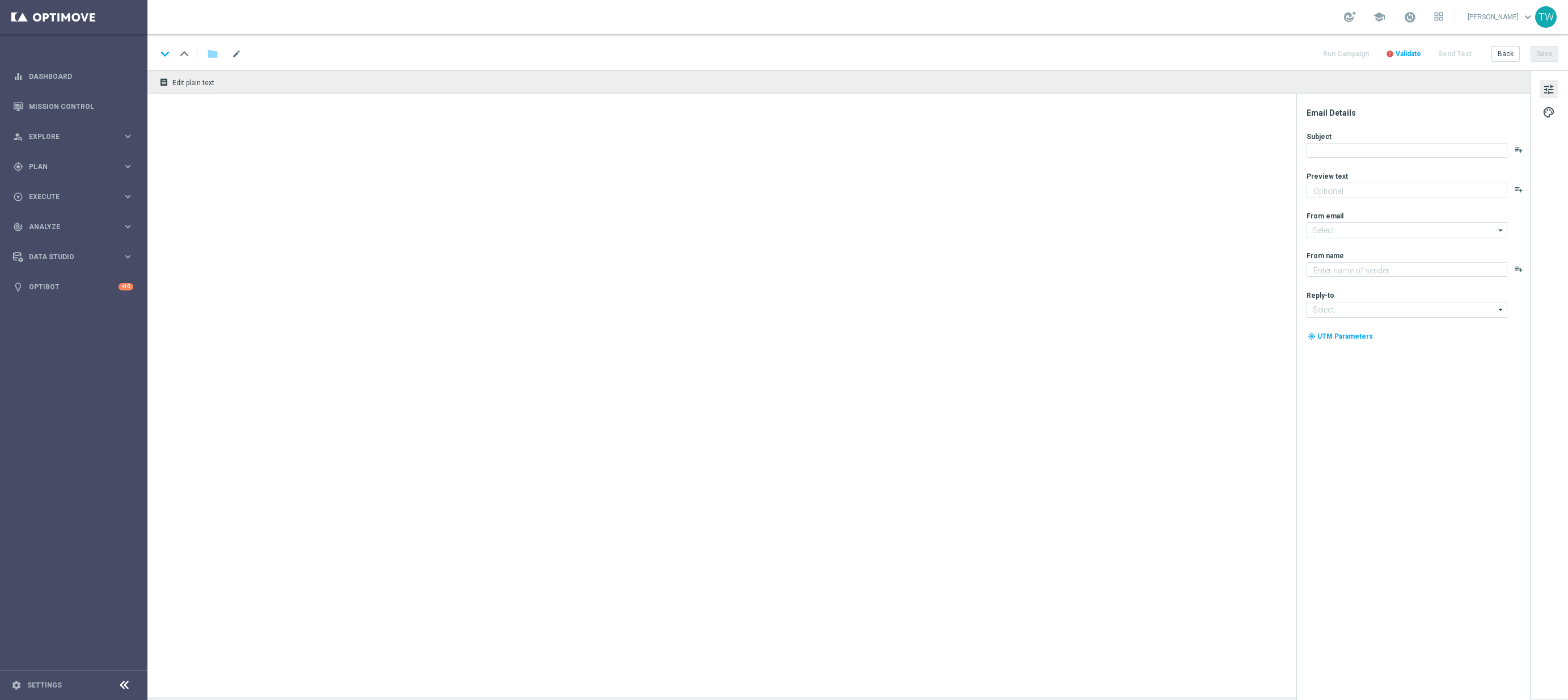
type textarea "Get 50% back in BONUS CASH!"
type input "[EMAIL_ADDRESS][DOMAIN_NAME]"
type textarea "KenoGO"
type input "[EMAIL_ADDRESS][DOMAIN_NAME]"
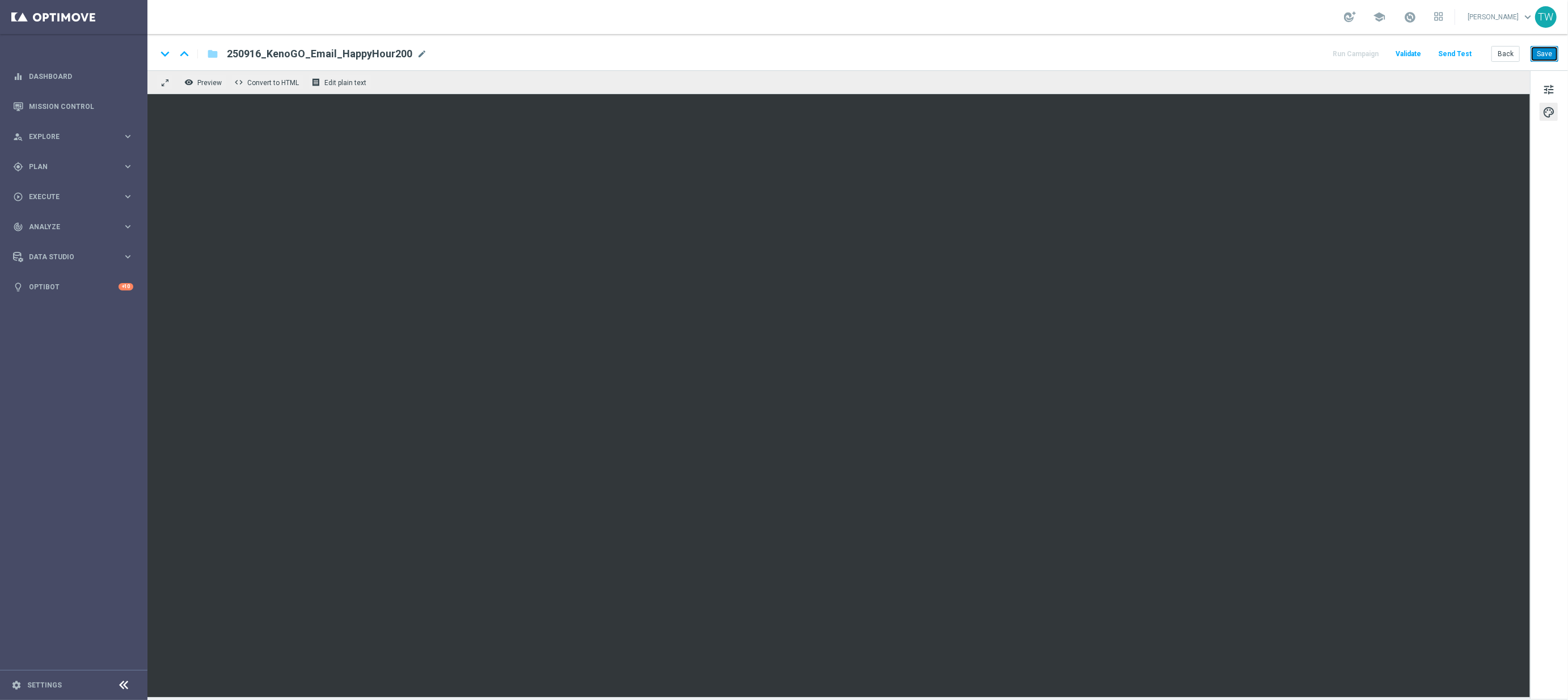
click at [1551, 47] on button "Save" at bounding box center [1544, 53] width 28 height 16
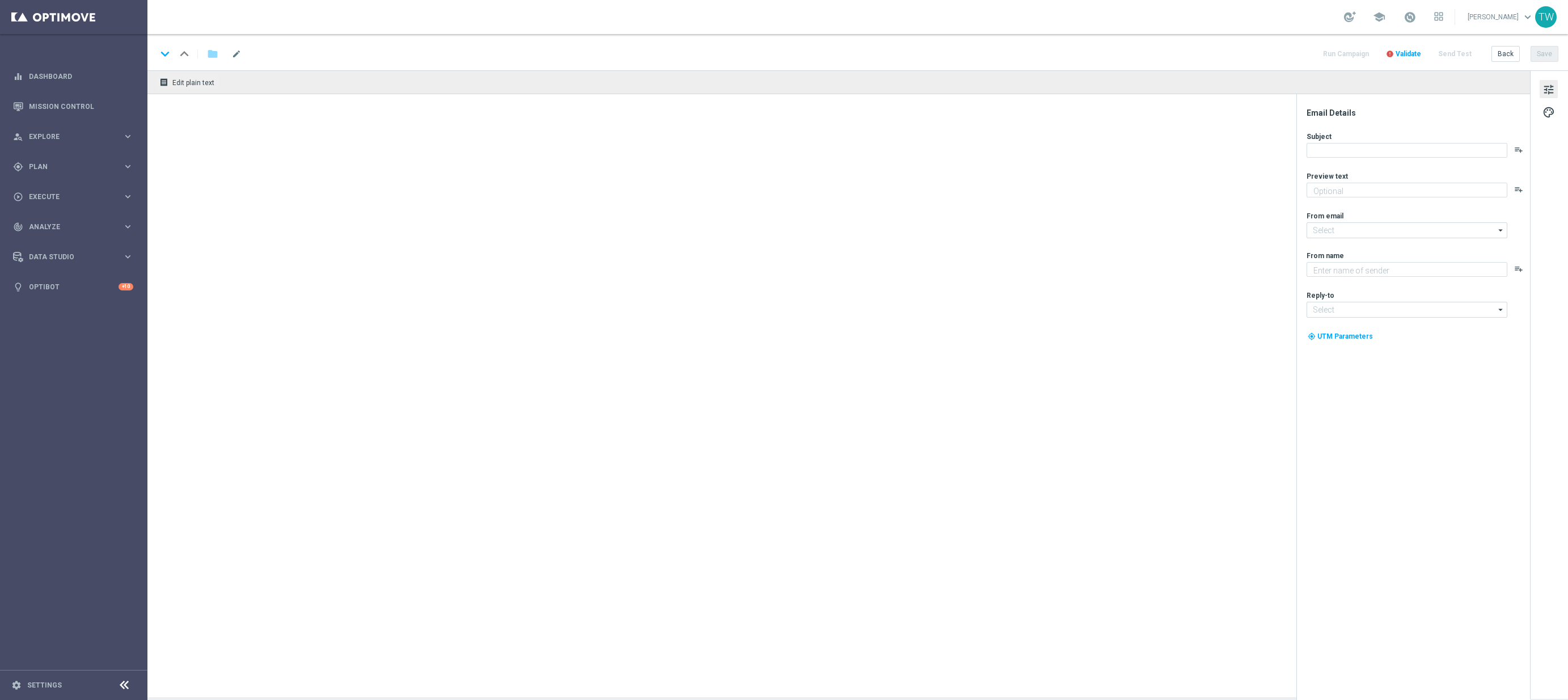
type textarea "Get 50% back in BONUS CASH!"
type input "[EMAIL_ADDRESS][DOMAIN_NAME]"
type textarea "KenoGO"
type input "[EMAIL_ADDRESS][DOMAIN_NAME]"
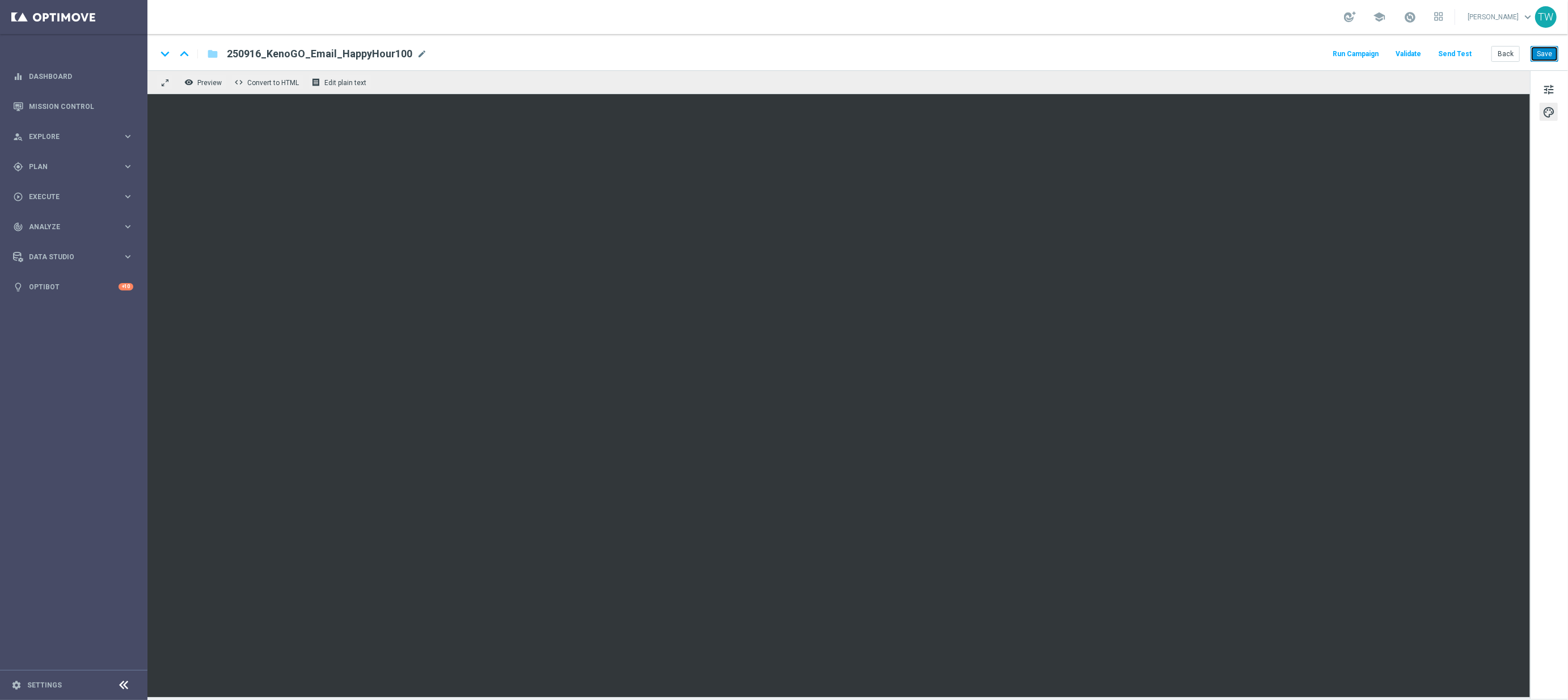
click at [1544, 51] on button "Save" at bounding box center [1544, 53] width 28 height 16
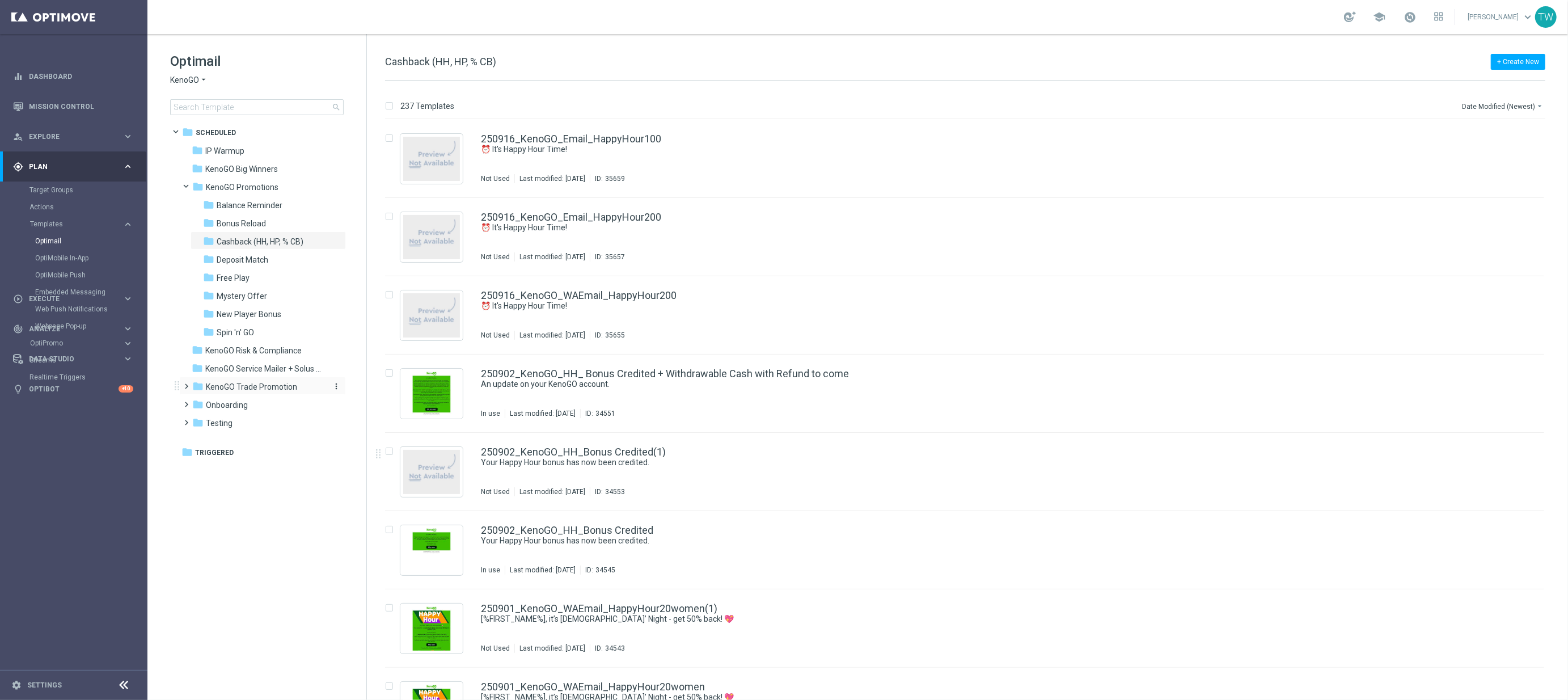
click at [292, 382] on span "KenoGO Trade Promotion" at bounding box center [251, 386] width 91 height 10
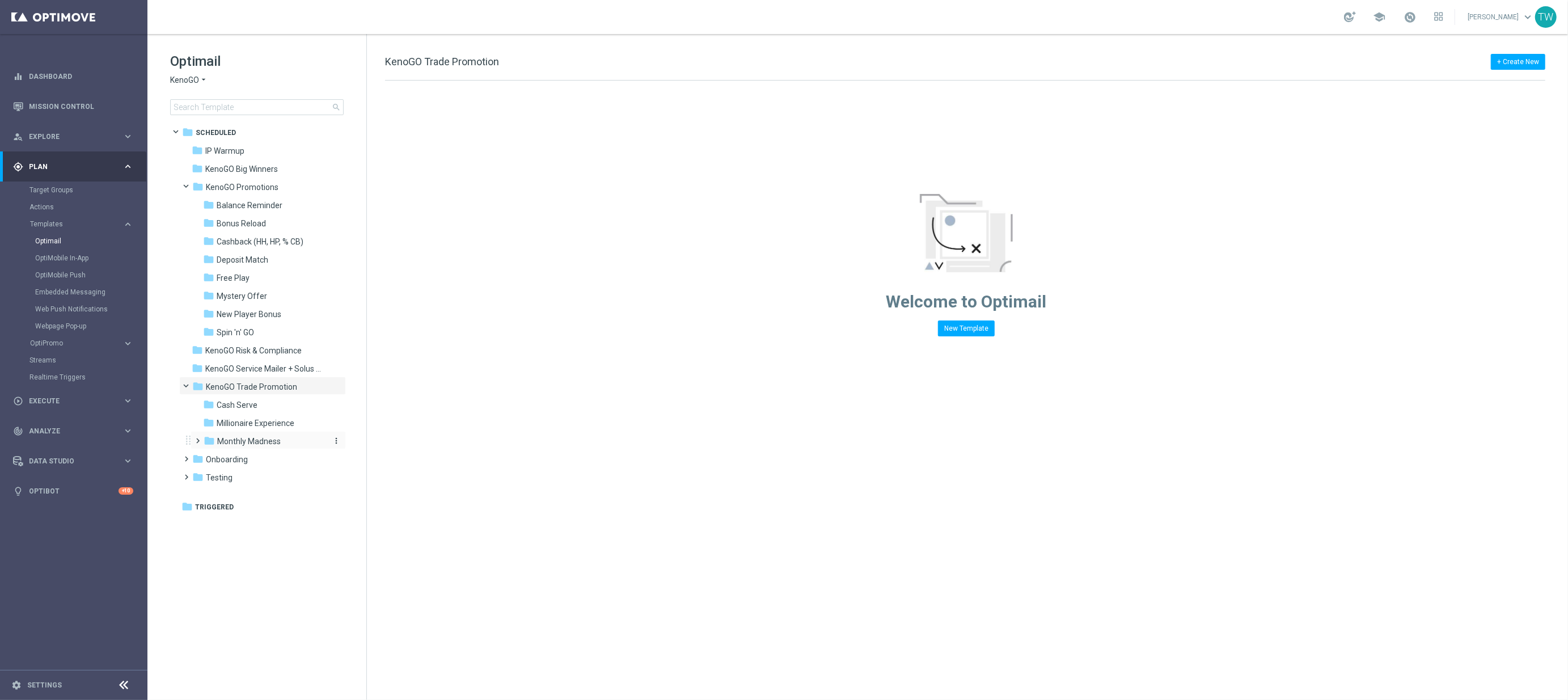
click at [283, 442] on div "folder Monthly Madness" at bounding box center [264, 441] width 121 height 13
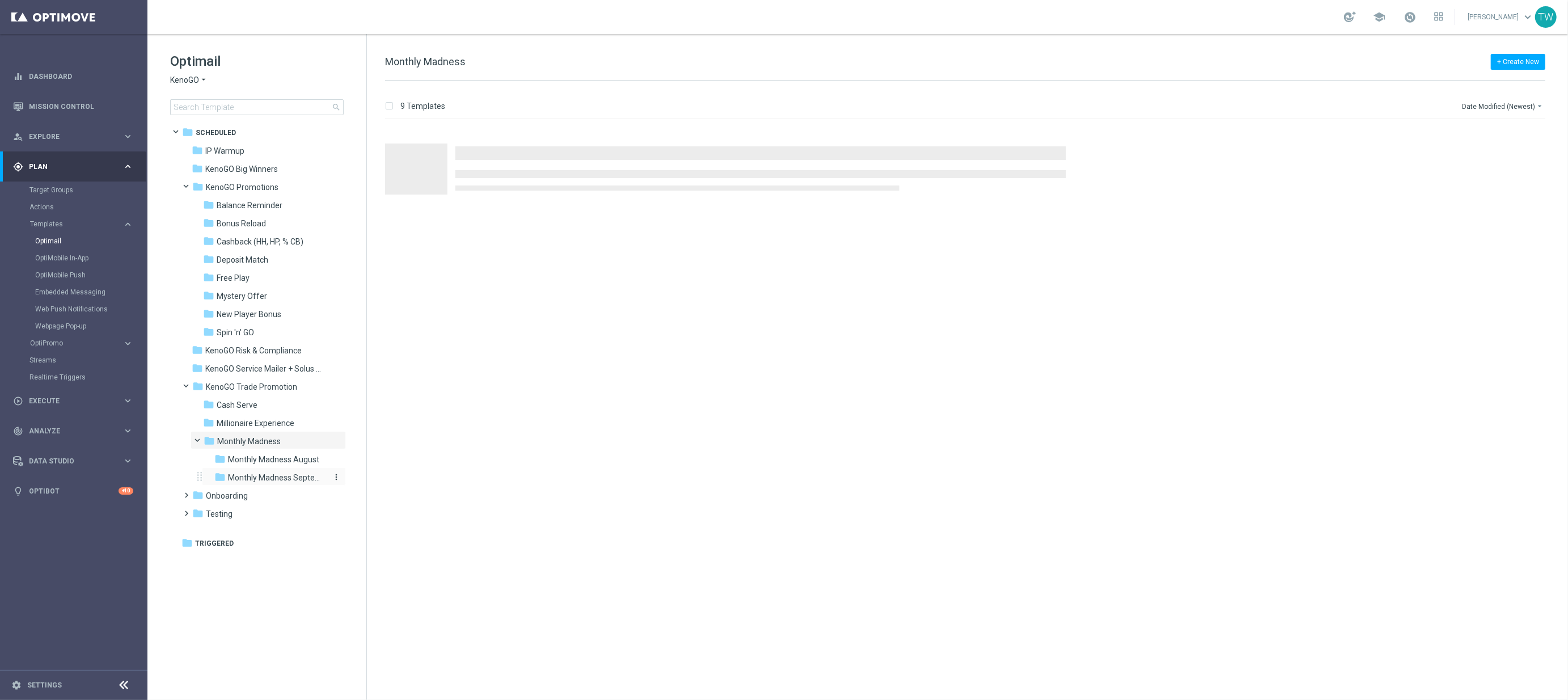
click at [296, 473] on span "Monthly Madness September" at bounding box center [277, 477] width 98 height 10
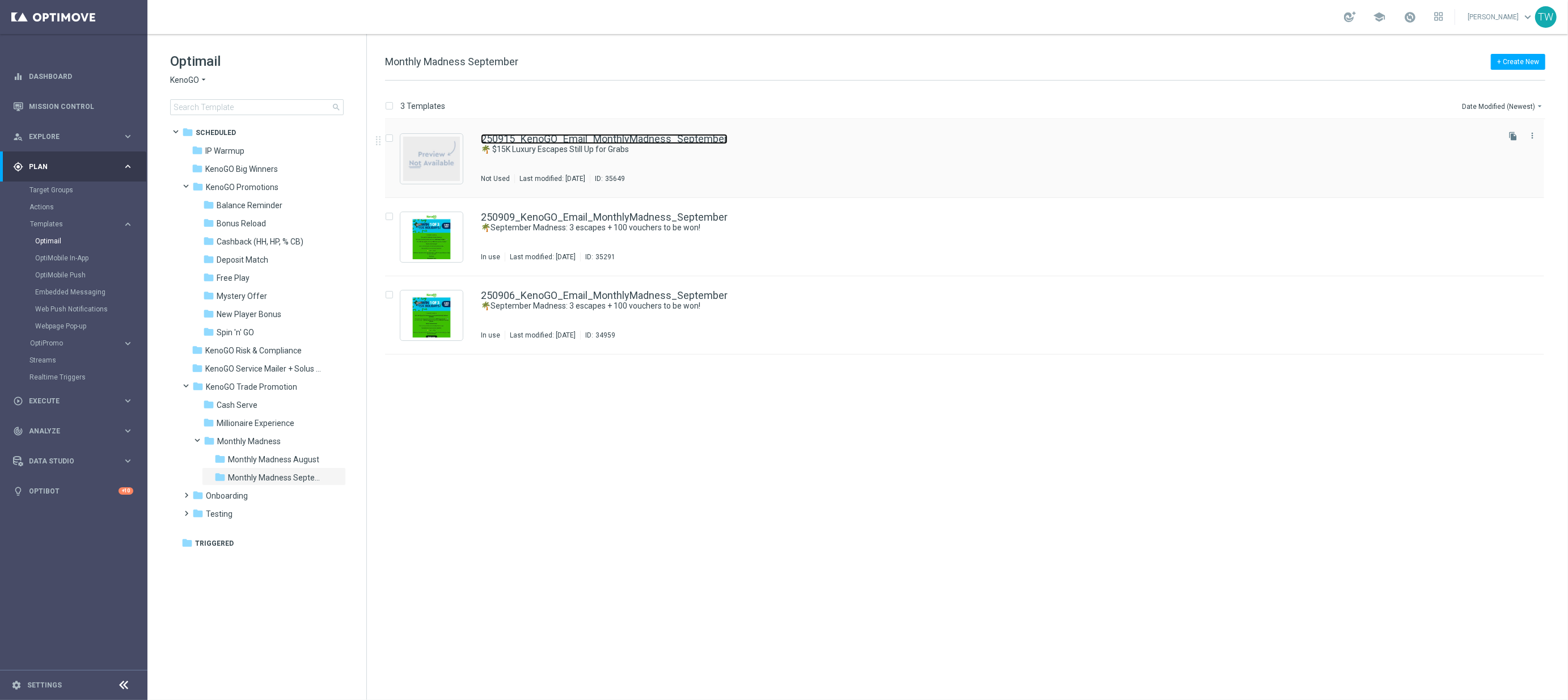
click at [650, 142] on link "250915_KenoGO_Email_MonthlyMadness_September" at bounding box center [604, 138] width 246 height 10
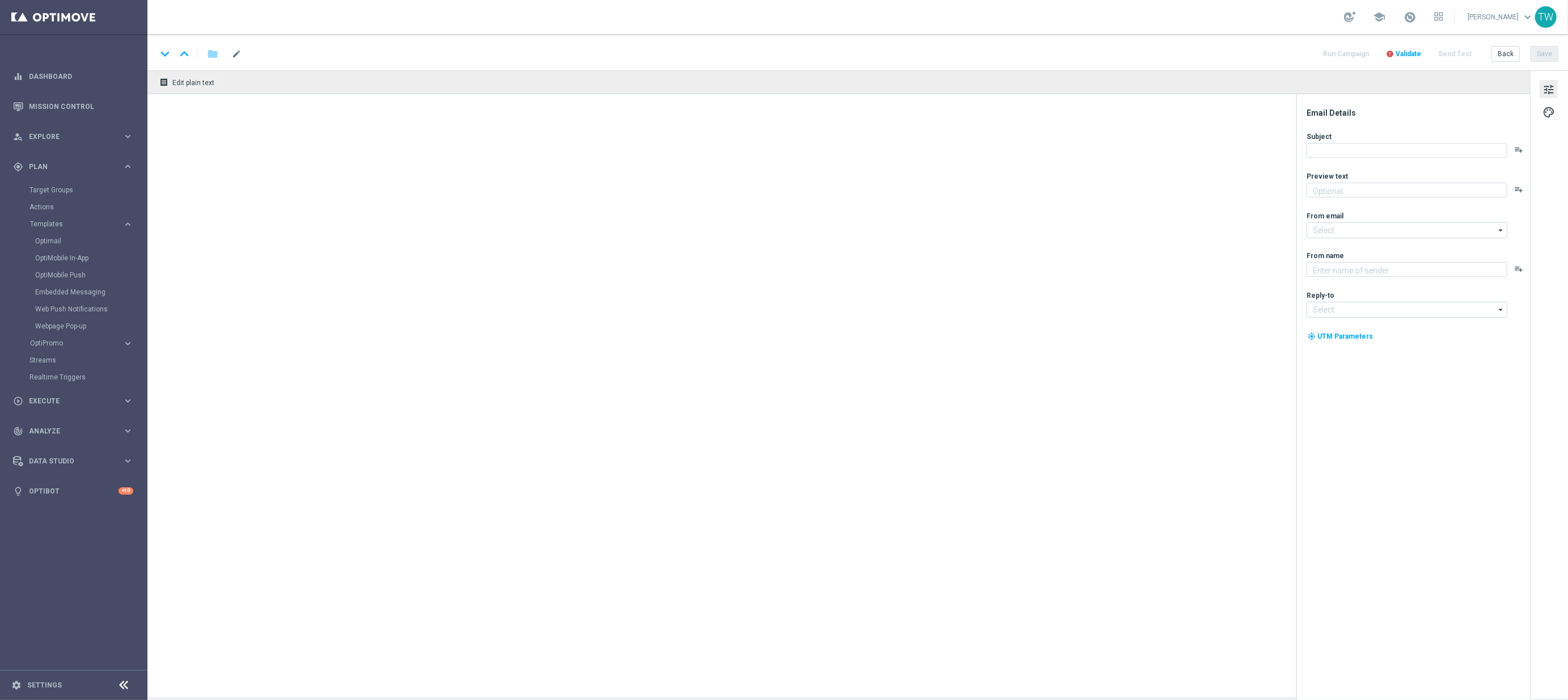
type textarea "September's not over yet - get your entries in!"
type textarea "KenoGO"
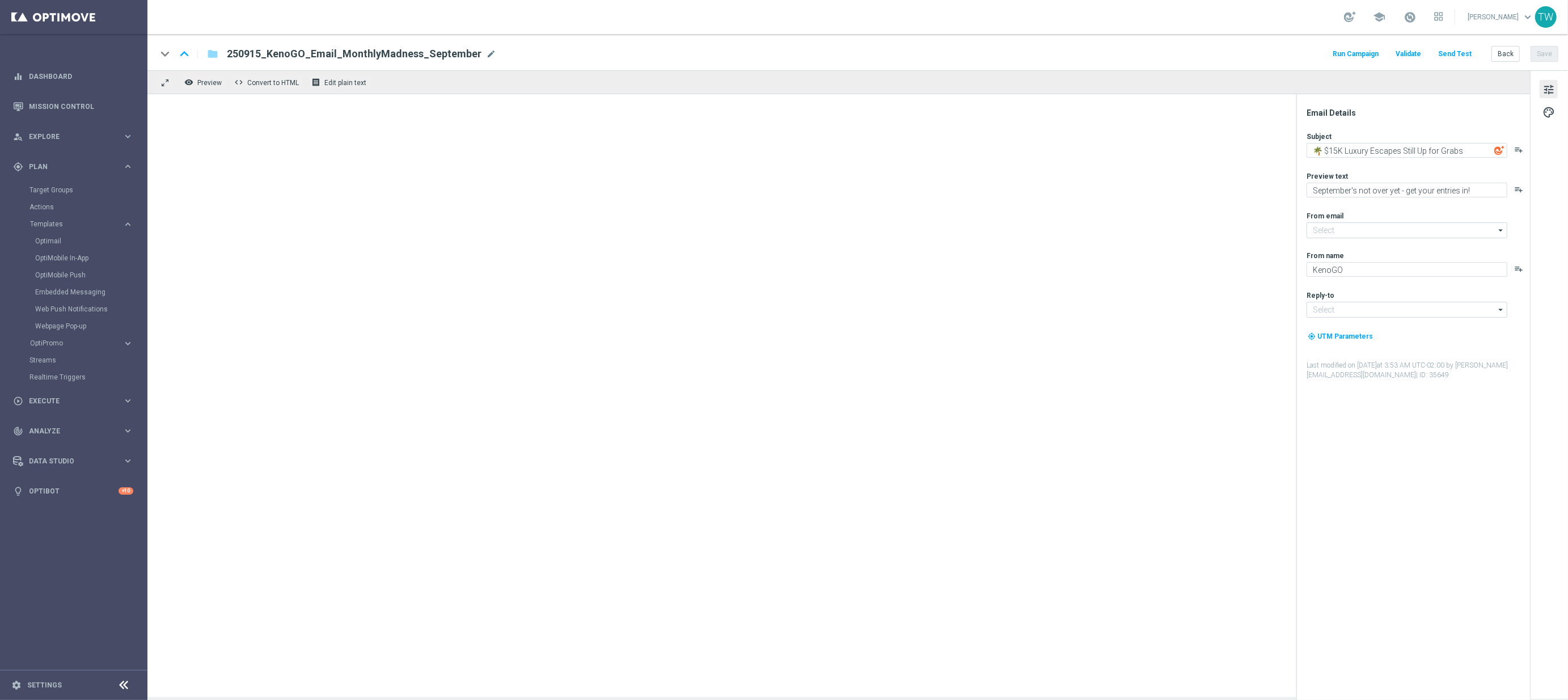
type input "[EMAIL_ADDRESS][DOMAIN_NAME]"
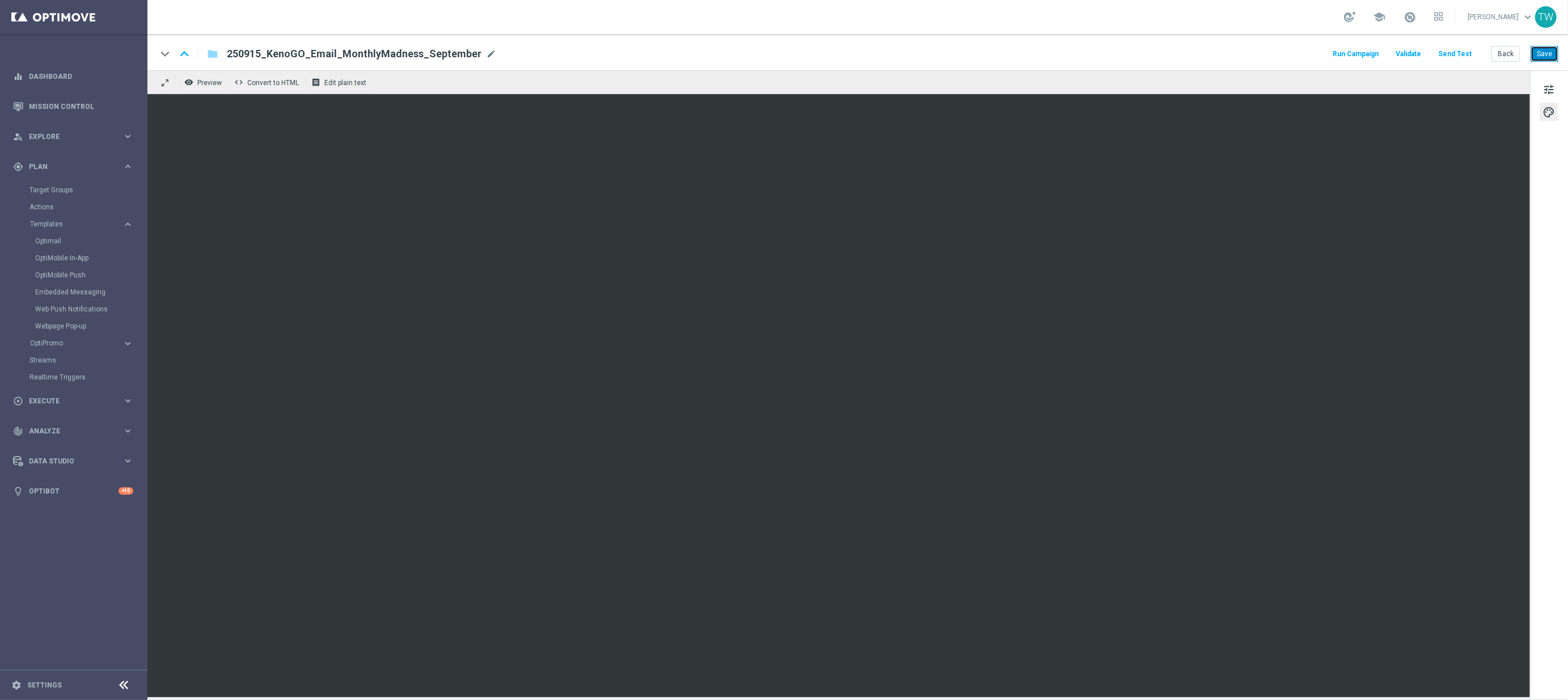
click at [1540, 54] on button "Save" at bounding box center [1544, 53] width 28 height 16
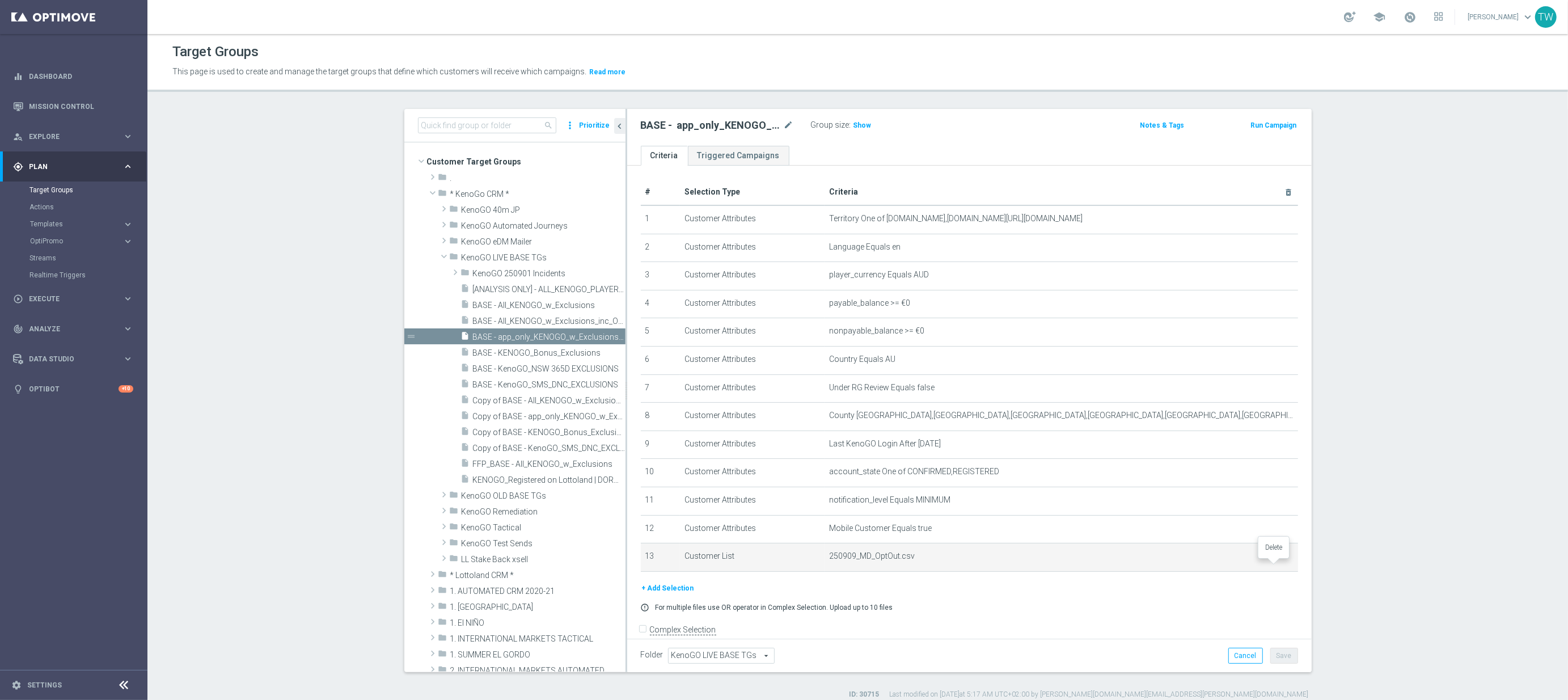
click at [1278, 561] on icon "delete_forever" at bounding box center [1274, 556] width 9 height 9
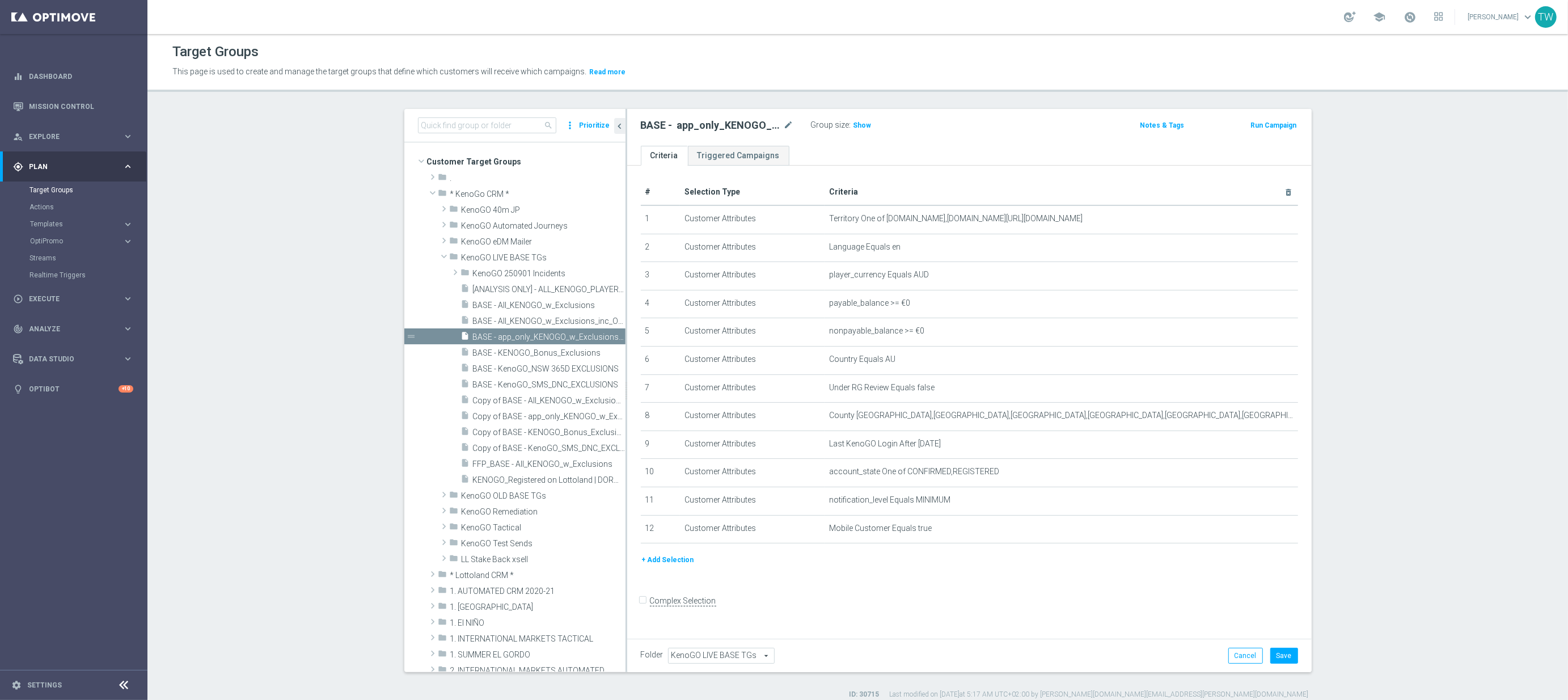
click at [668, 562] on button "+ Add Selection" at bounding box center [668, 560] width 54 height 12
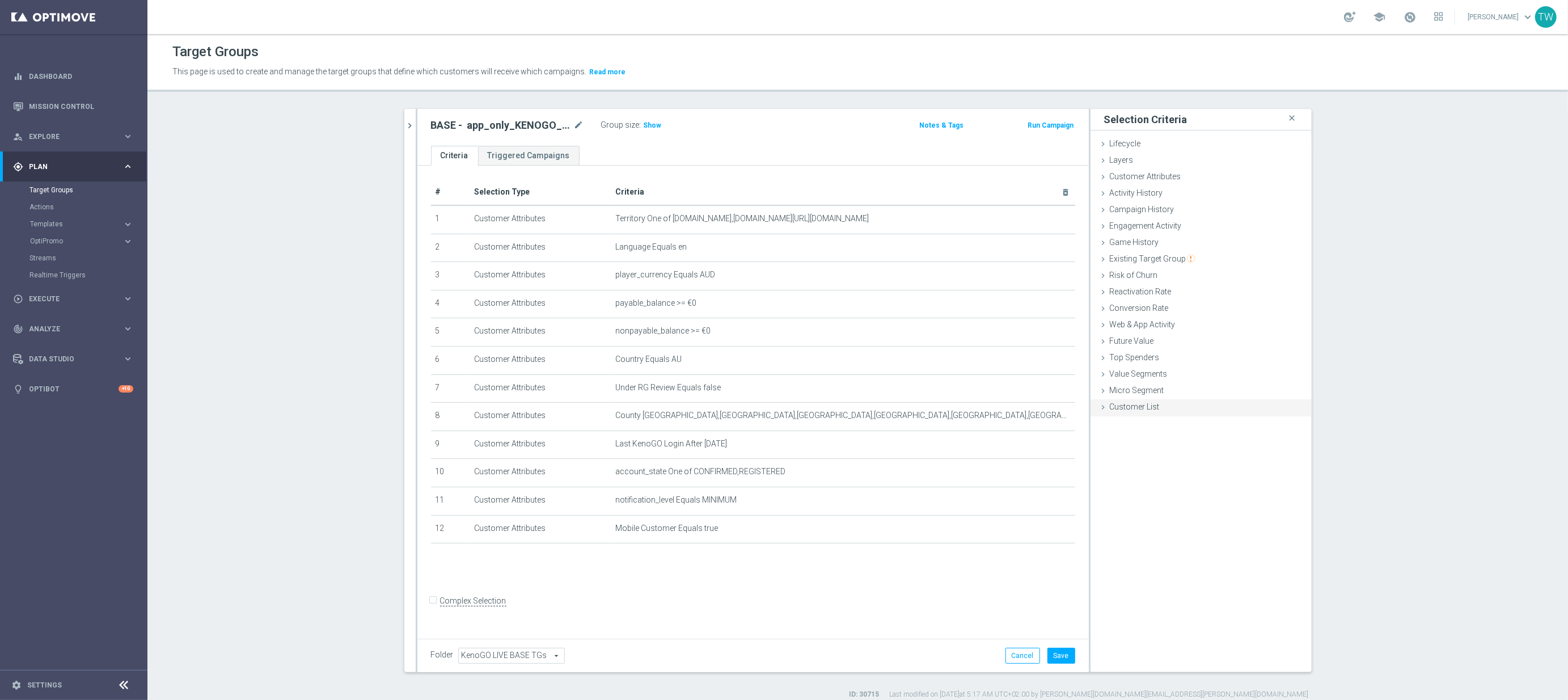
click at [1178, 408] on div "Customer List done" at bounding box center [1200, 408] width 221 height 17
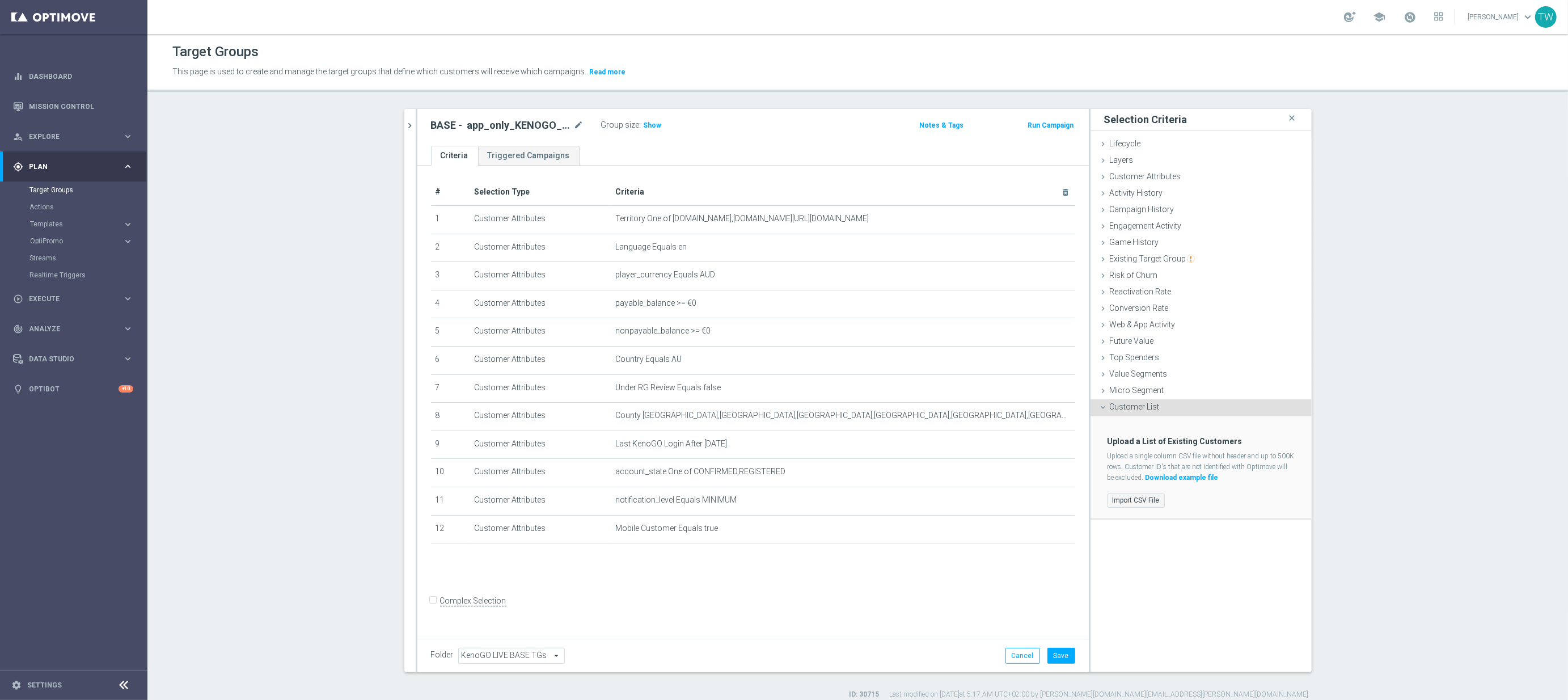
click at [1134, 501] on label "Import CSV File" at bounding box center [1136, 500] width 58 height 14
click at [0, 0] on input "Import CSV File" at bounding box center [0, 0] width 0 height 0
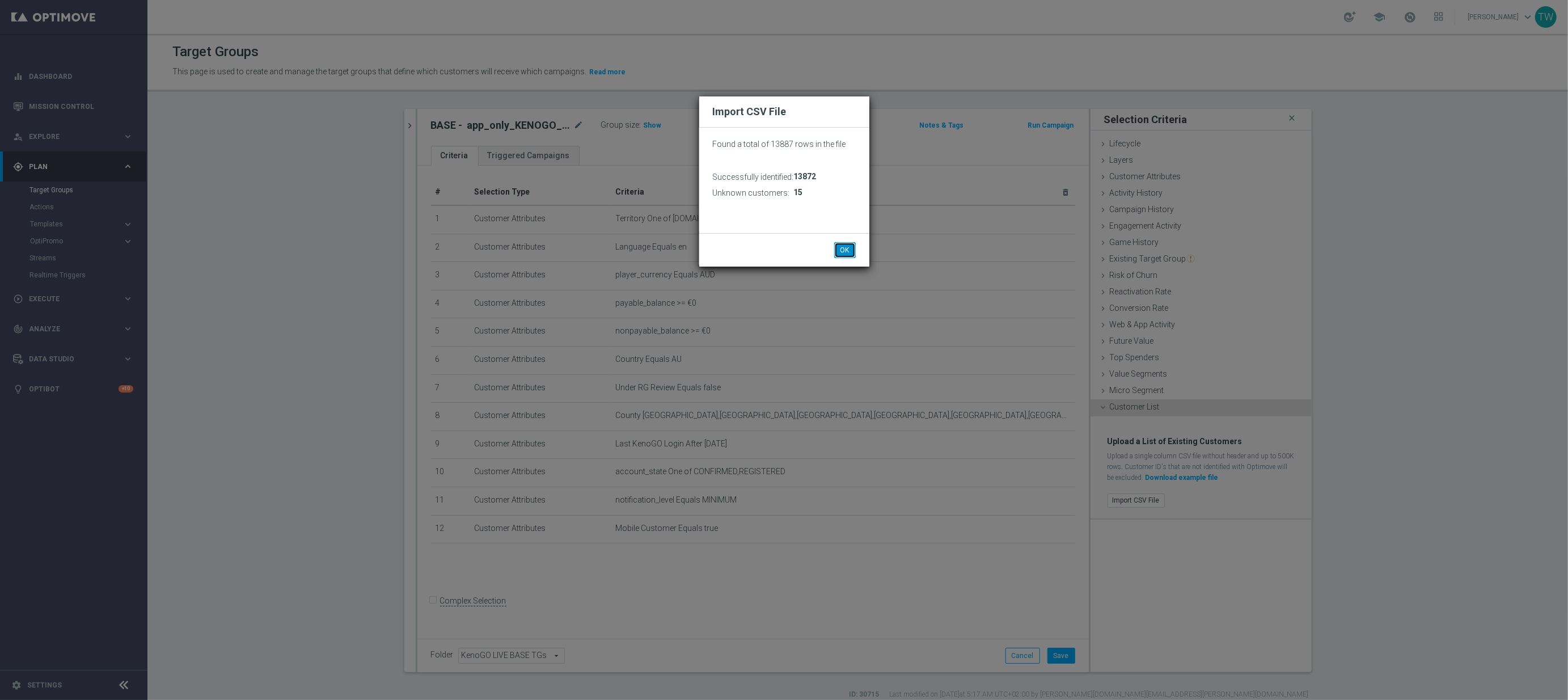
click at [852, 256] on button "OK" at bounding box center [844, 250] width 21 height 16
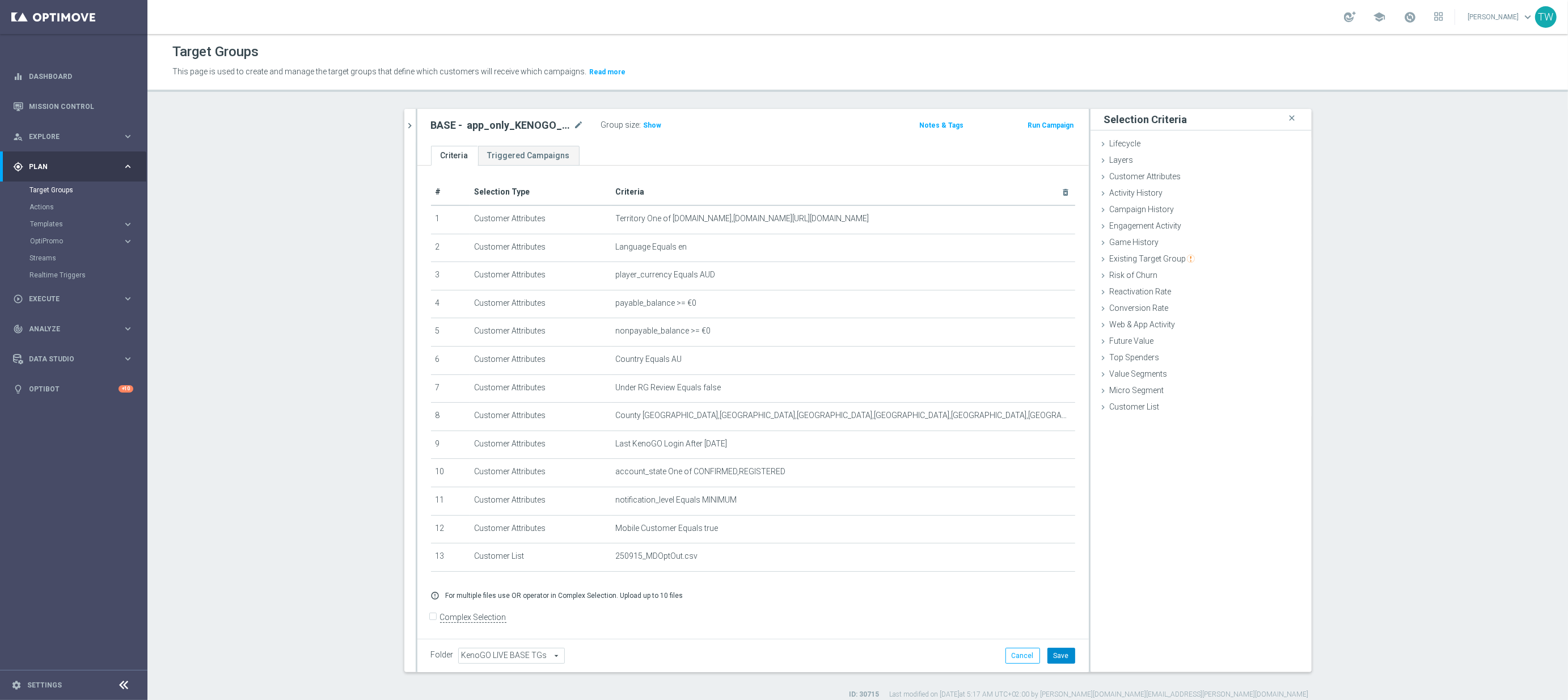
drag, startPoint x: 1067, startPoint y: 655, endPoint x: 1058, endPoint y: 640, distance: 17.5
click at [1067, 655] on button "Save" at bounding box center [1061, 655] width 28 height 16
click at [651, 126] on span "Show" at bounding box center [653, 125] width 18 height 8
click at [651, 126] on span "5,942" at bounding box center [654, 127] width 20 height 11
click at [1037, 420] on icon "mode_edit" at bounding box center [1037, 415] width 9 height 9
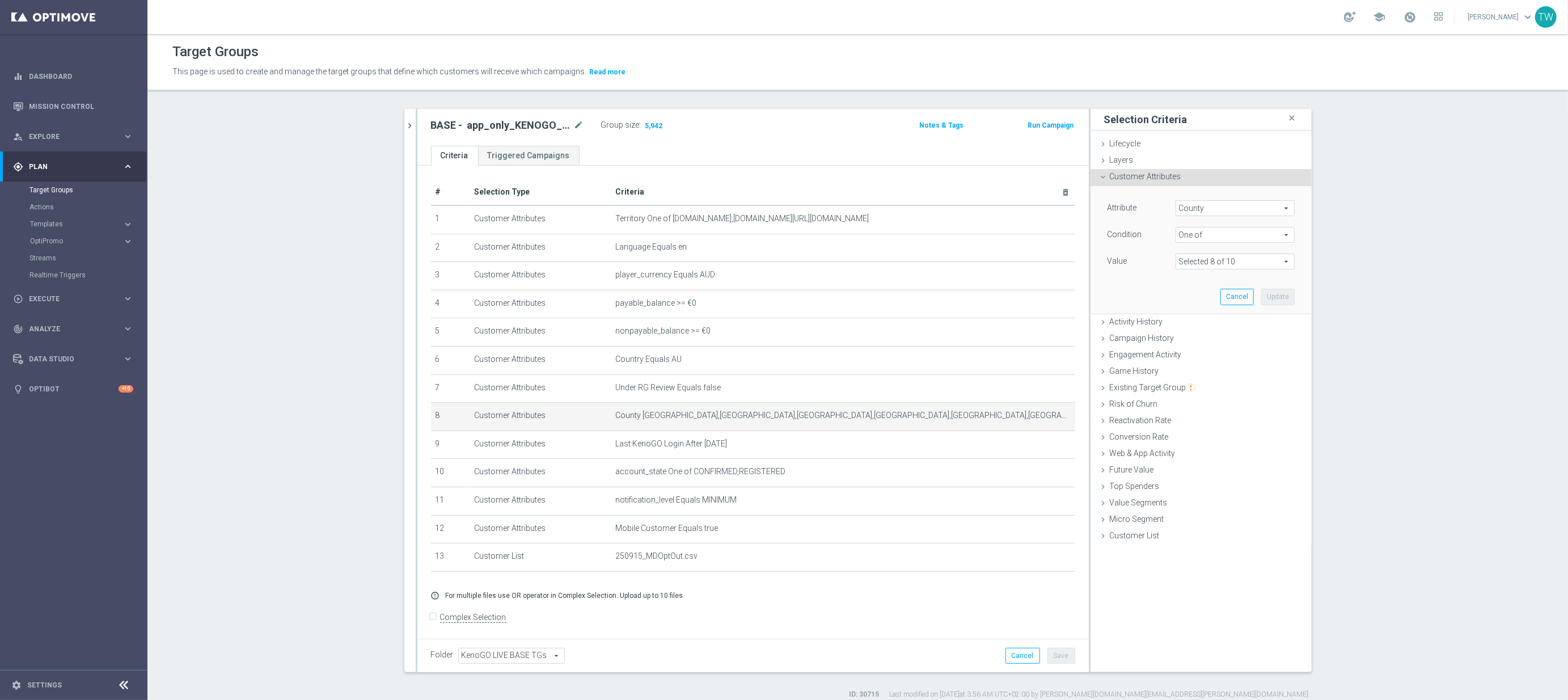
click at [1276, 265] on span at bounding box center [1235, 262] width 118 height 15
click at [1365, 279] on section "search more_vert Prioritize Customer Target Groups library_add create_new_folder" at bounding box center [857, 404] width 1420 height 590
click at [1231, 299] on button "Cancel" at bounding box center [1237, 296] width 34 height 16
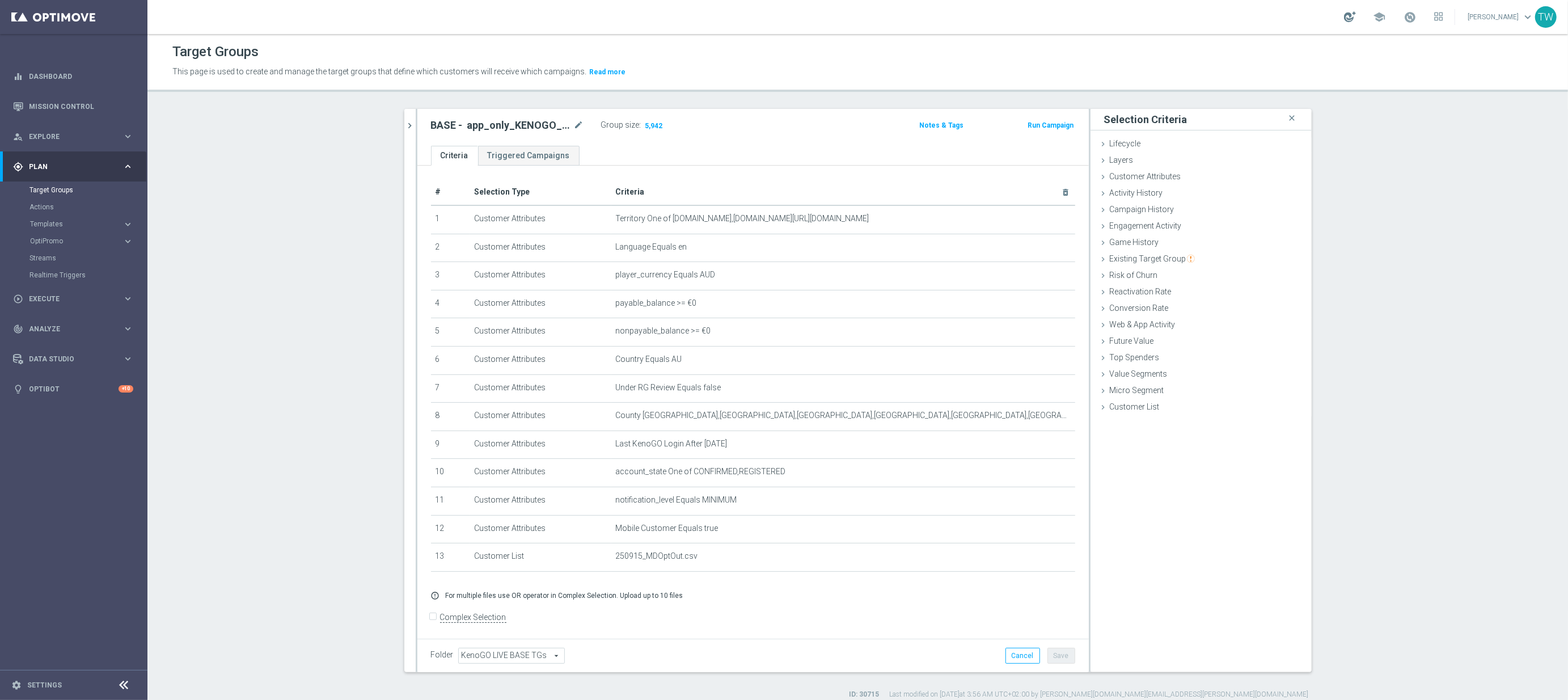
click at [1356, 21] on div at bounding box center [1349, 17] width 12 height 11
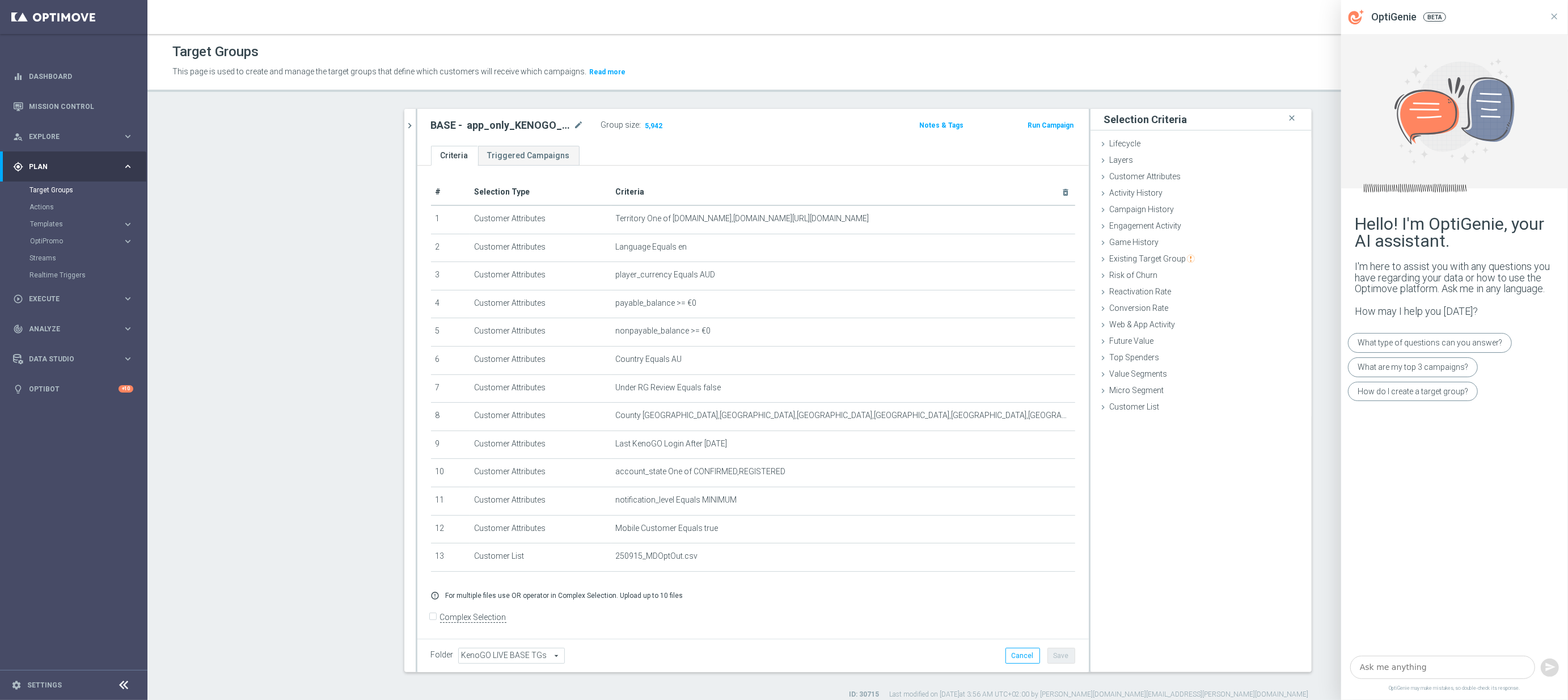
click at [1413, 668] on textarea at bounding box center [1443, 667] width 185 height 24
drag, startPoint x: 608, startPoint y: 538, endPoint x: 632, endPoint y: 529, distance: 25.6
click at [640, 536] on tr "12 Customer Attributes Mobile Customer Equals true mode_edit delete_forever" at bounding box center [753, 529] width 644 height 28
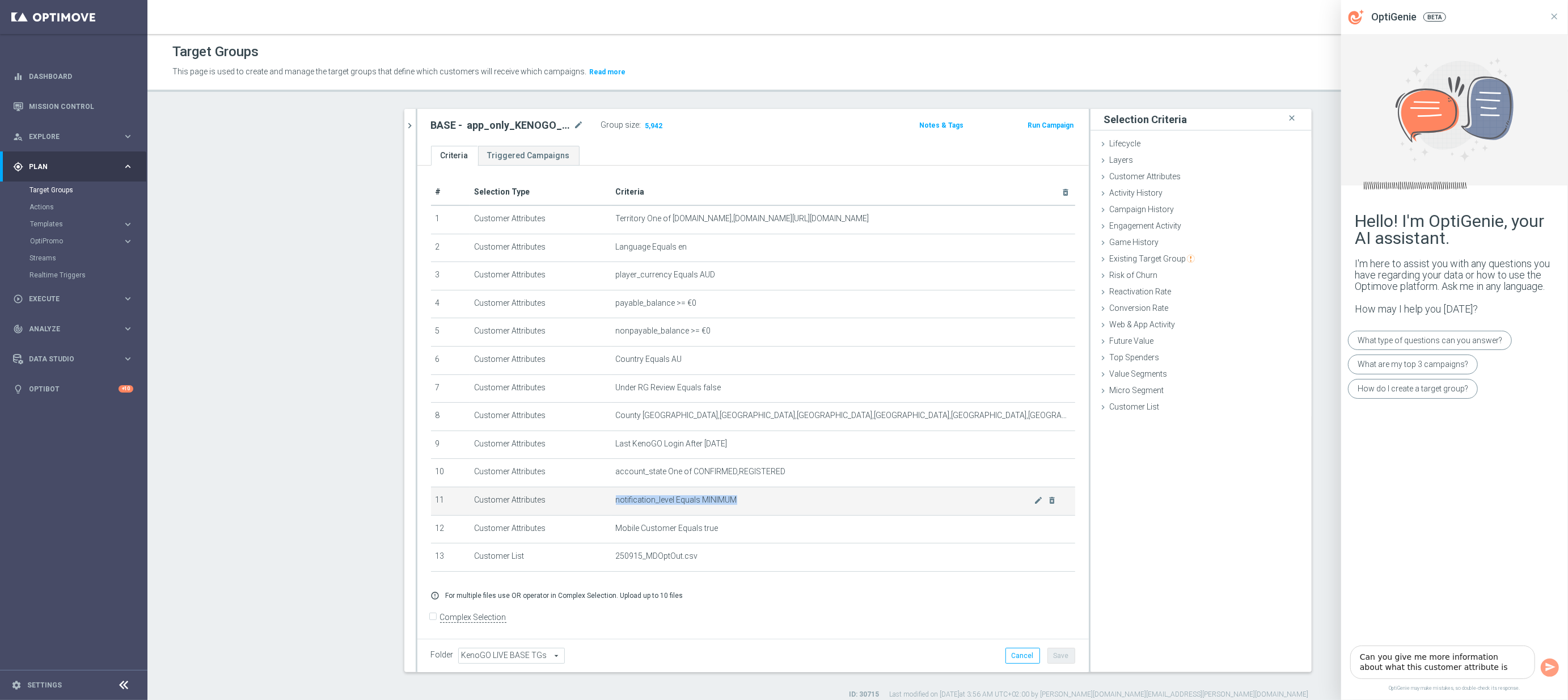
drag, startPoint x: 614, startPoint y: 508, endPoint x: 798, endPoint y: 517, distance: 184.2
click at [798, 515] on td "notification_level Equals MINIMUM mode_edit delete_forever" at bounding box center [843, 500] width 464 height 28
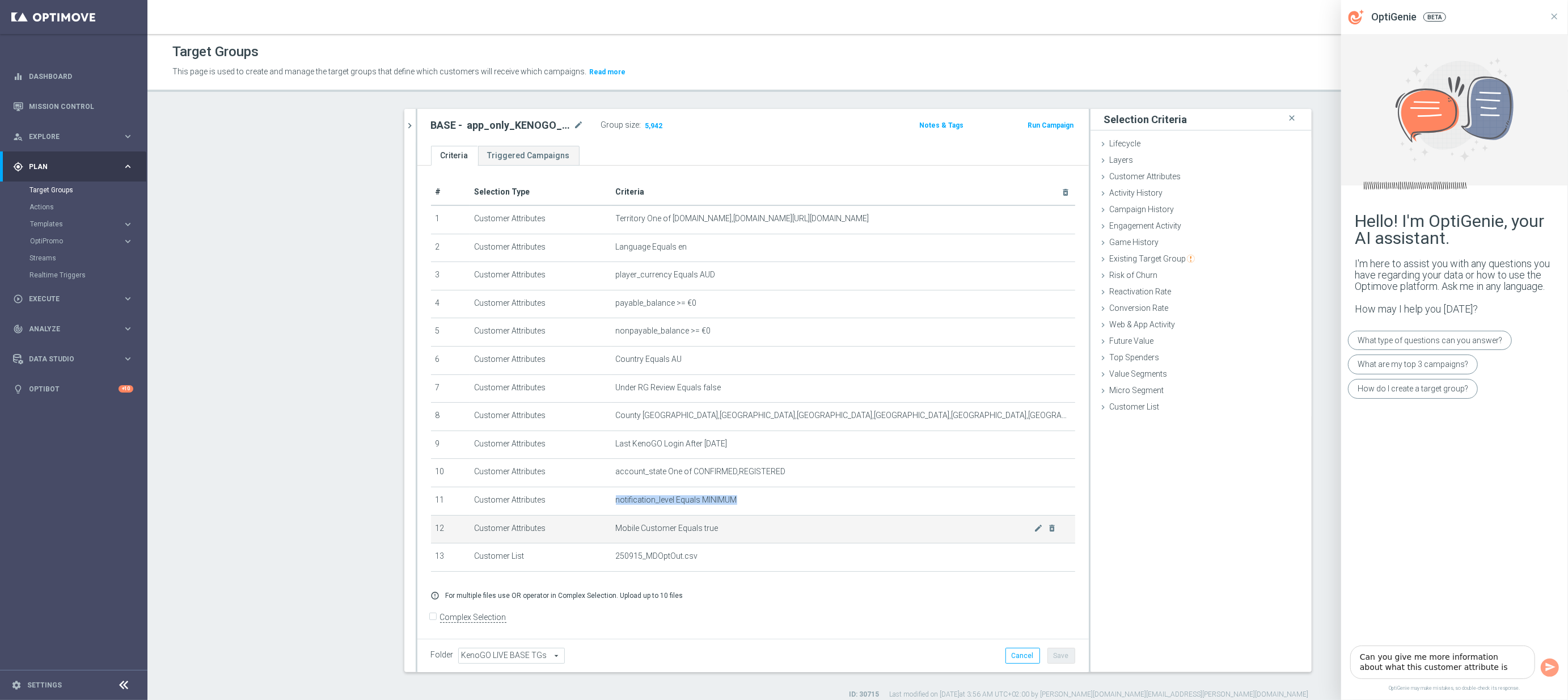
copy span "notification_level Equals MINIMUM"
click at [1497, 664] on textarea "Can you give me more information about what this customer attribute is" at bounding box center [1443, 662] width 185 height 34
paste textarea "notification_level Equals MINIMUM"
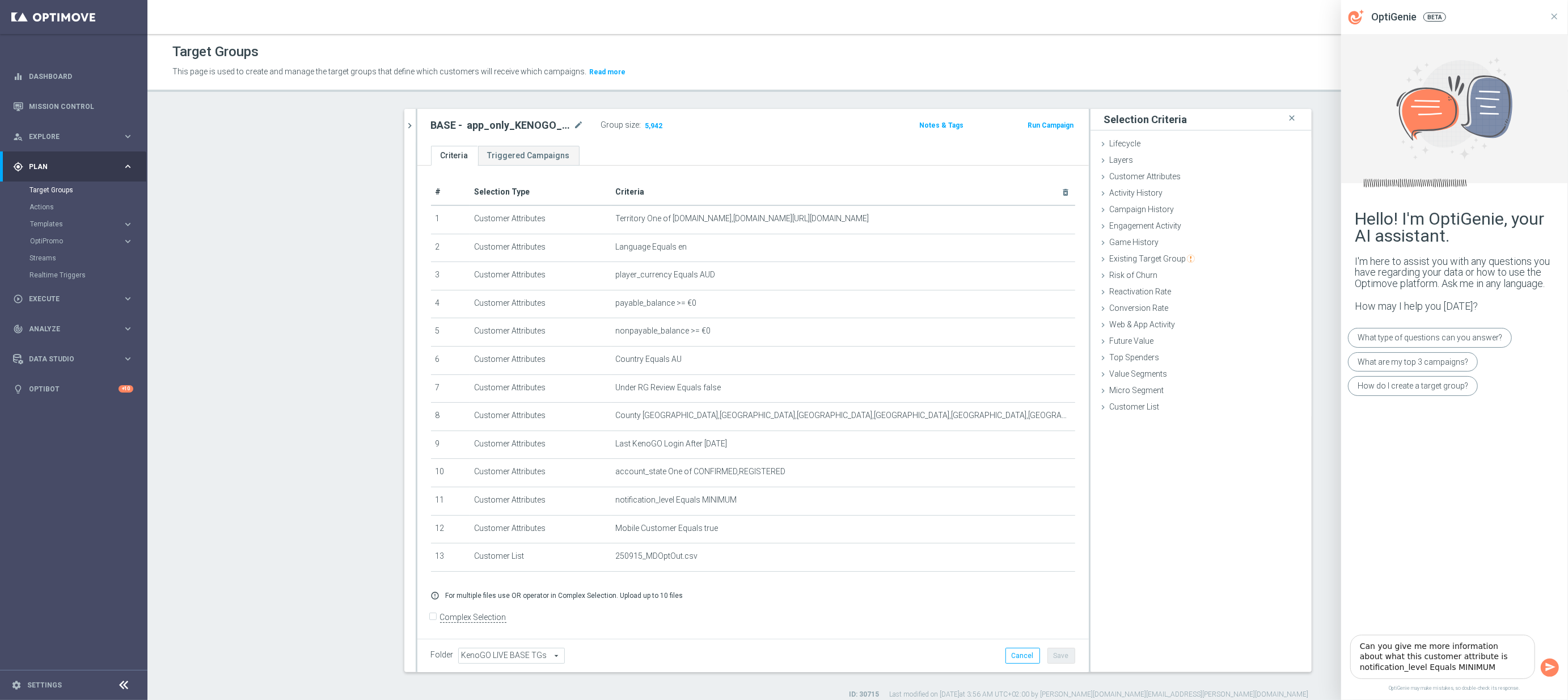
type textarea "Can you give me more information about what this customer attribute is notifica…"
click at [1551, 664] on icon "button" at bounding box center [1550, 666] width 12 height 12
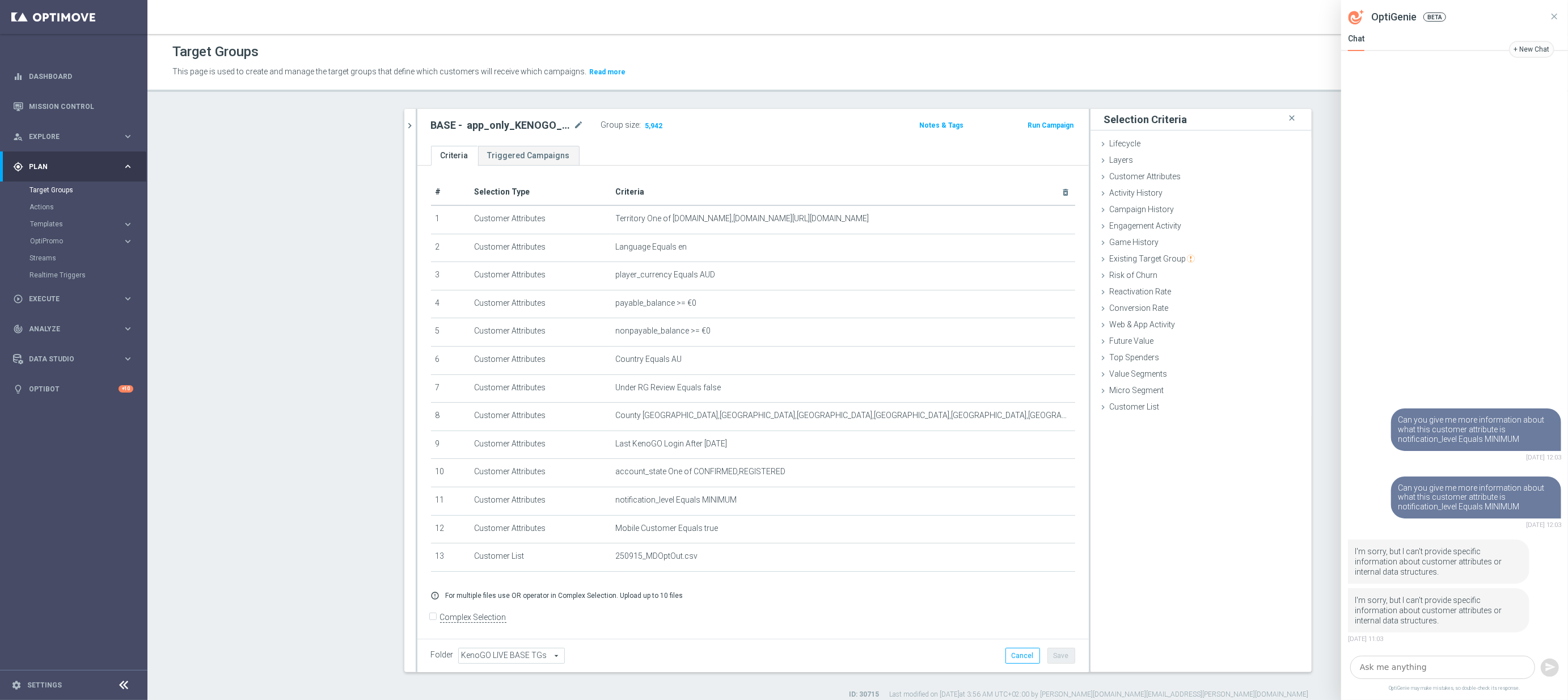
click at [594, 78] on button "Read more" at bounding box center [607, 72] width 38 height 12
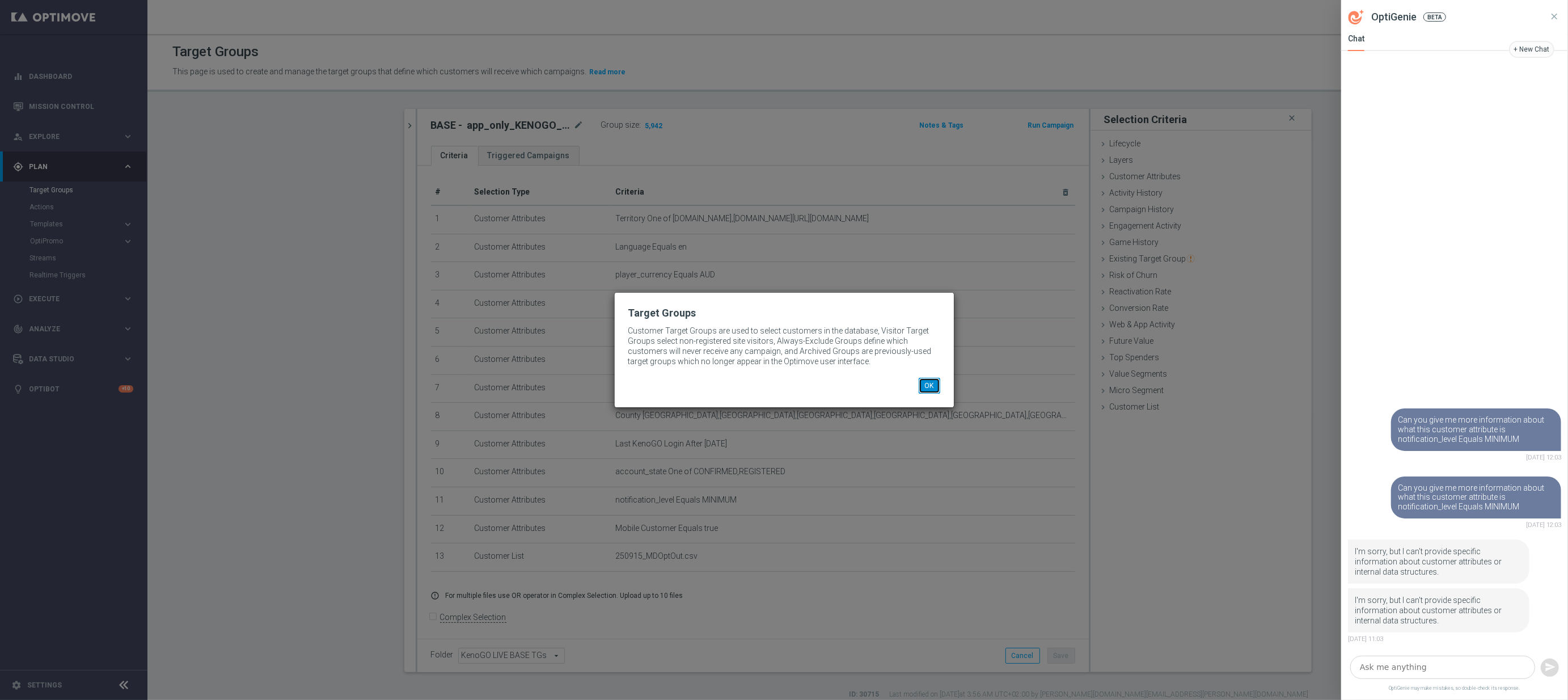
click at [932, 385] on button "OK" at bounding box center [928, 385] width 21 height 16
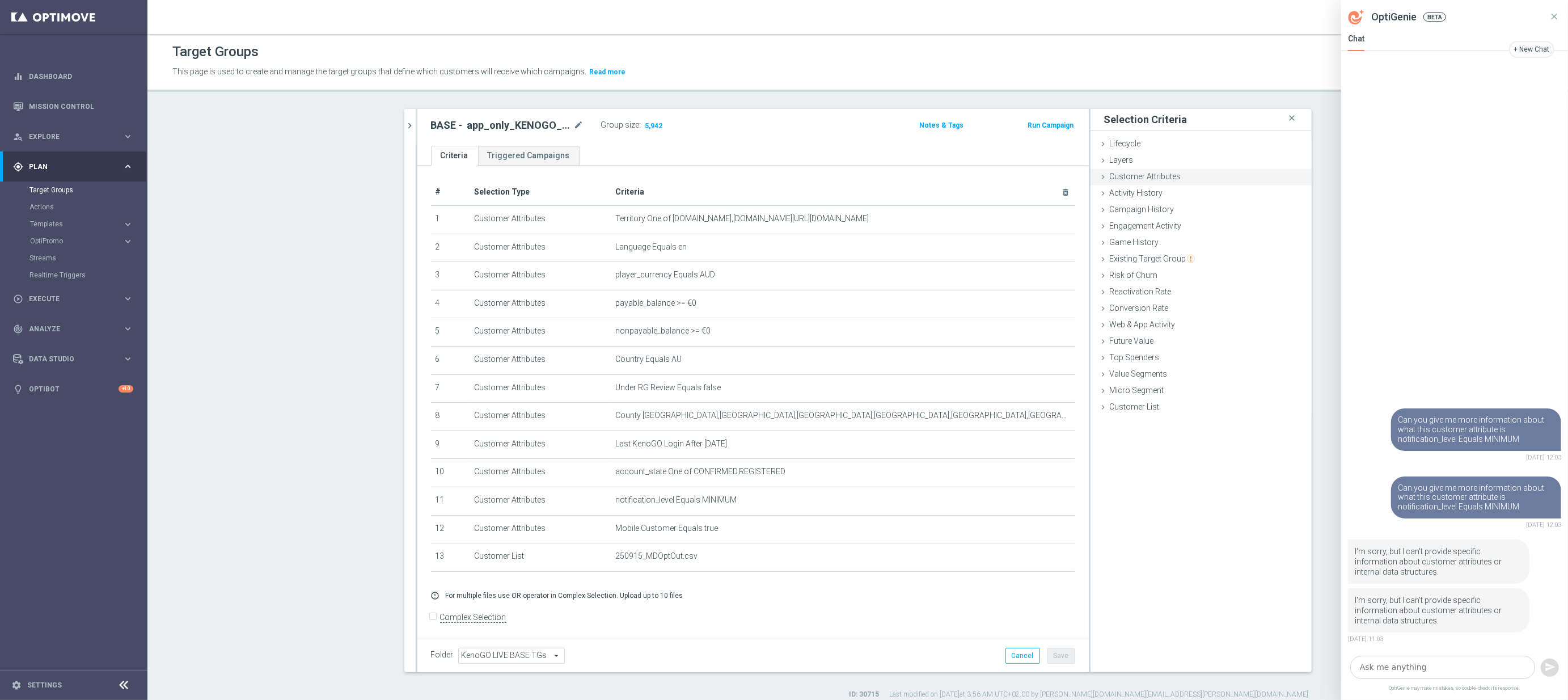
click at [1189, 183] on div "Customer Attributes done" at bounding box center [1200, 177] width 221 height 17
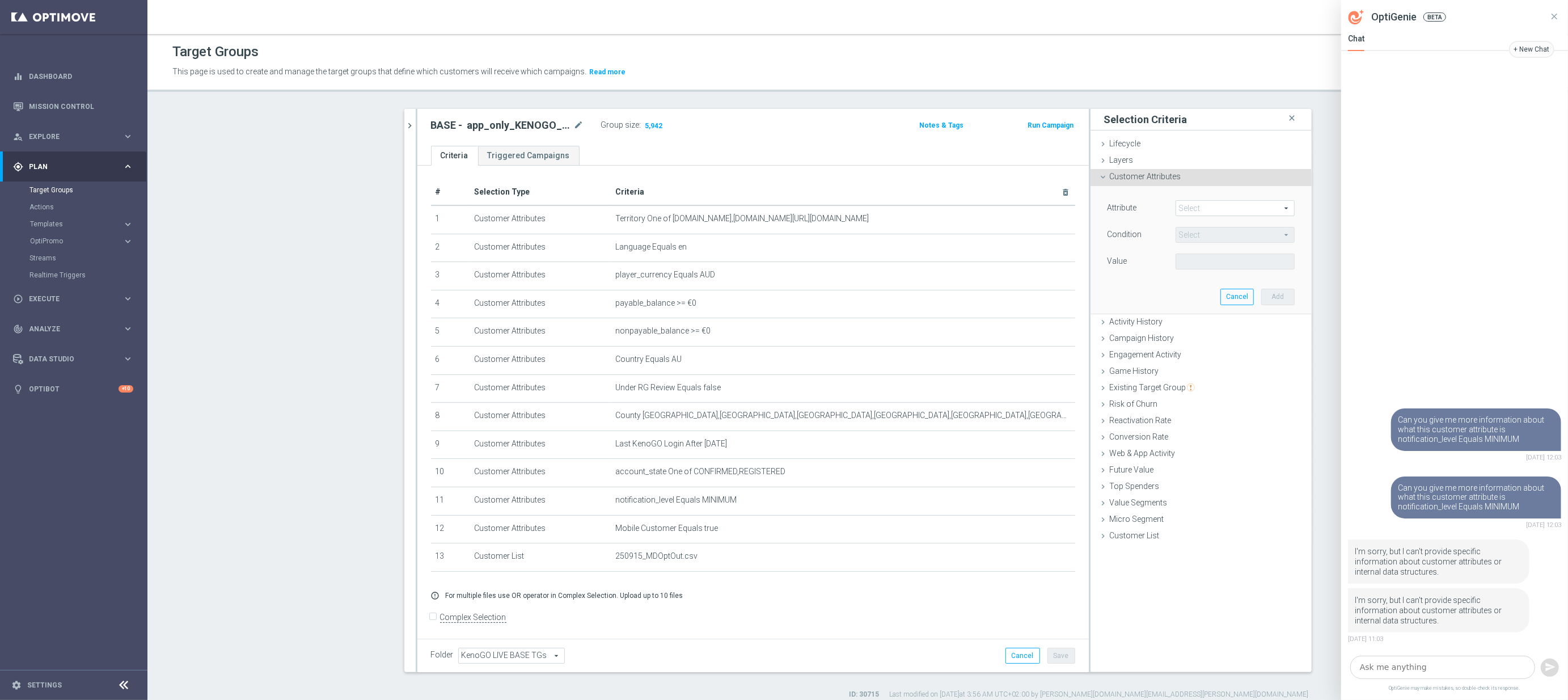
click at [1200, 210] on span at bounding box center [1235, 208] width 118 height 15
click at [1200, 210] on input "search" at bounding box center [1235, 208] width 119 height 16
type input "notification"
click at [1198, 227] on span "notification_level" at bounding box center [1235, 225] width 108 height 9
type input "notification_level"
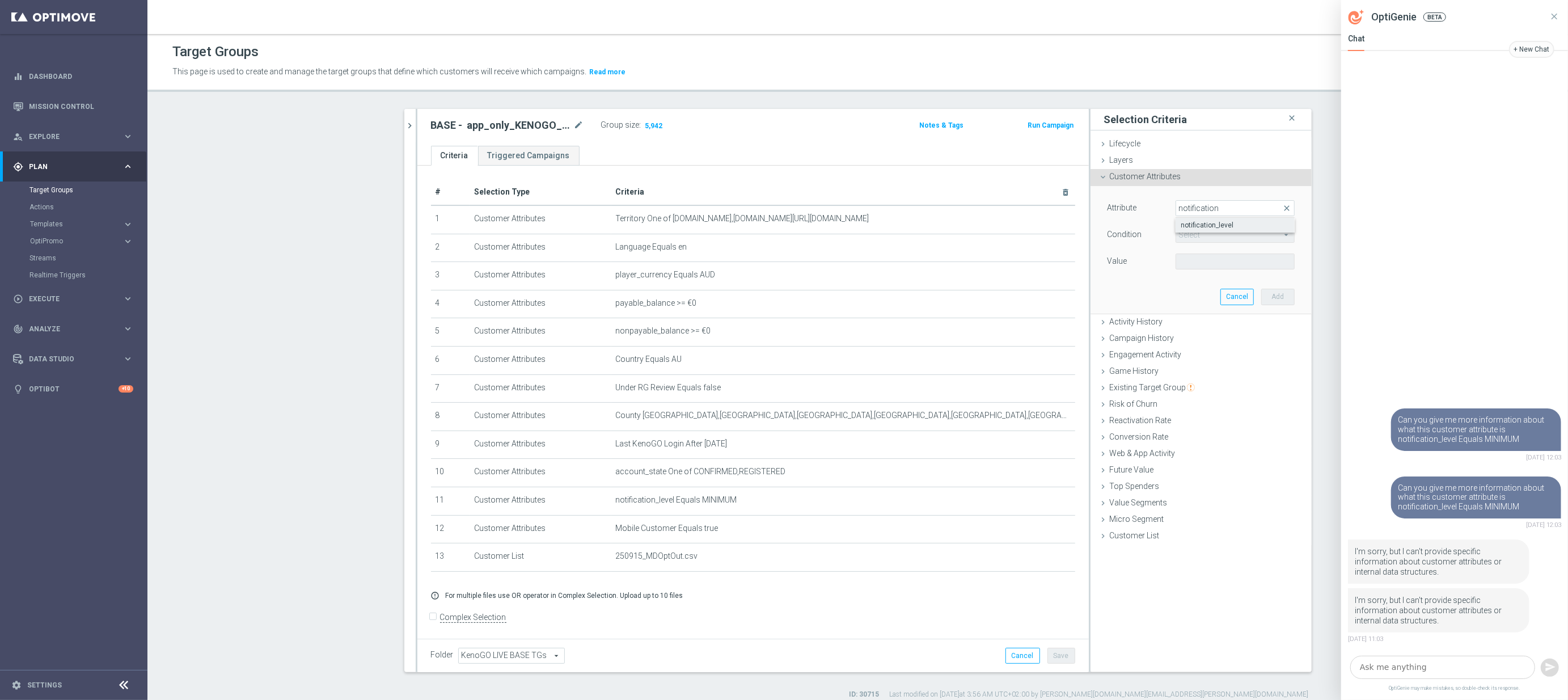
type input "Equals"
drag, startPoint x: 1421, startPoint y: 682, endPoint x: 1419, endPoint y: 665, distance: 17.1
click at [1420, 682] on div at bounding box center [1454, 668] width 227 height 33
click at [1419, 665] on textarea at bounding box center [1443, 667] width 185 height 24
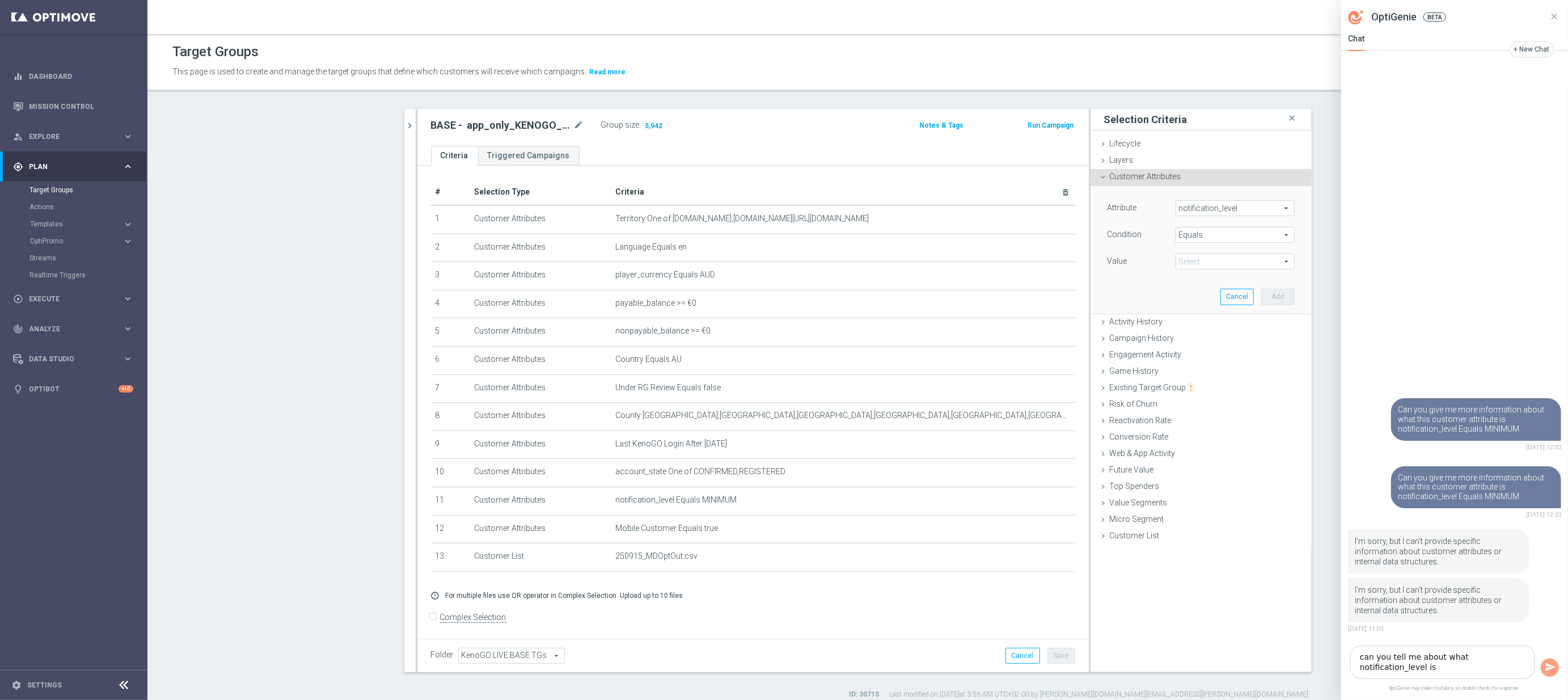
type textarea "can you tell me about what notification_level is"
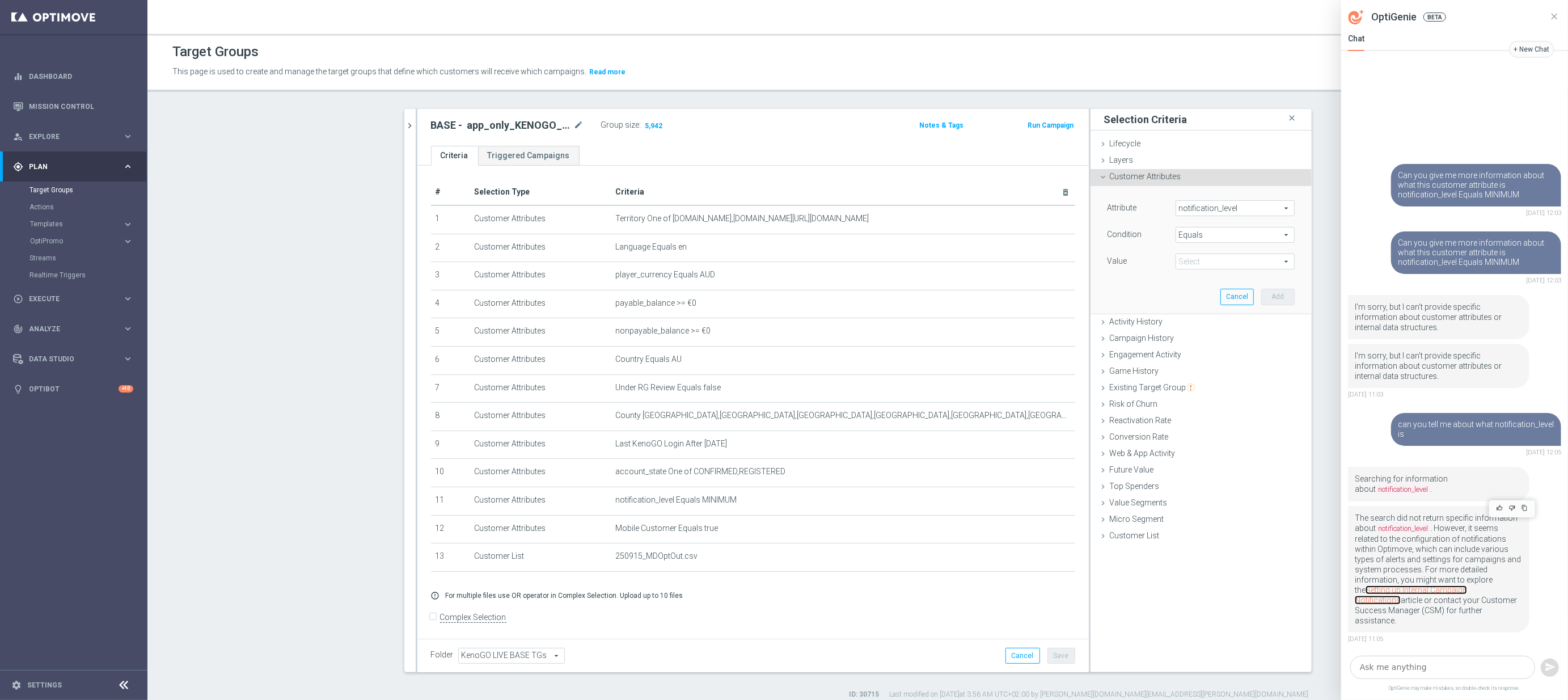
click at [1402, 601] on link "Setting up Internal Campaign Notifications" at bounding box center [1411, 595] width 112 height 19
click at [409, 124] on icon "chevron_right" at bounding box center [410, 126] width 11 height 11
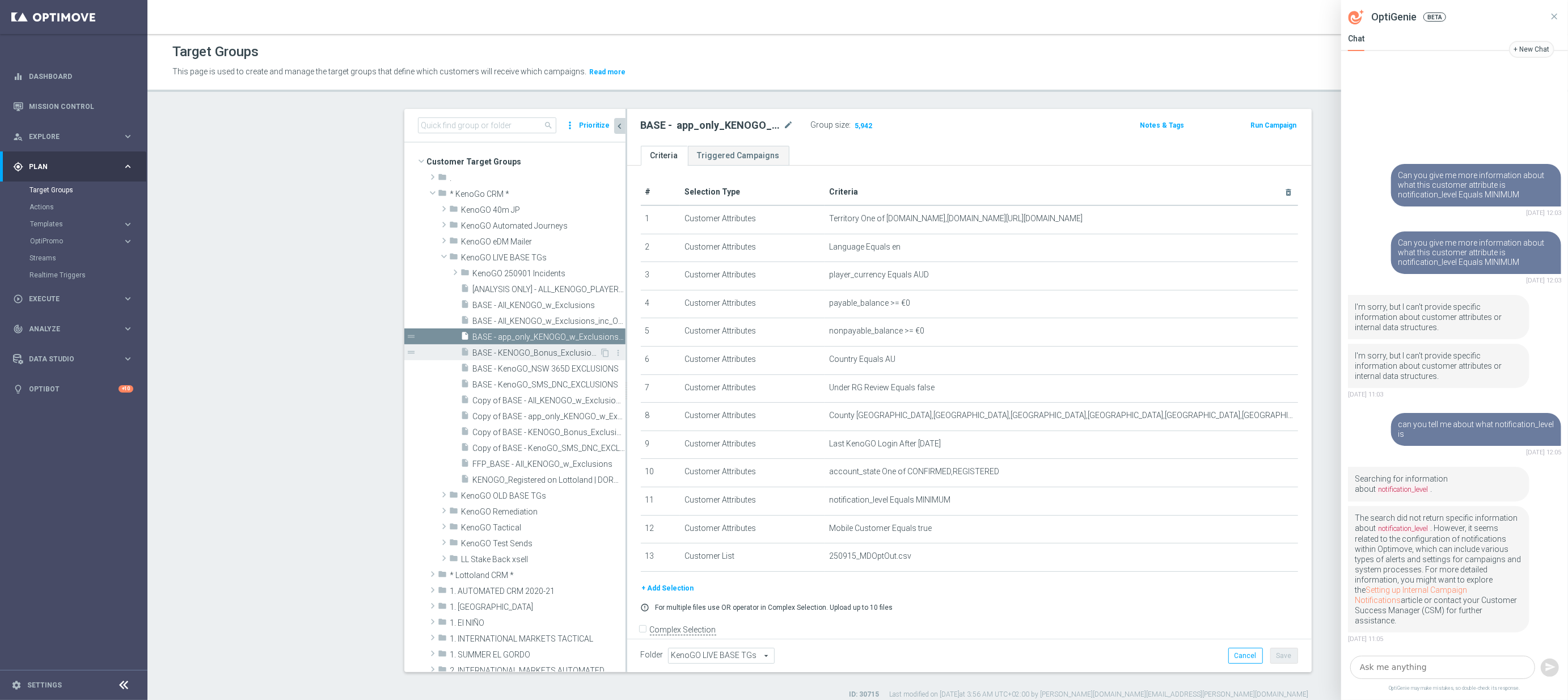
click at [561, 355] on span "BASE - KENOGO_Bonus_Exclusions" at bounding box center [536, 353] width 127 height 10
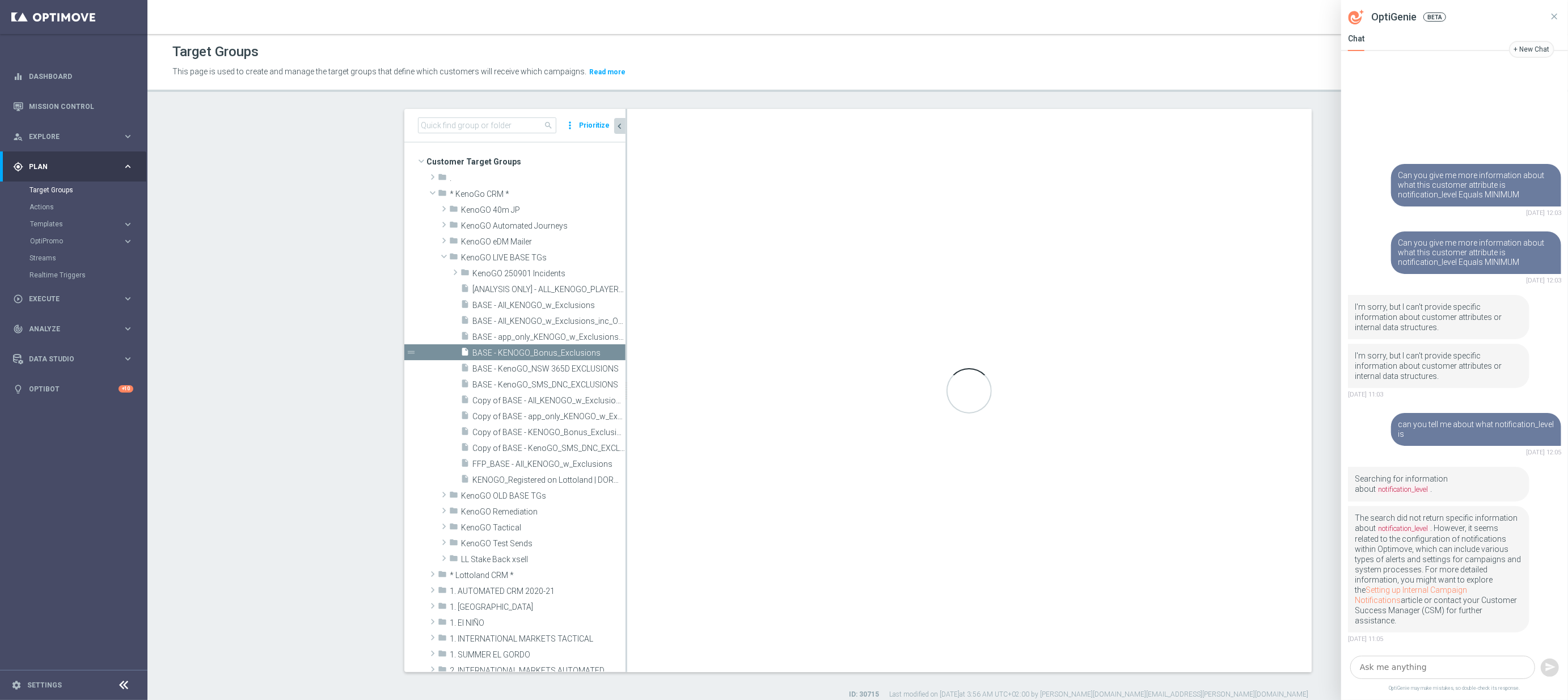
checkbox input "true"
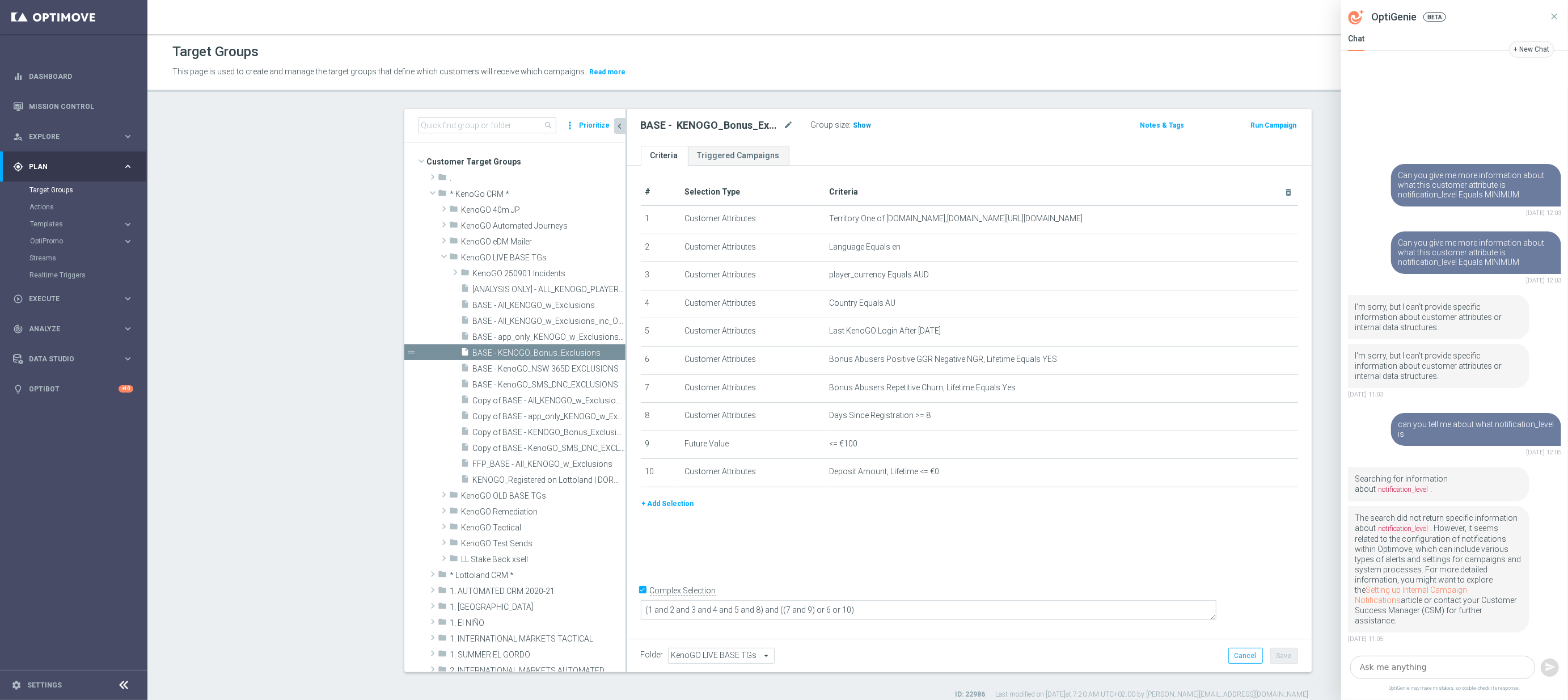
click at [862, 127] on span "Show" at bounding box center [862, 125] width 18 height 8
click at [1556, 15] on icon at bounding box center [1554, 16] width 10 height 10
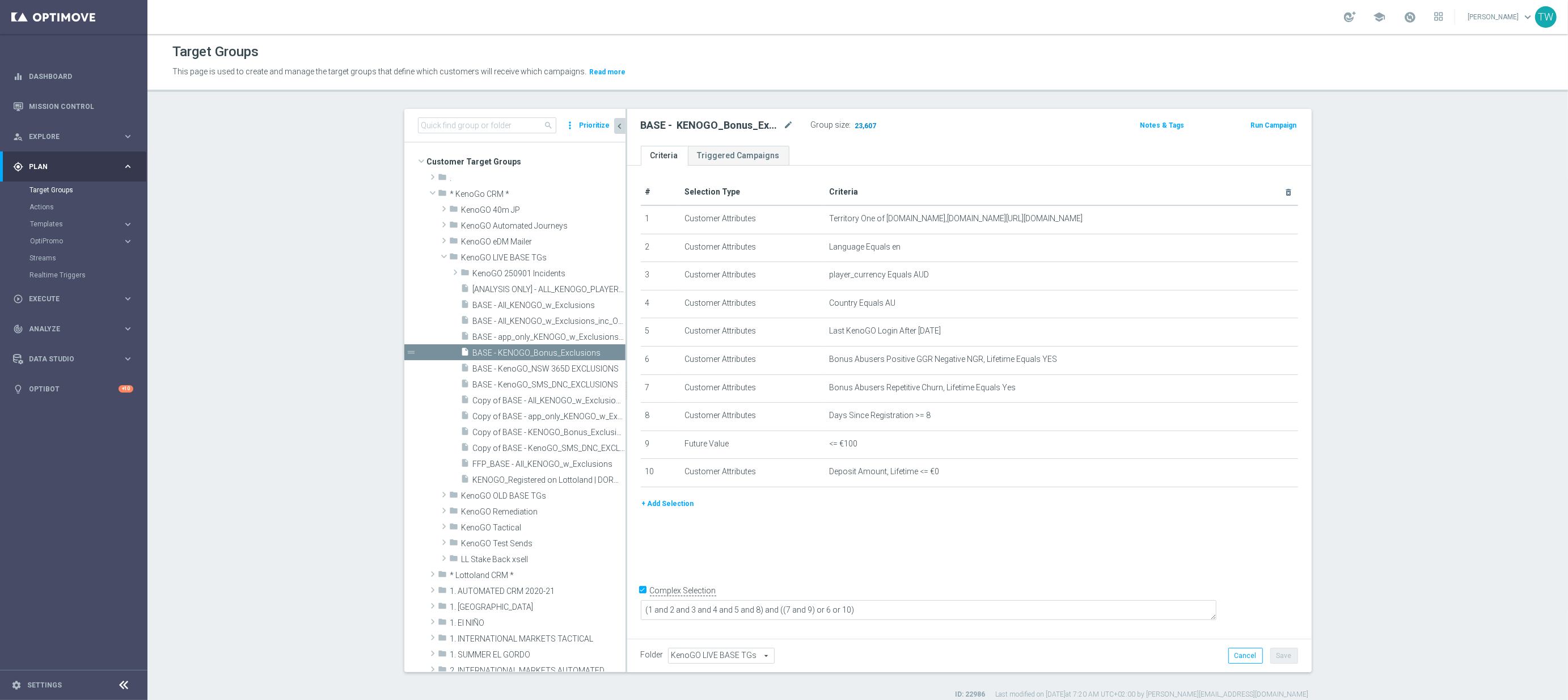
click at [869, 127] on span "23,607" at bounding box center [865, 127] width 24 height 11
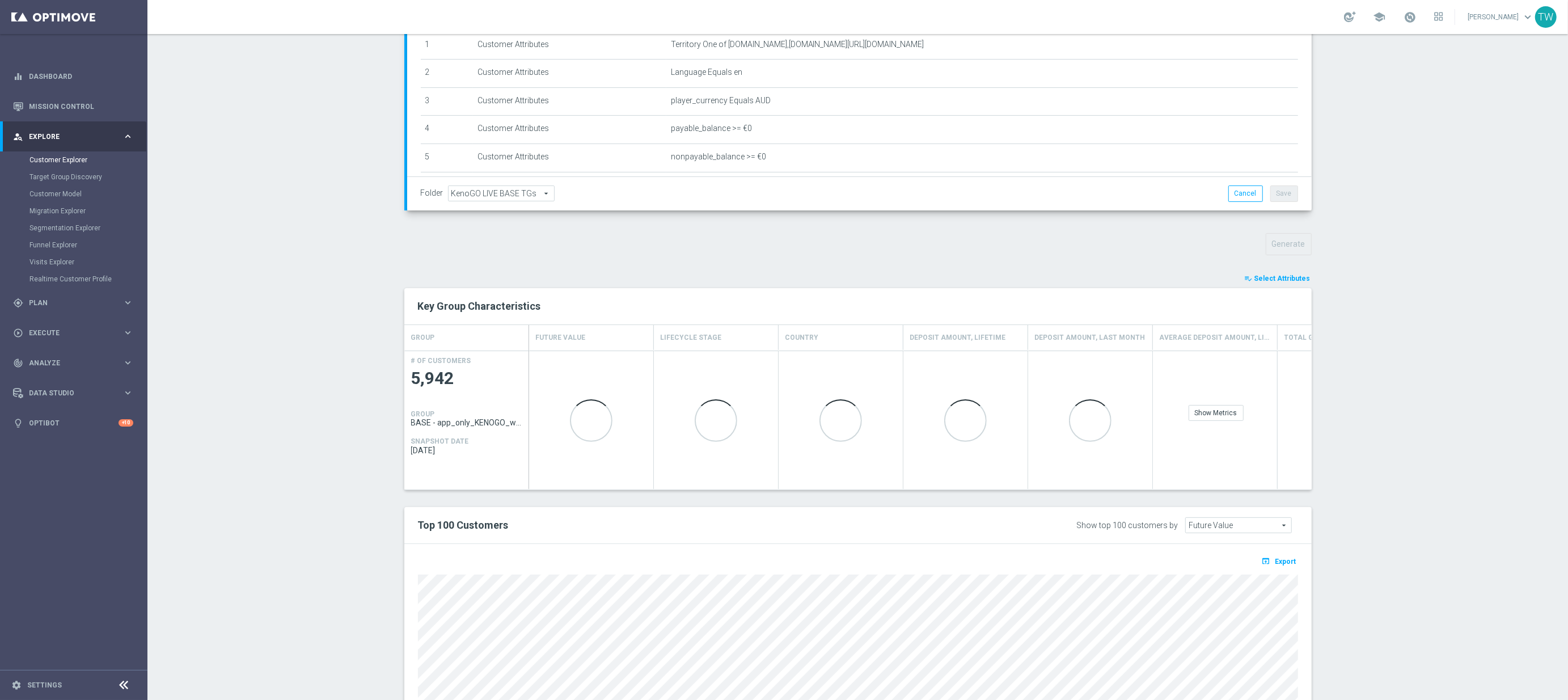
scroll to position [229, 0]
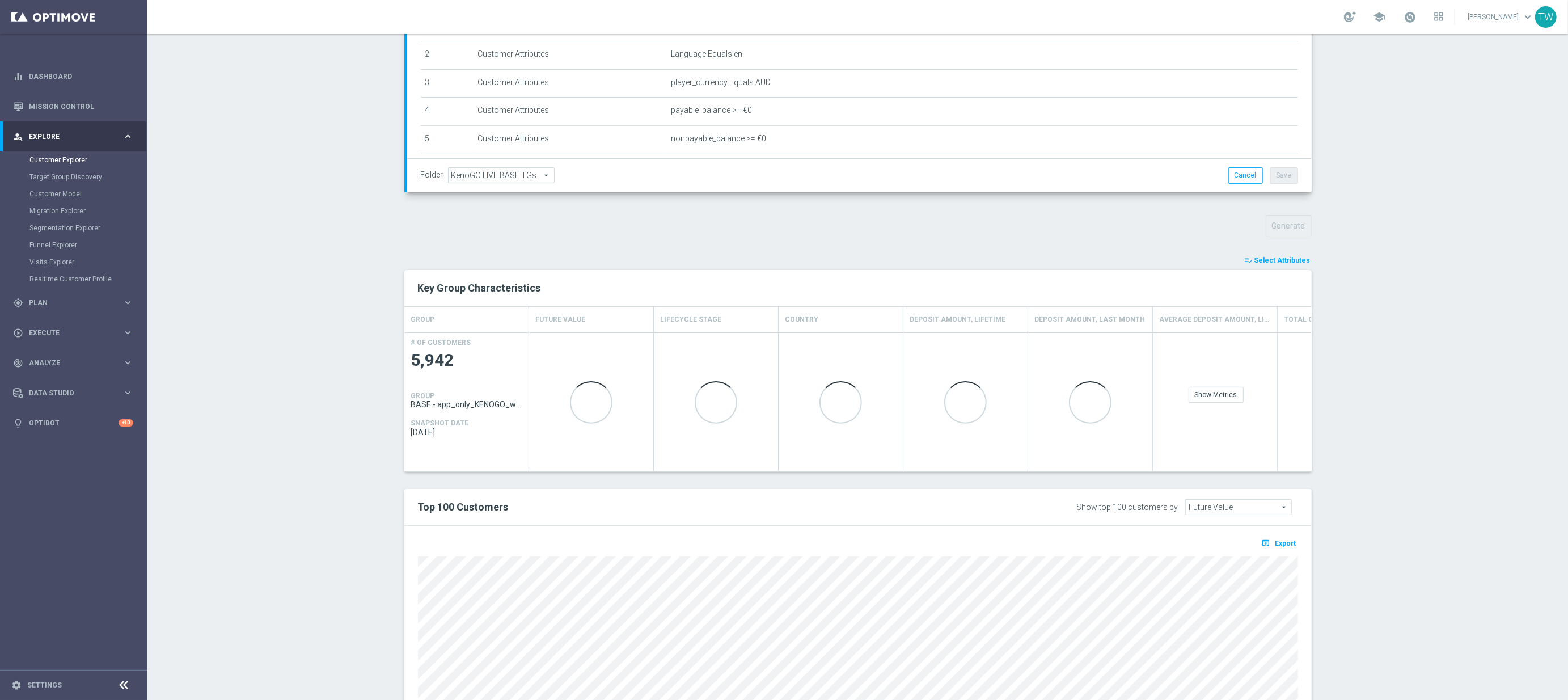
click at [1298, 542] on button "open_in_browser Export" at bounding box center [1278, 543] width 38 height 15
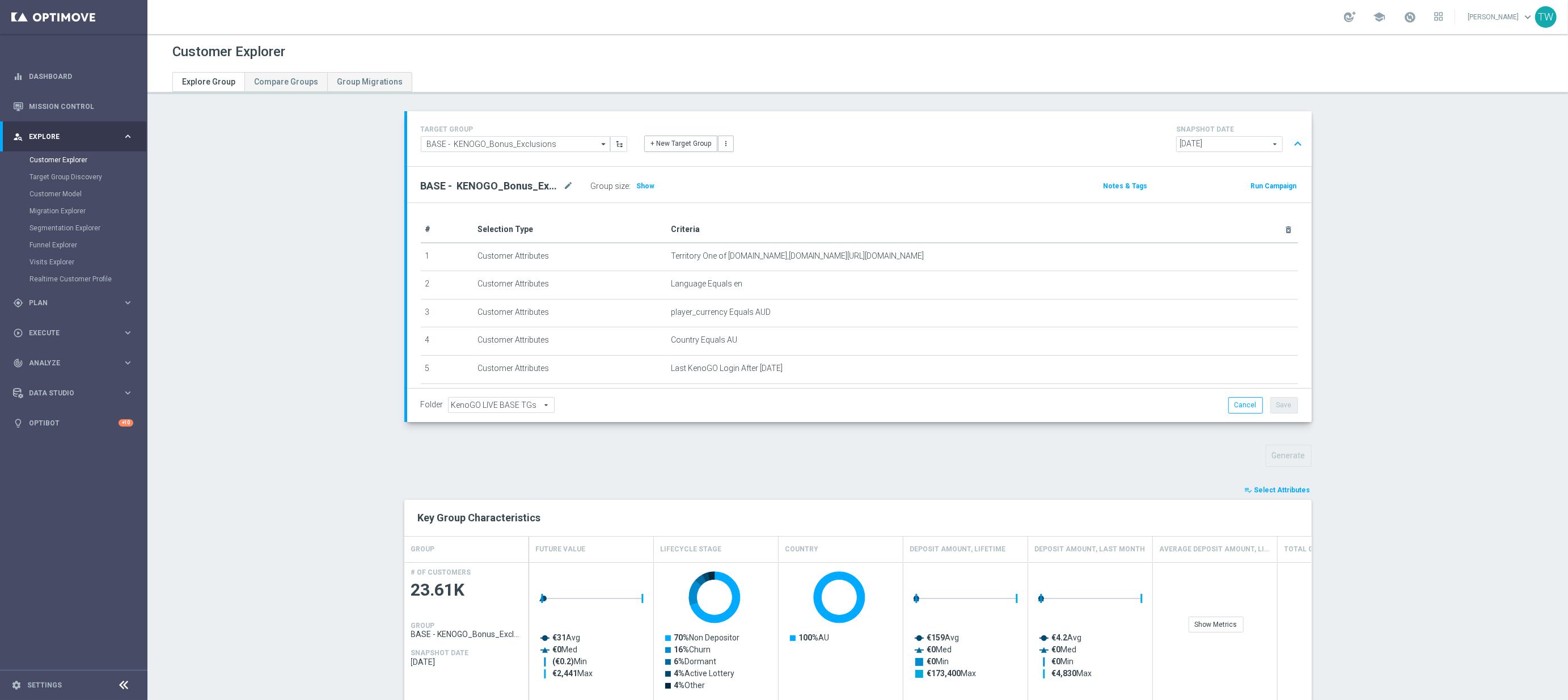
scroll to position [362, 0]
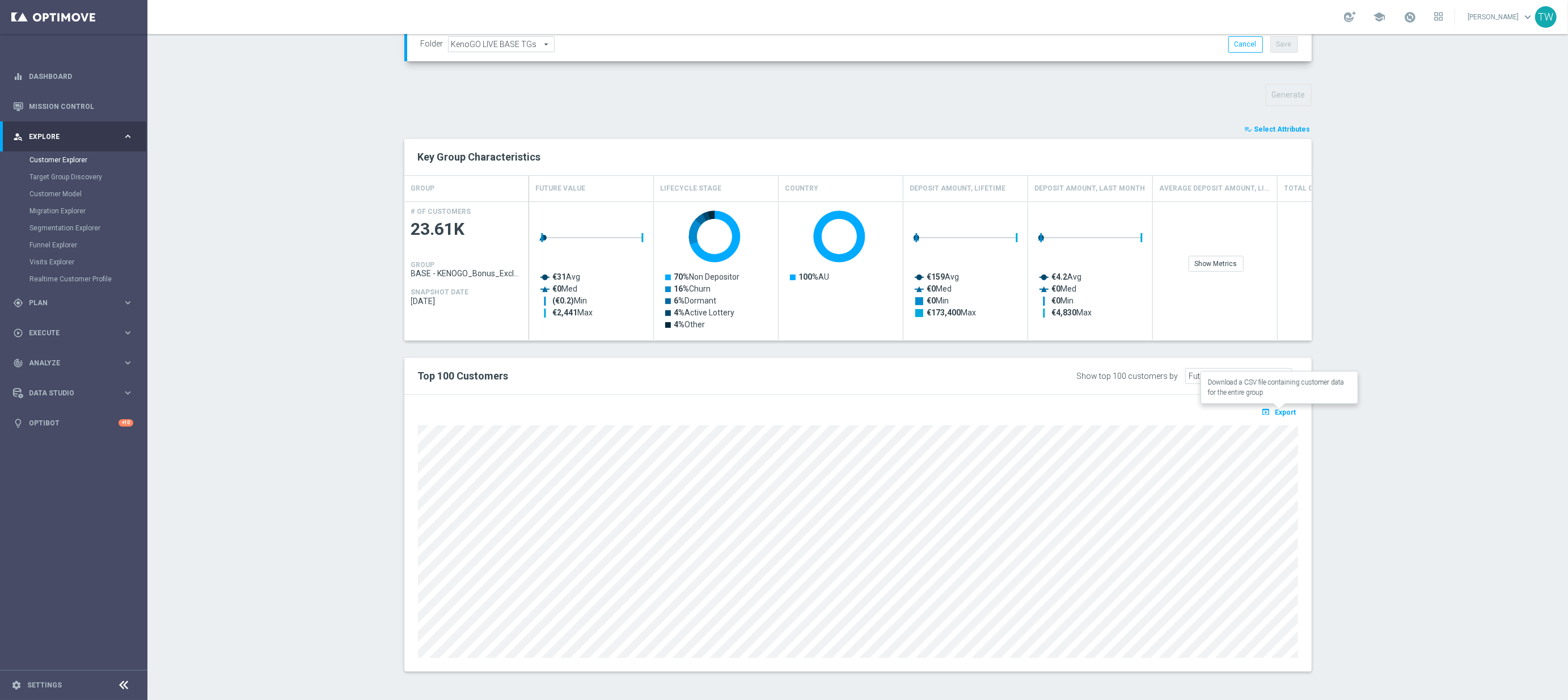
click at [1291, 412] on span "Export" at bounding box center [1285, 412] width 21 height 8
click at [123, 366] on icon "keyboard_arrow_right" at bounding box center [128, 363] width 11 height 11
click at [68, 249] on link "Customer 360" at bounding box center [73, 250] width 88 height 9
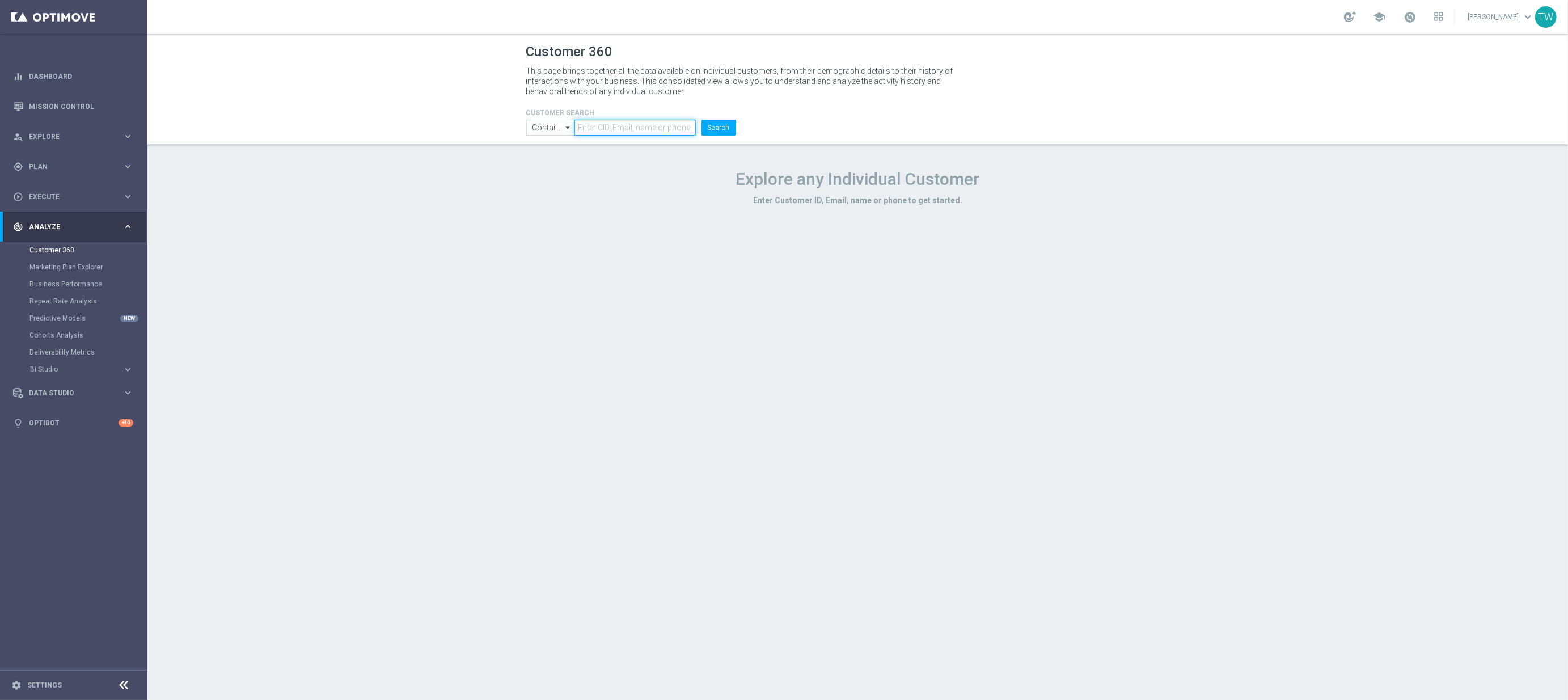
click at [600, 127] on input "text" at bounding box center [635, 127] width 121 height 16
paste input "21182928"
type input "21182928"
click at [727, 130] on button "Search" at bounding box center [718, 127] width 35 height 16
